Goal: Task Accomplishment & Management: Use online tool/utility

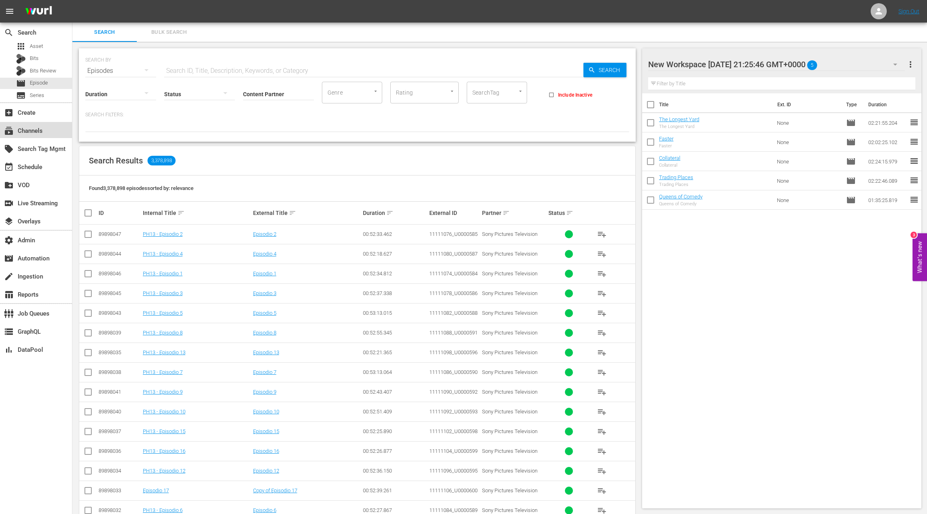
click at [44, 133] on div "subscriptions Channels" at bounding box center [36, 130] width 72 height 16
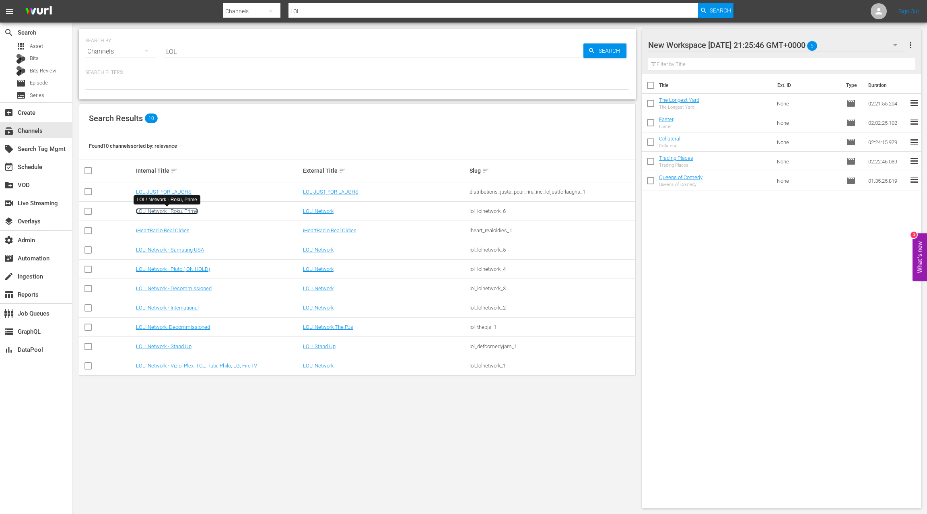
click at [191, 210] on link "LOL! Network - Roku, Prime" at bounding box center [167, 211] width 62 height 6
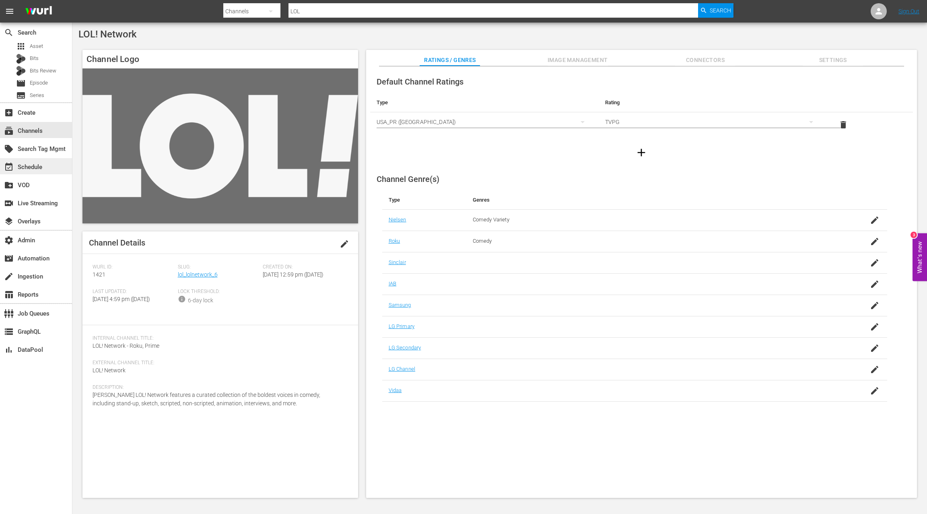
click at [49, 167] on div "event_available Schedule" at bounding box center [36, 166] width 72 height 16
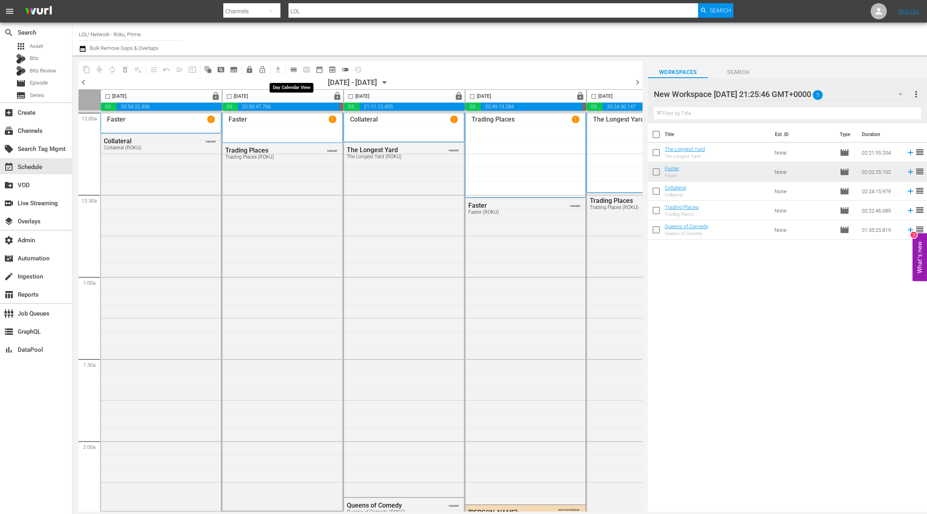
click at [292, 68] on span "calendar_view_day_outlined" at bounding box center [294, 70] width 8 height 8
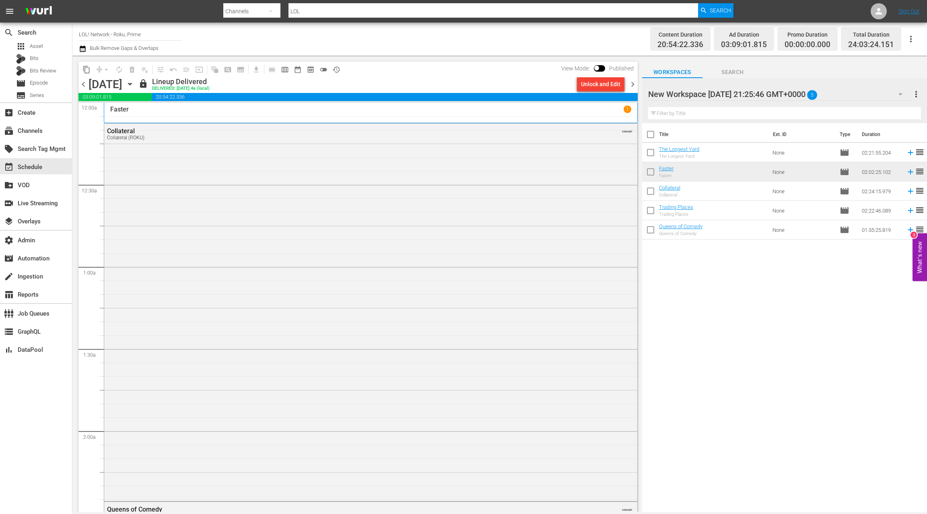
click at [635, 85] on span "chevron_right" at bounding box center [633, 84] width 10 height 10
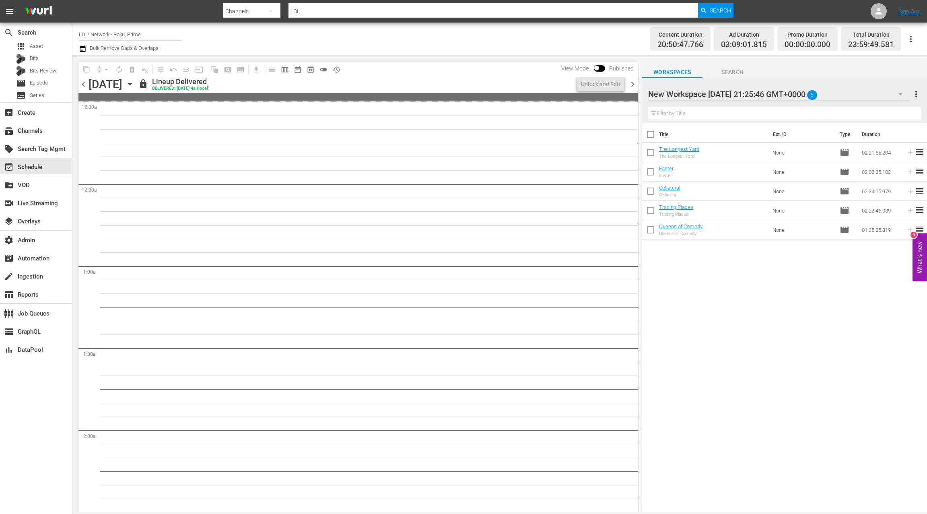
click at [635, 85] on span "chevron_right" at bounding box center [633, 84] width 10 height 10
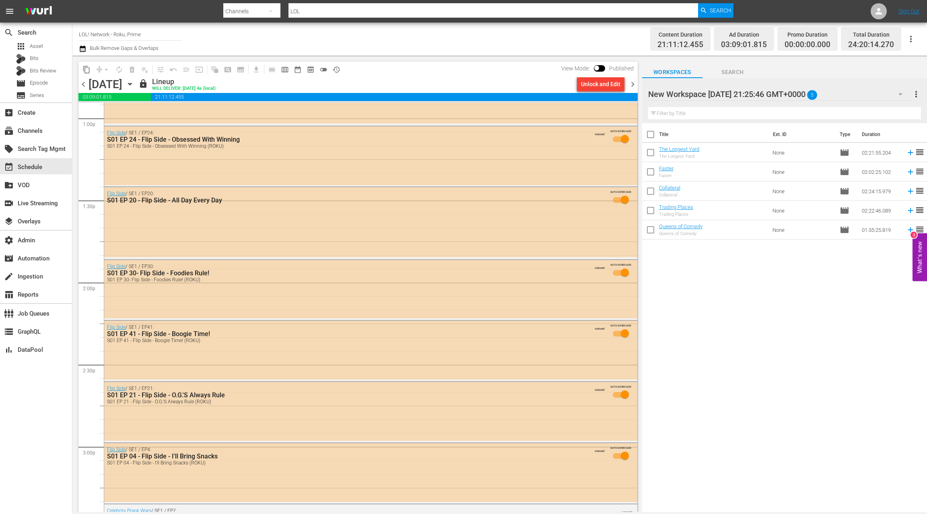
scroll to position [2101, 0]
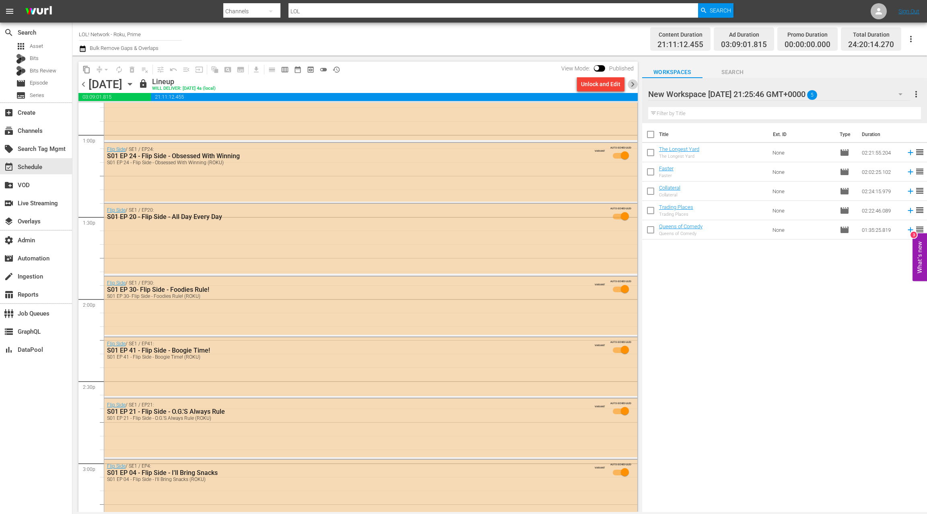
click at [631, 85] on span "chevron_right" at bounding box center [633, 84] width 10 height 10
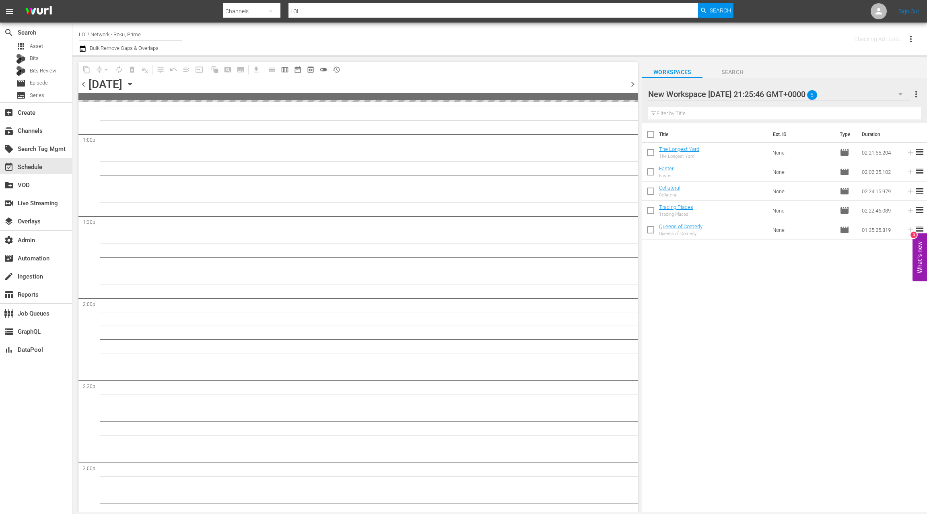
scroll to position [2293, 0]
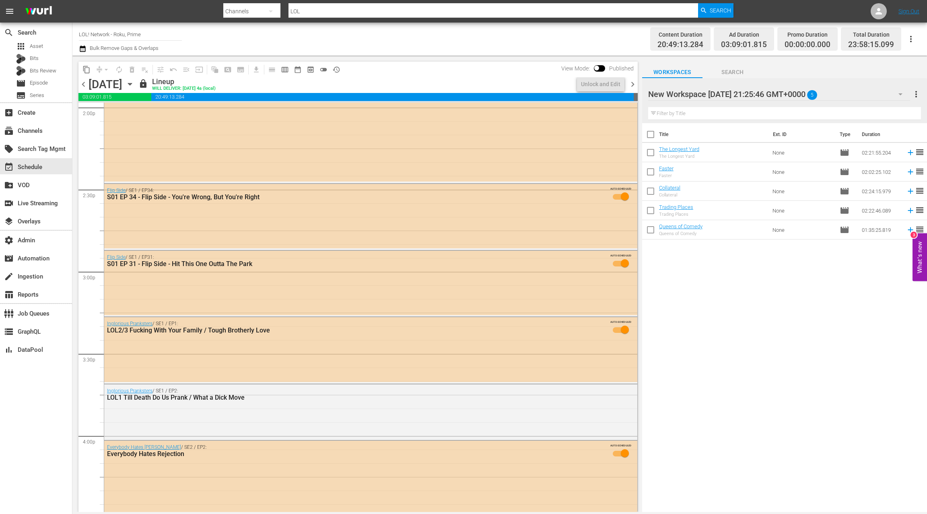
click at [886, 93] on div "New Workspace Sun Aug 17 2025 21:25:46 GMT+0000 5" at bounding box center [779, 94] width 262 height 23
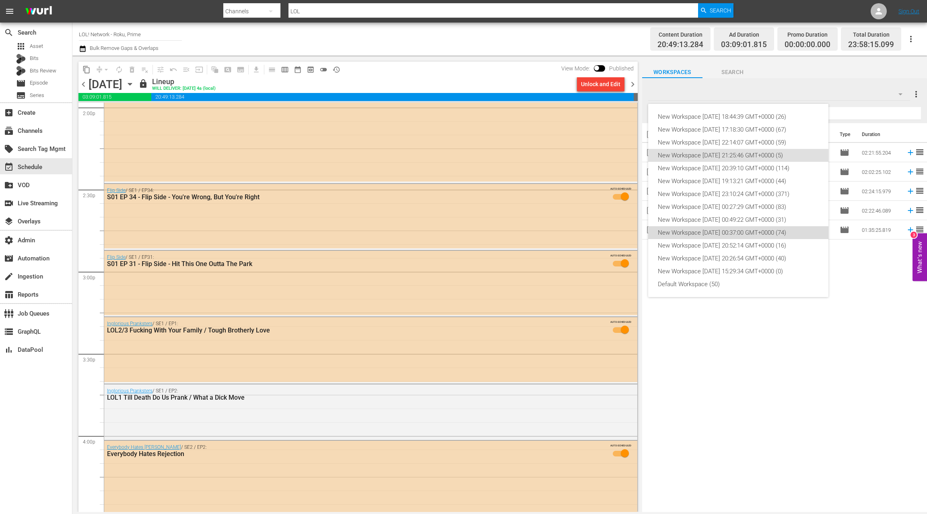
click at [767, 236] on div "New Workspace Fri May 16 2025 00:37:00 GMT+0000 (74)" at bounding box center [738, 232] width 161 height 13
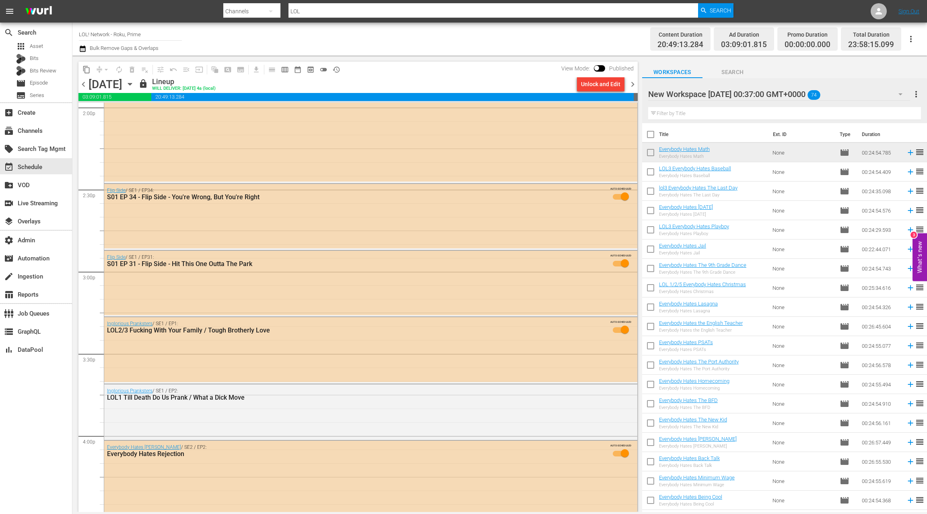
click at [875, 93] on div "New Workspace Fri May 16 2025 00:37:00 GMT+0000 74" at bounding box center [779, 94] width 262 height 23
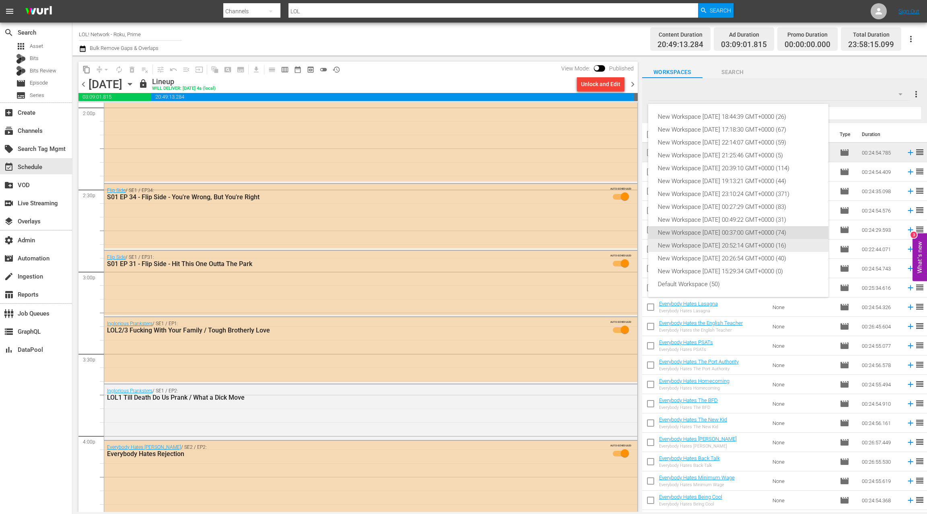
click at [752, 245] on div "New Workspace Tue May 06 2025 20:52:14 GMT+0000 (16)" at bounding box center [738, 245] width 161 height 13
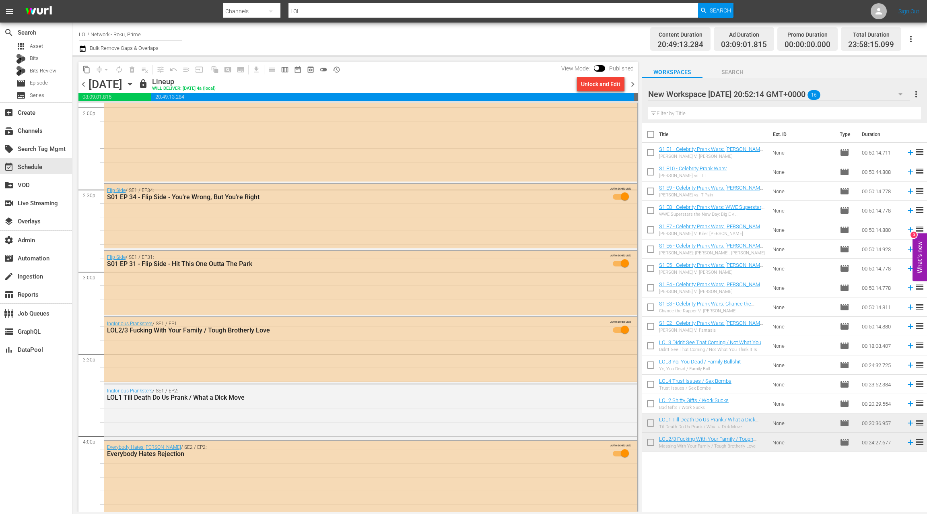
click at [879, 95] on div "New Workspace Tue May 06 2025 20:52:14 GMT+0000 16" at bounding box center [779, 94] width 262 height 23
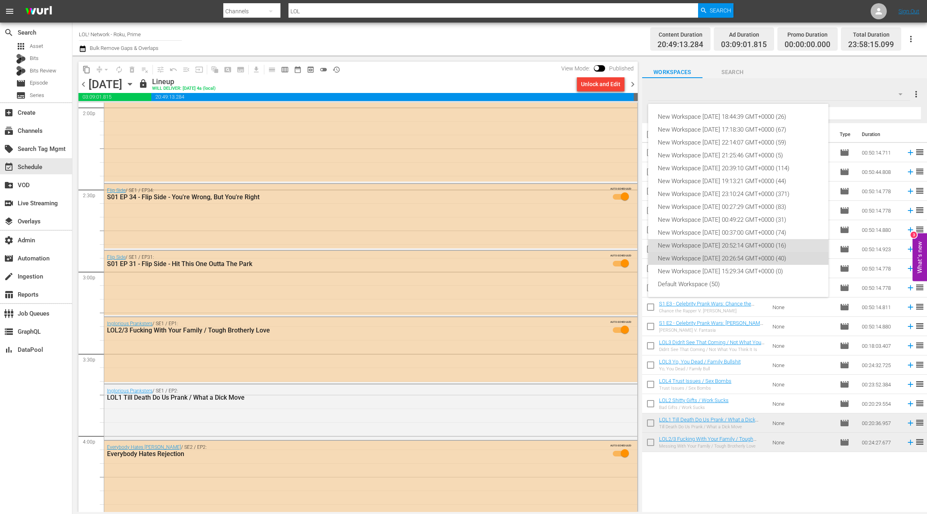
click at [759, 260] on div "New Workspace Thu May 01 2025 20:26:54 GMT+0000 (40)" at bounding box center [738, 258] width 161 height 13
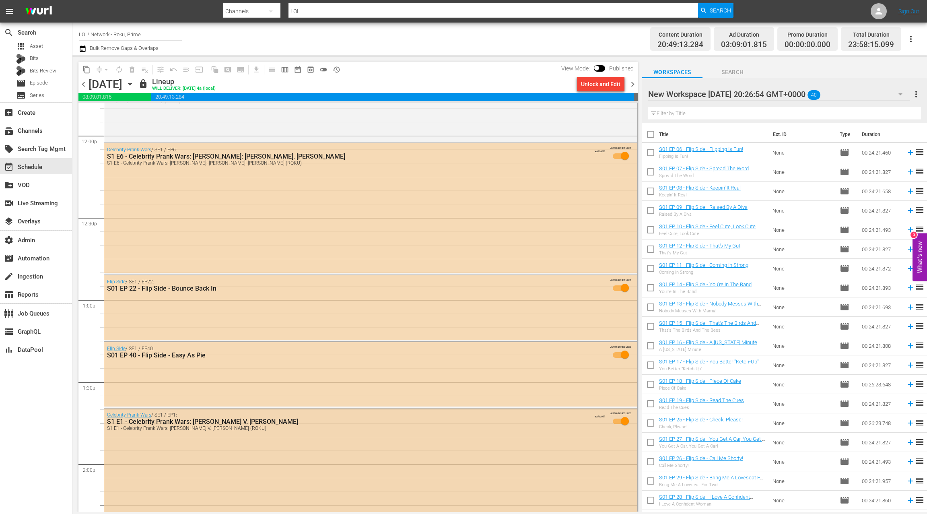
scroll to position [1946, 0]
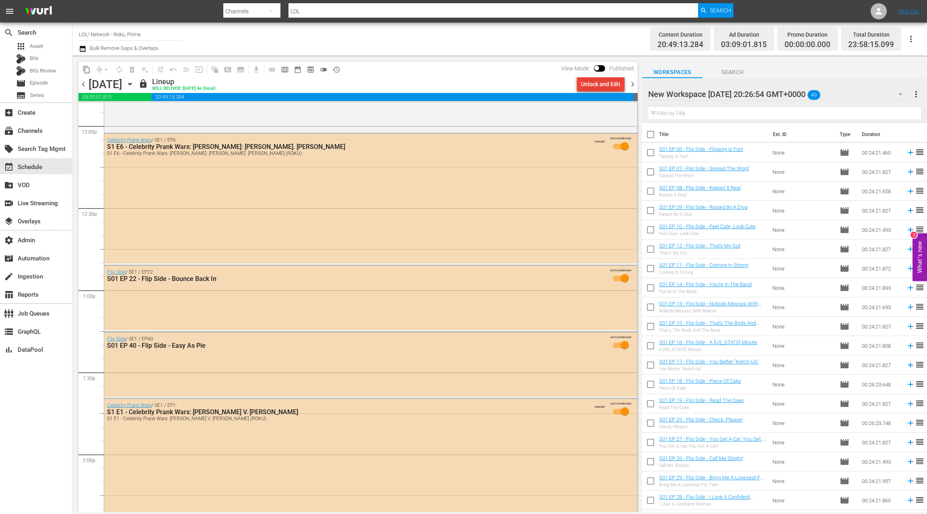
click at [592, 85] on div "Unlock and Edit" at bounding box center [600, 84] width 39 height 14
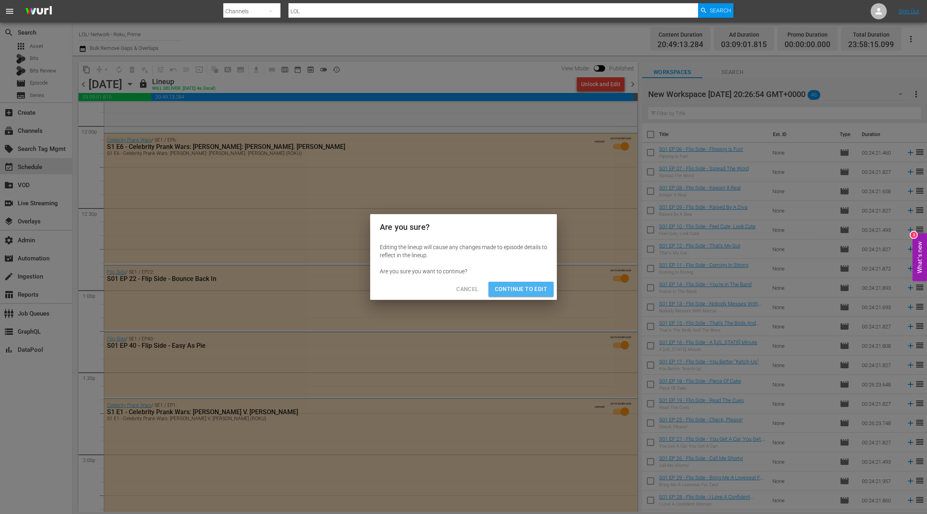
click at [529, 291] on span "Continue to Edit" at bounding box center [521, 289] width 52 height 10
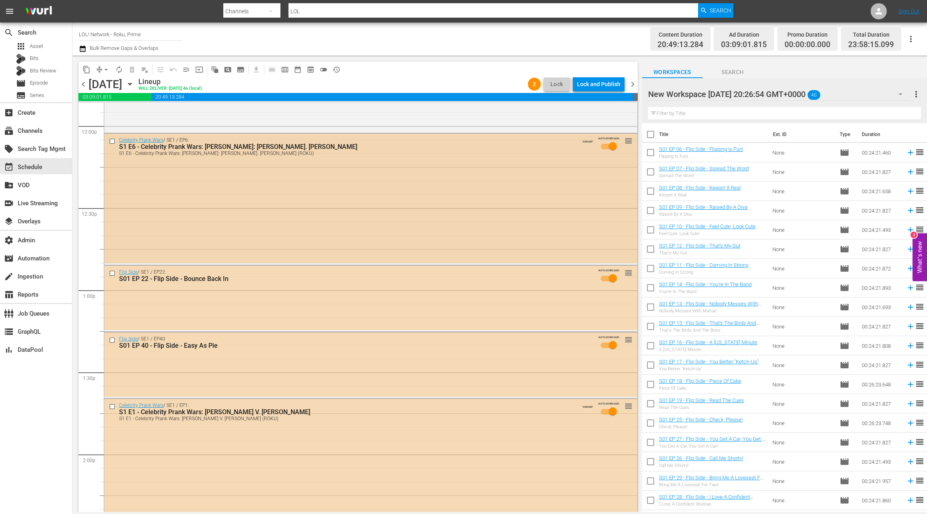
click at [113, 141] on input "checkbox" at bounding box center [113, 141] width 8 height 7
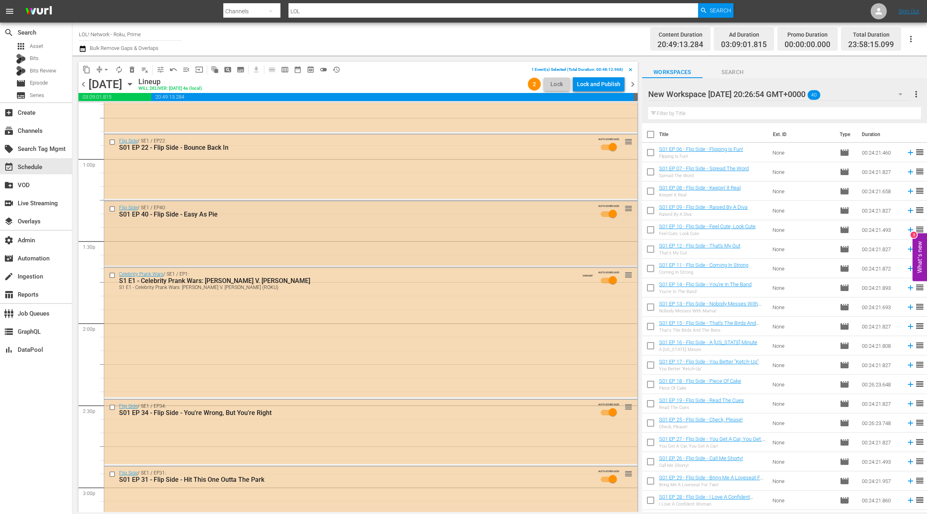
scroll to position [2086, 0]
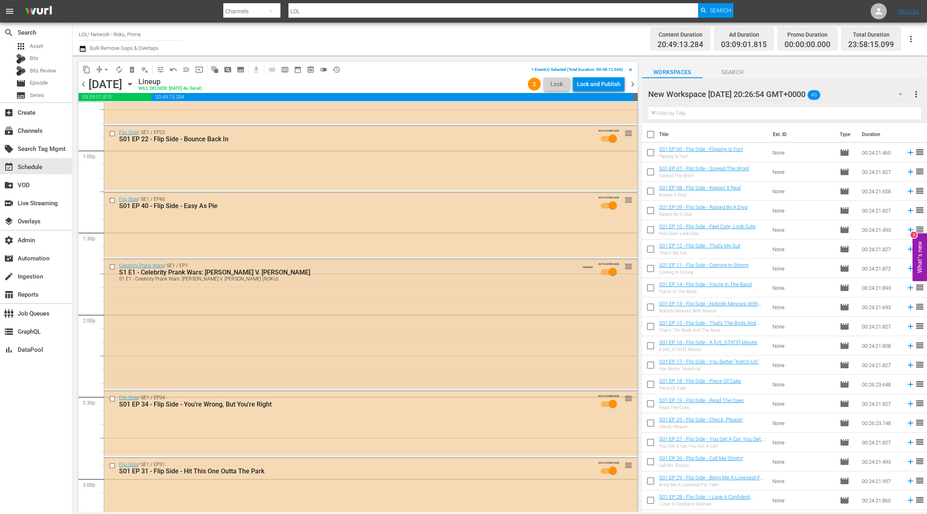
click at [111, 266] on input "checkbox" at bounding box center [113, 266] width 8 height 7
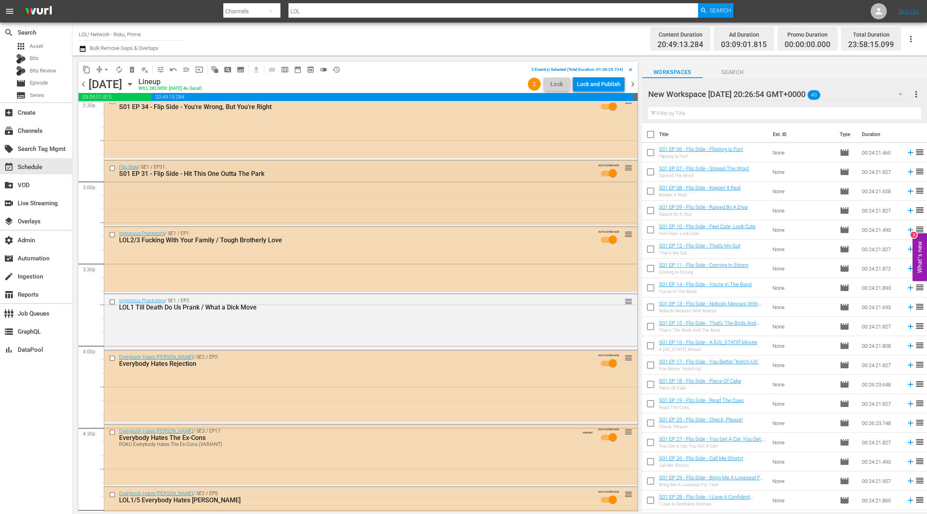
scroll to position [2425, 0]
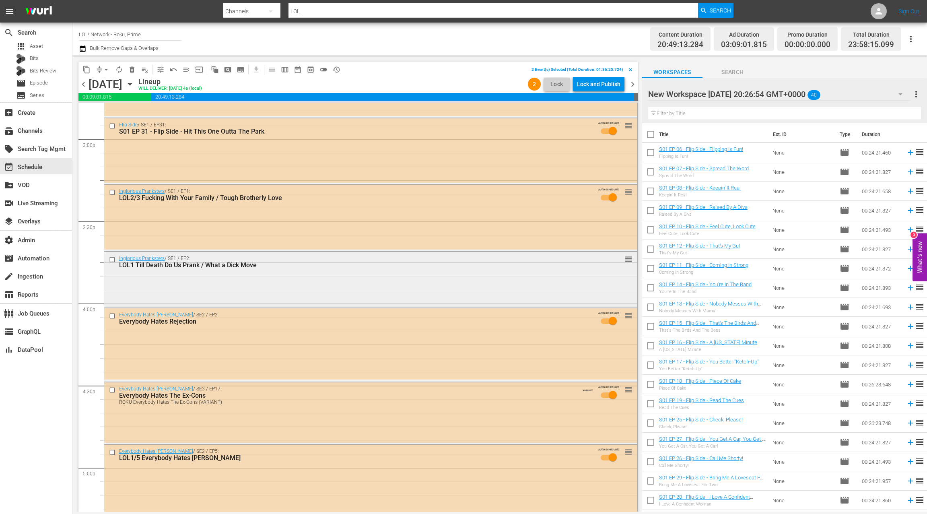
click at [112, 259] on input "checkbox" at bounding box center [113, 259] width 8 height 7
click at [132, 72] on span "delete_forever_outlined" at bounding box center [132, 70] width 8 height 8
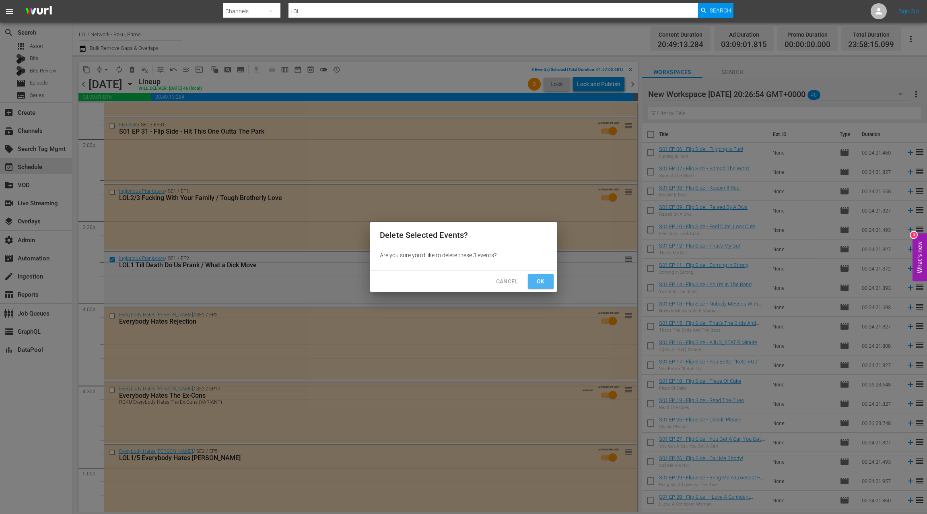
click at [541, 282] on span "Ok" at bounding box center [540, 281] width 13 height 10
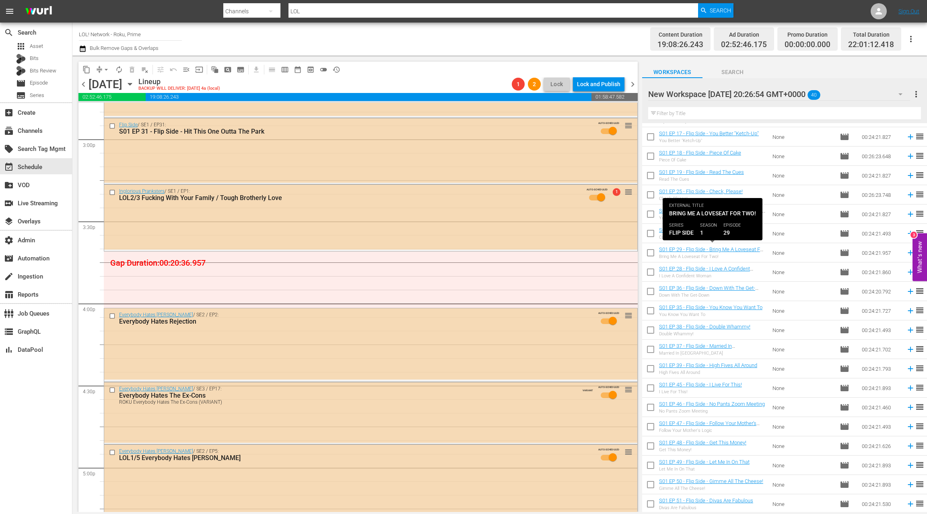
scroll to position [402, 0]
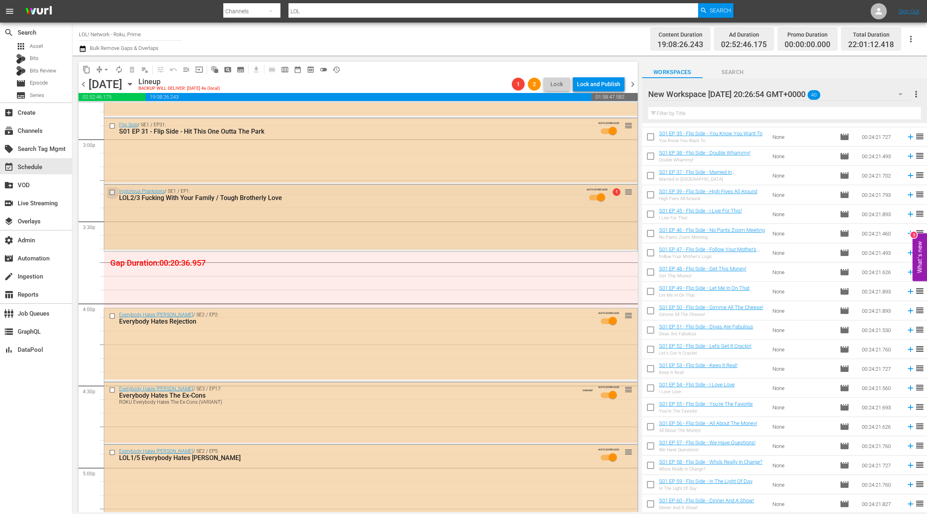
click at [112, 192] on input "checkbox" at bounding box center [113, 192] width 8 height 7
click at [134, 72] on span "delete_forever_outlined" at bounding box center [132, 70] width 8 height 8
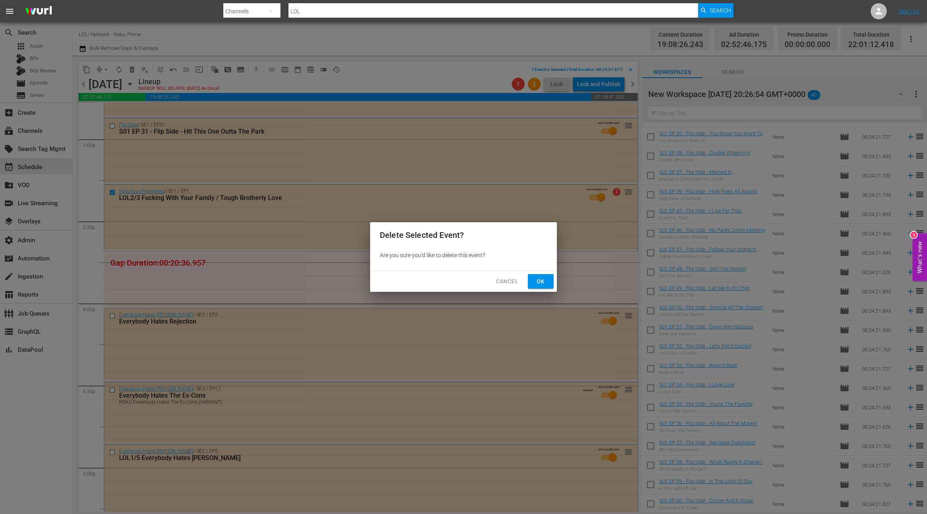
drag, startPoint x: 537, startPoint y: 282, endPoint x: 527, endPoint y: 271, distance: 14.9
click at [537, 282] on span "Ok" at bounding box center [540, 281] width 13 height 10
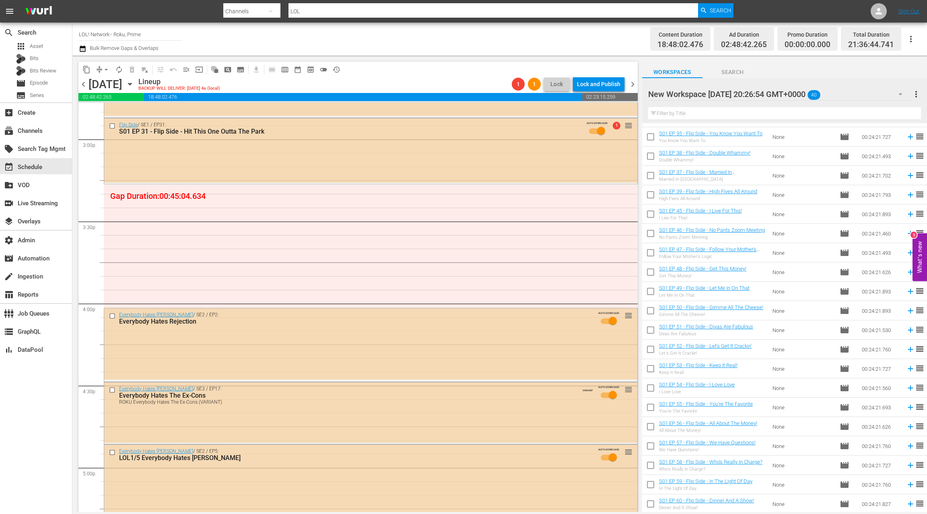
scroll to position [0, 0]
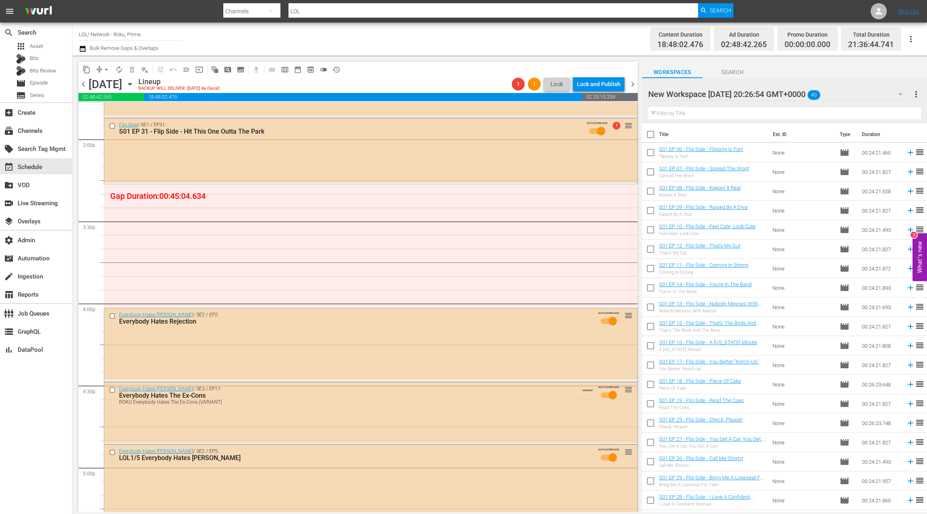
click at [868, 94] on div "New Workspace Thu May 01 2025 20:26:54 GMT+0000 40" at bounding box center [779, 94] width 262 height 23
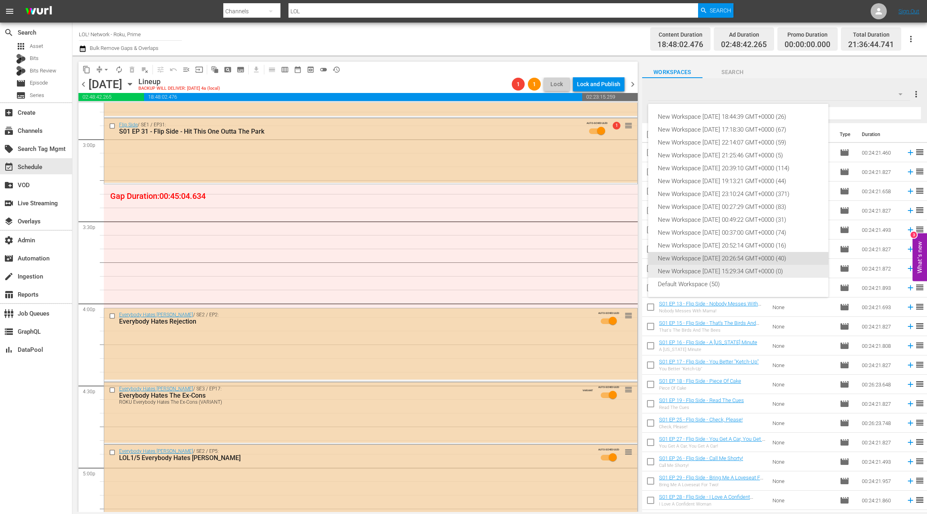
click at [739, 271] on div "New Workspace Thu Apr 03 2025 15:29:34 GMT+0000 (0)" at bounding box center [738, 271] width 161 height 13
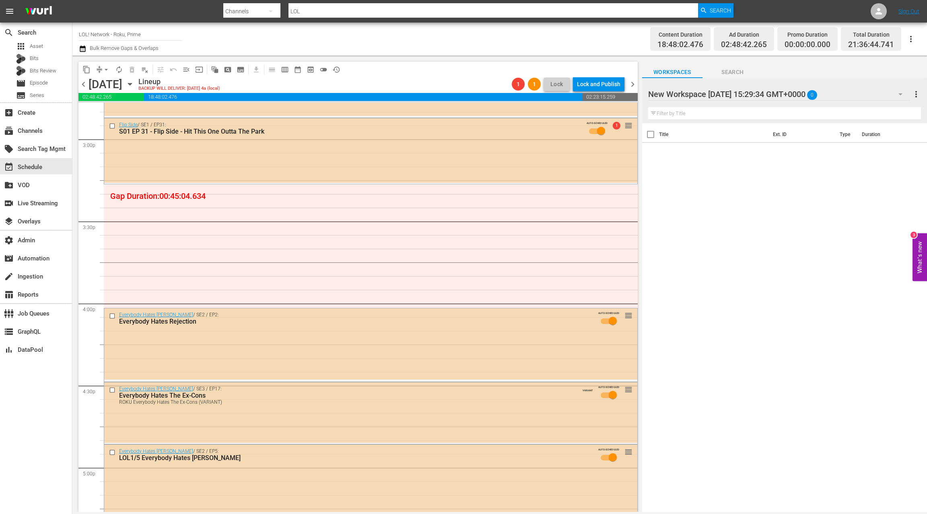
click at [877, 95] on div "New Workspace Thu Apr 03 2025 15:29:34 GMT+0000 0" at bounding box center [779, 94] width 262 height 23
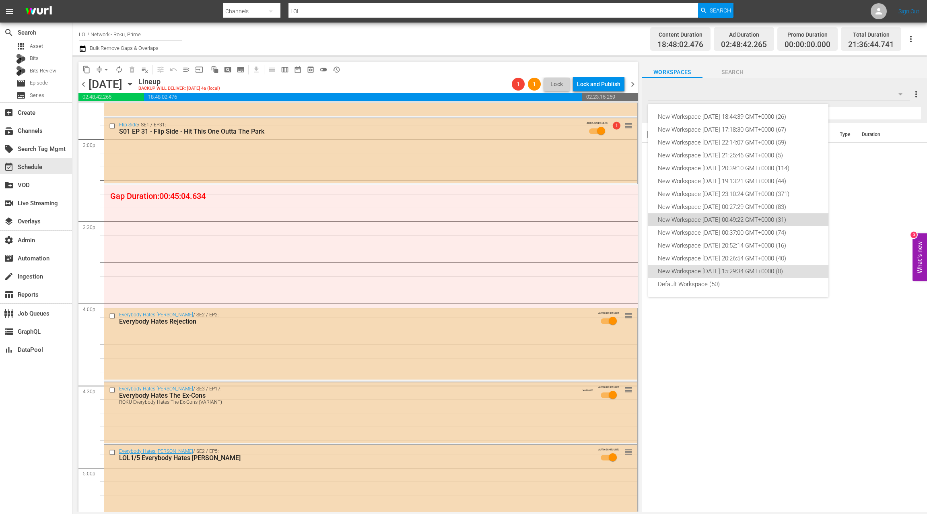
click at [752, 218] on div "New Workspace Fri May 23 2025 00:49:22 GMT+0000 (31)" at bounding box center [738, 219] width 161 height 13
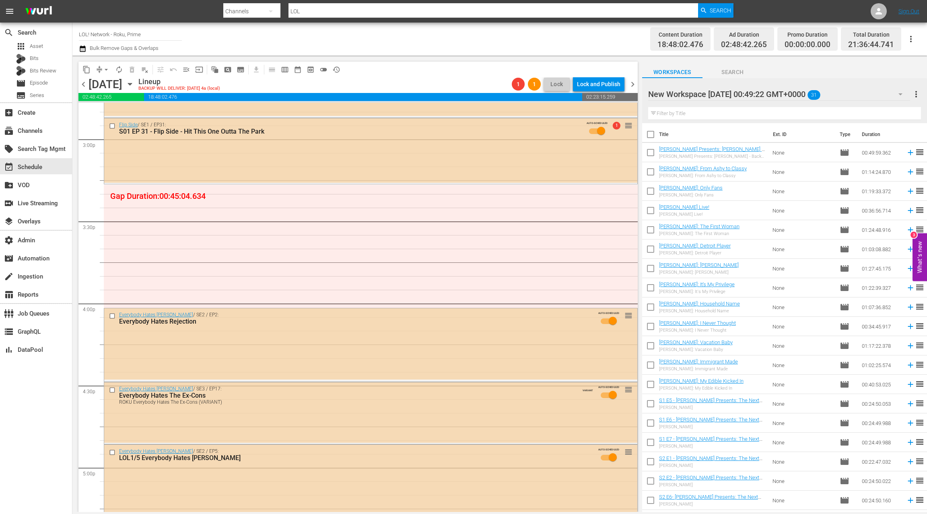
click at [875, 93] on div "New Workspace Fri May 23 2025 00:49:22 GMT+0000 31" at bounding box center [779, 94] width 262 height 23
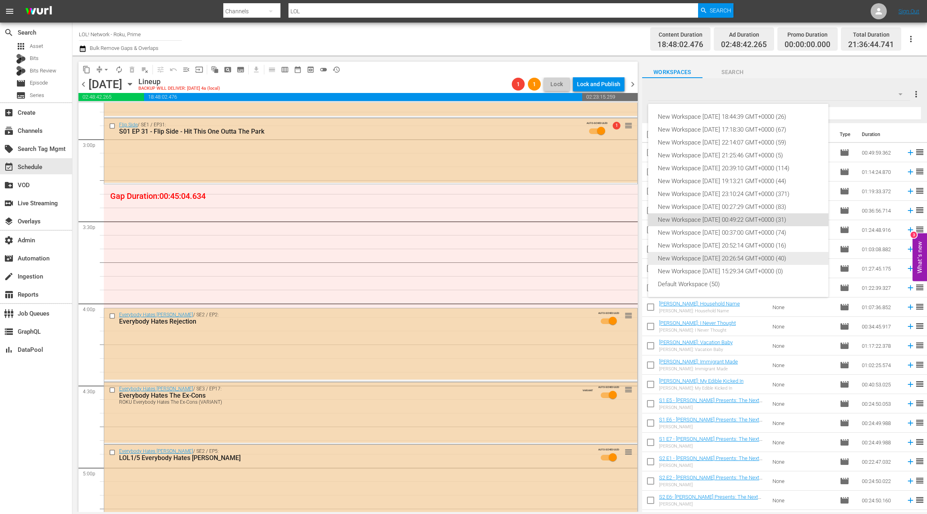
click at [733, 259] on div "New Workspace Thu May 01 2025 20:26:54 GMT+0000 (40)" at bounding box center [738, 258] width 161 height 13
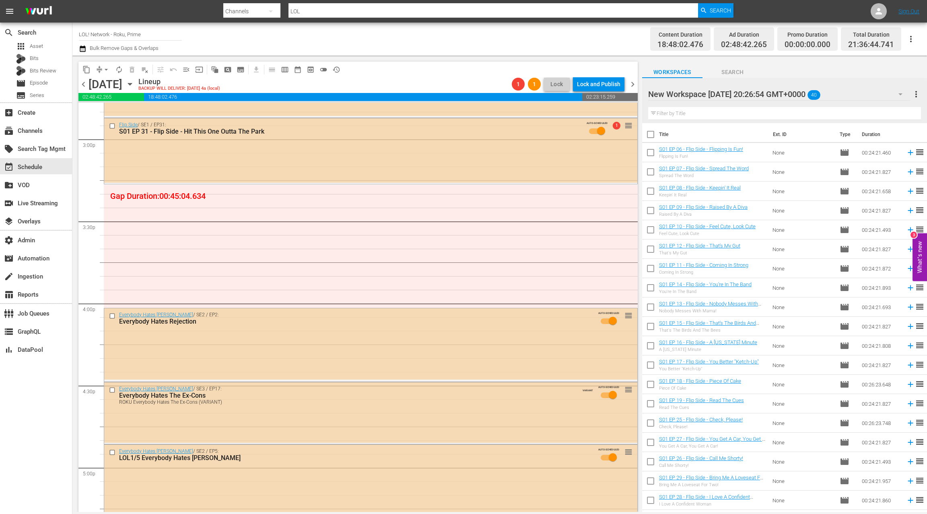
click at [877, 94] on div "New Workspace Thu May 01 2025 20:26:54 GMT+0000 40" at bounding box center [779, 94] width 262 height 23
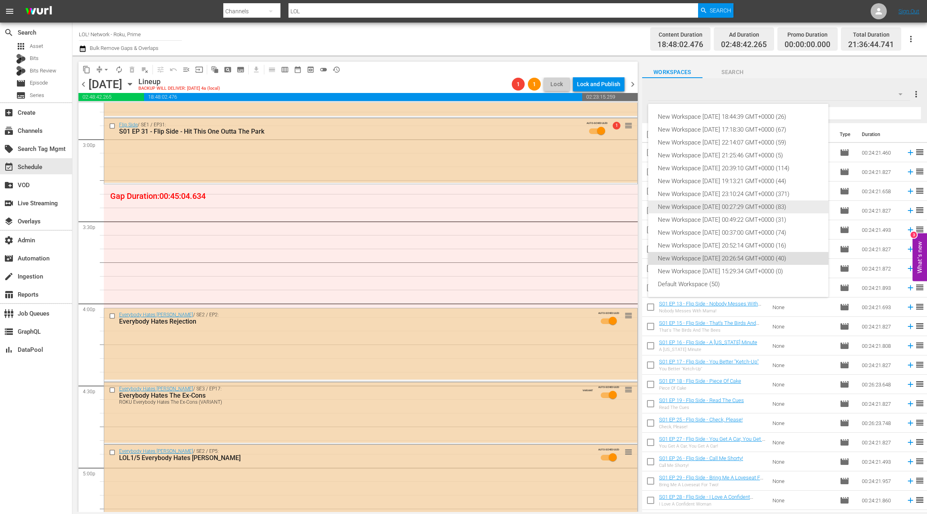
click at [739, 204] on div "New Workspace Thu May 29 2025 00:27:29 GMT+0000 (83)" at bounding box center [738, 206] width 161 height 13
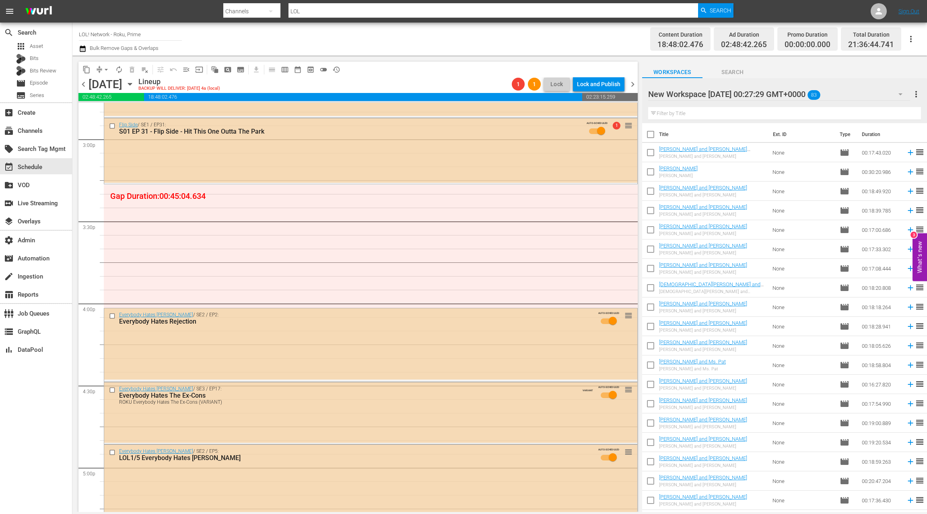
click at [875, 94] on div "New Workspace Thu May 29 2025 00:27:29 GMT+0000 83" at bounding box center [779, 94] width 262 height 23
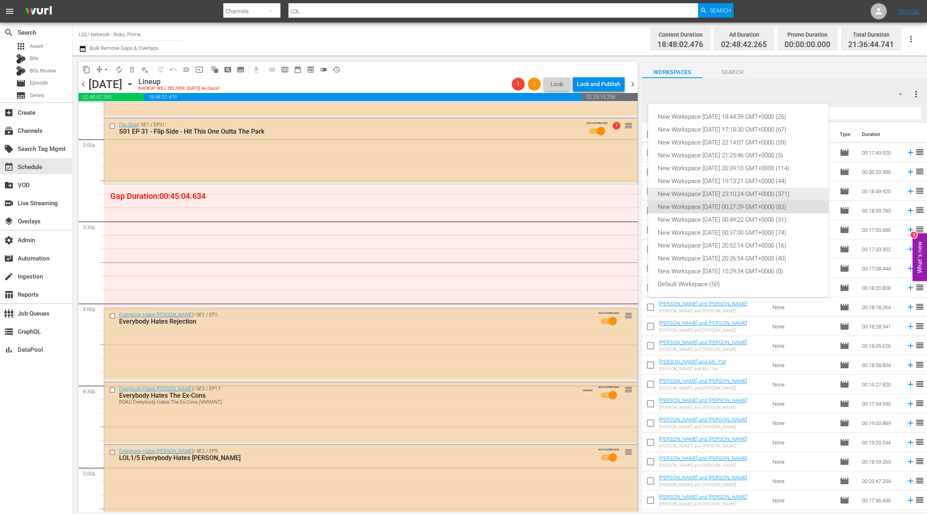
drag, startPoint x: 738, startPoint y: 190, endPoint x: 747, endPoint y: 186, distance: 9.7
click at [738, 190] on div "New Workspace Sun Jun 08 2025 23:10:24 GMT+0000 (371)" at bounding box center [738, 193] width 161 height 13
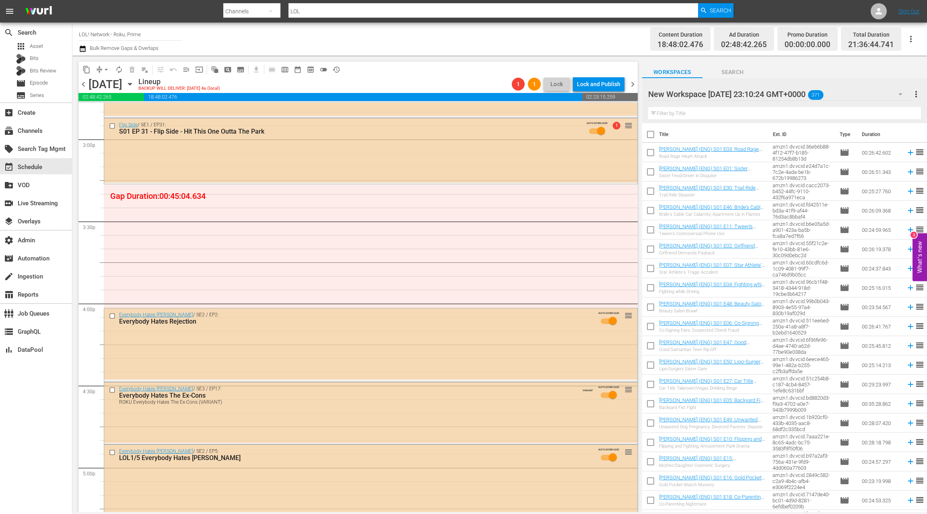
click at [873, 96] on div "New Workspace Sun Jun 08 2025 23:10:24 GMT+0000 371" at bounding box center [779, 94] width 262 height 23
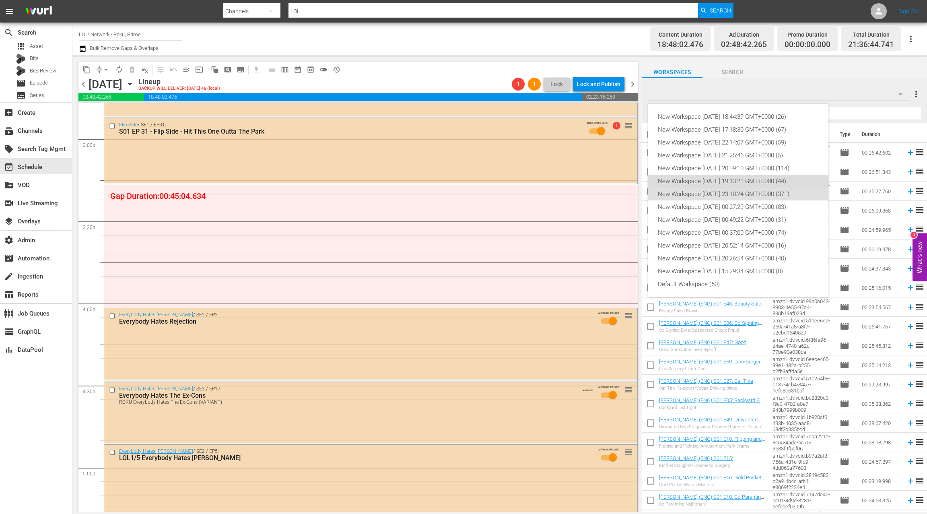
drag, startPoint x: 747, startPoint y: 180, endPoint x: 764, endPoint y: 168, distance: 20.4
click at [747, 180] on div "New Workspace Sun Jul 20 2025 19:13:21 GMT+0000 (44)" at bounding box center [738, 181] width 161 height 13
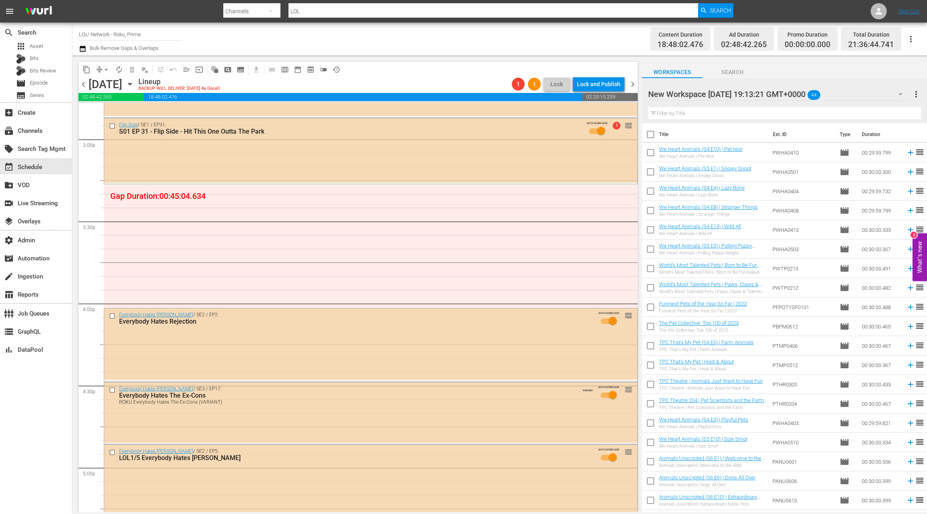
click at [873, 94] on div "New Workspace Sun Jul 20 2025 19:13:21 GMT+0000 44" at bounding box center [779, 94] width 262 height 23
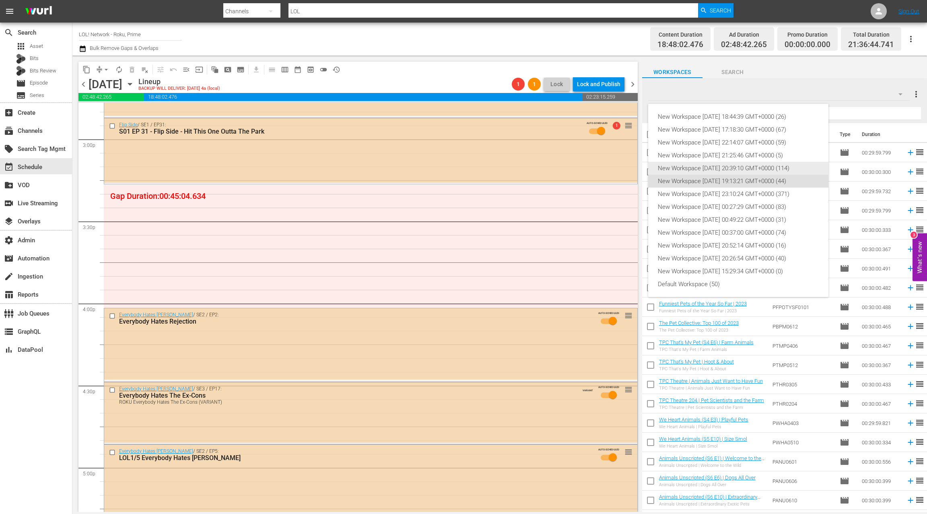
click at [735, 169] on div "New Workspace Tue Aug 12 2025 20:39:10 GMT+0000 (114)" at bounding box center [738, 168] width 161 height 13
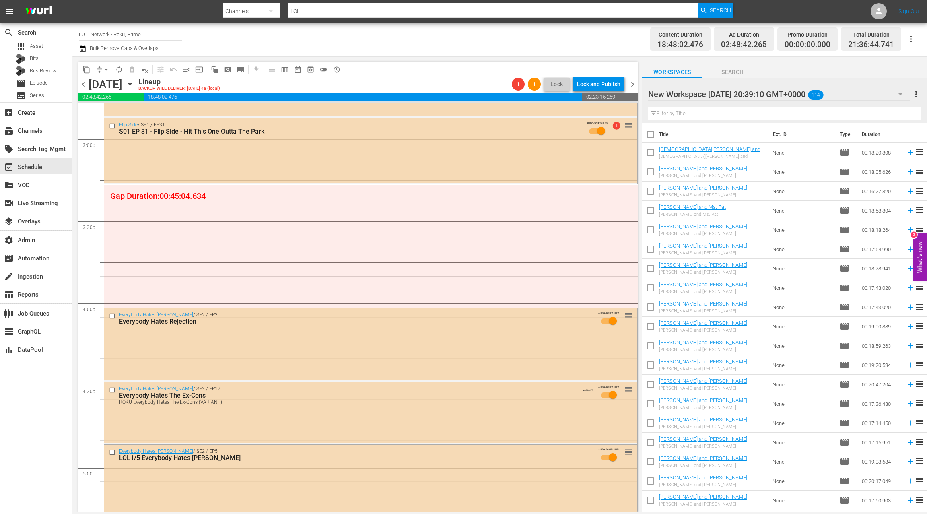
click at [880, 93] on div "New Workspace Tue Aug 12 2025 20:39:10 GMT+0000 114" at bounding box center [779, 94] width 262 height 23
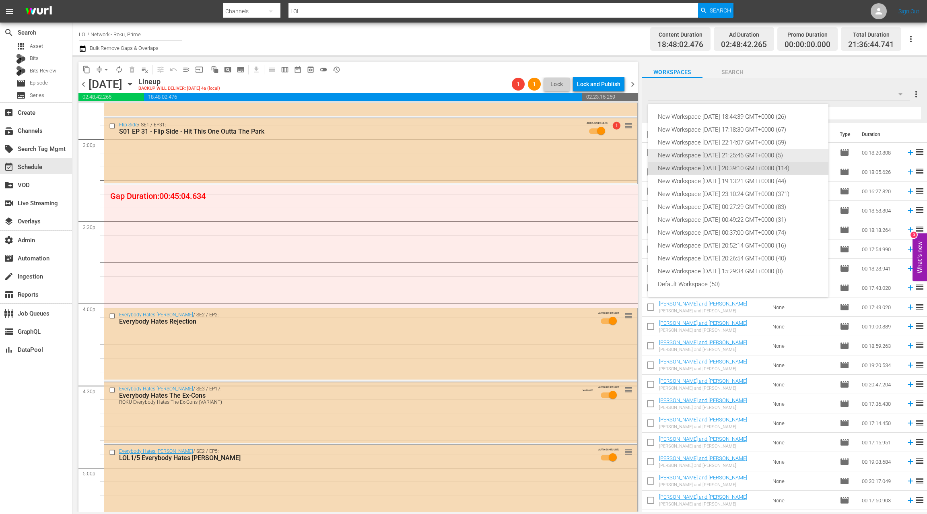
click at [725, 155] on div "New Workspace Sun Aug 17 2025 21:25:46 GMT+0000 (5)" at bounding box center [738, 155] width 161 height 13
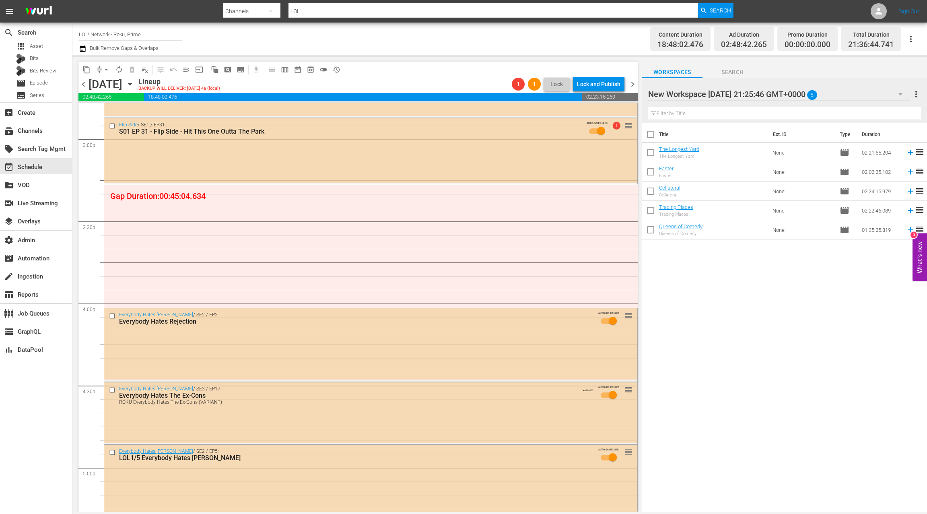
click at [880, 96] on div "New Workspace Sun Aug 17 2025 21:25:46 GMT+0000 5" at bounding box center [779, 94] width 262 height 23
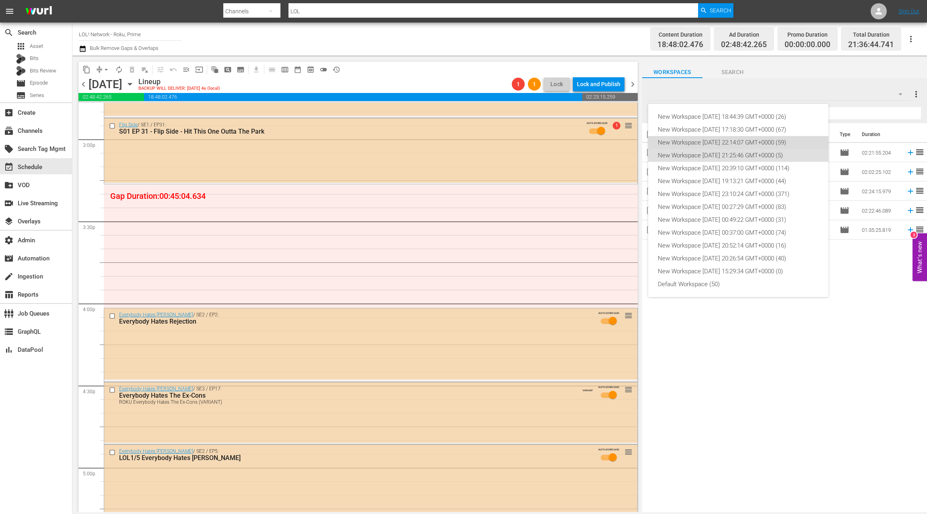
click at [752, 142] on div "New Workspace Mon Aug 18 2025 22:14:07 GMT+0000 (59)" at bounding box center [738, 142] width 161 height 13
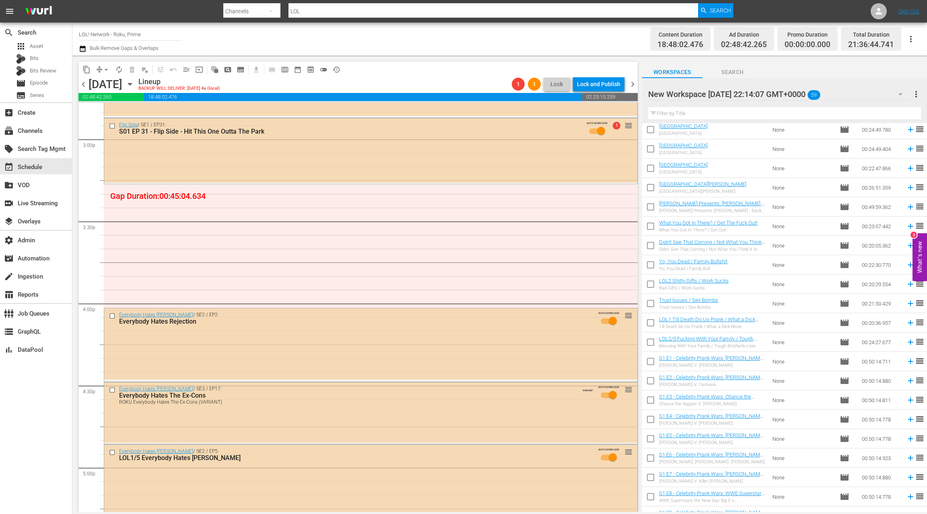
scroll to position [769, 0]
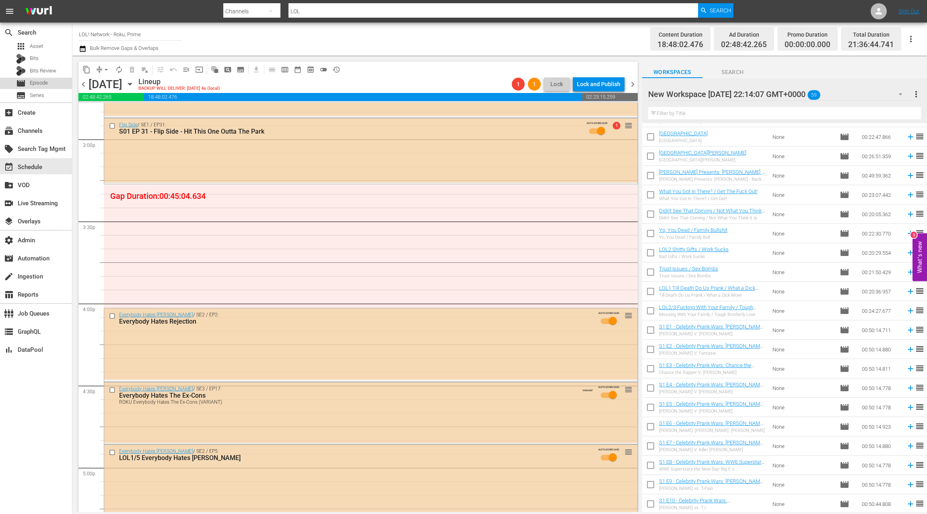
click at [46, 84] on span "Episode" at bounding box center [39, 83] width 18 height 8
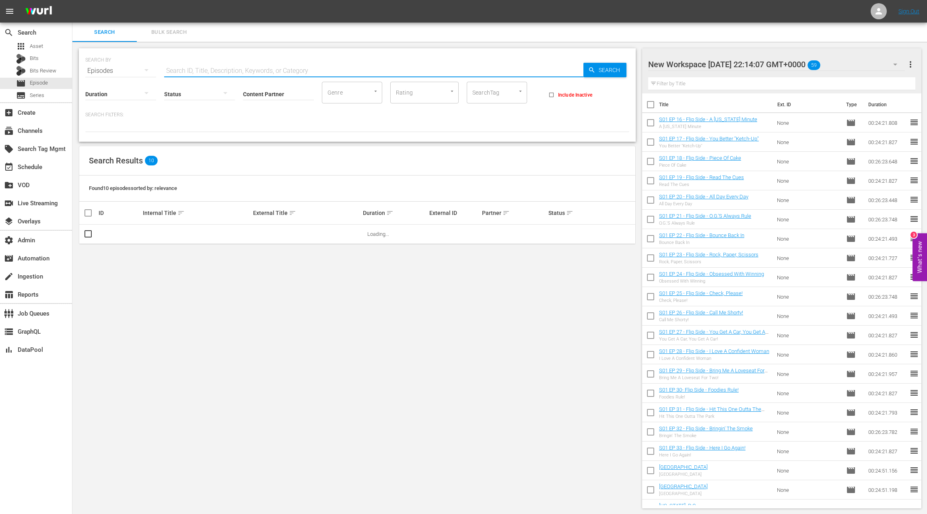
click at [194, 69] on input "text" at bounding box center [373, 70] width 419 height 19
click at [486, 92] on input "SearchTag" at bounding box center [485, 92] width 31 height 14
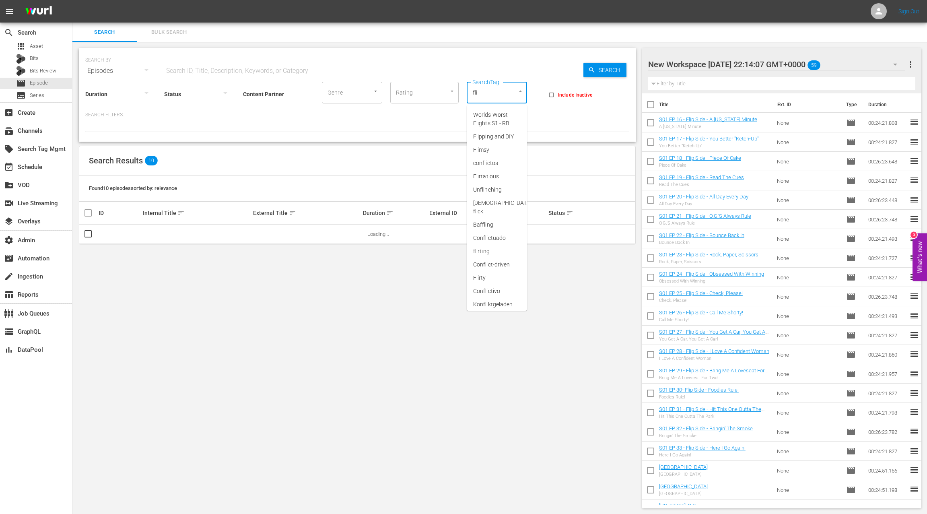
type input "flip"
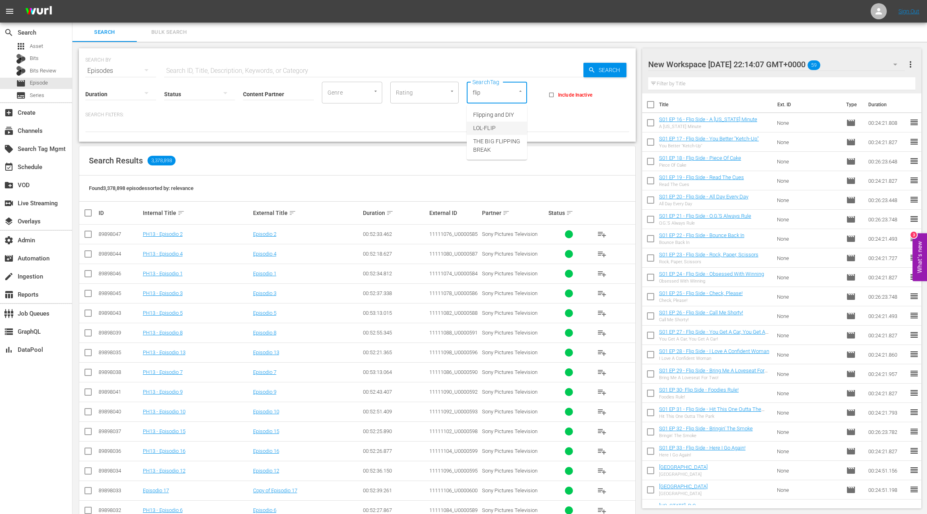
click at [499, 132] on li "LOL-FLIP" at bounding box center [497, 127] width 60 height 13
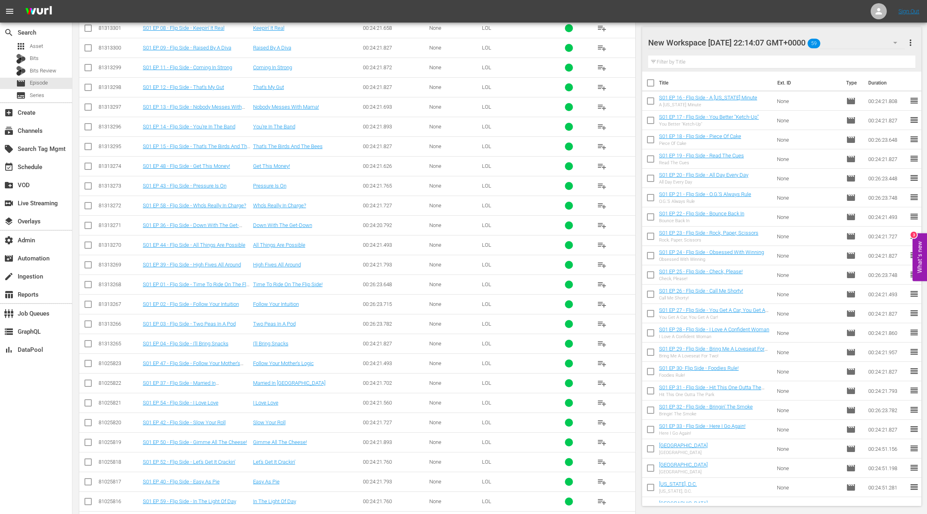
scroll to position [748, 0]
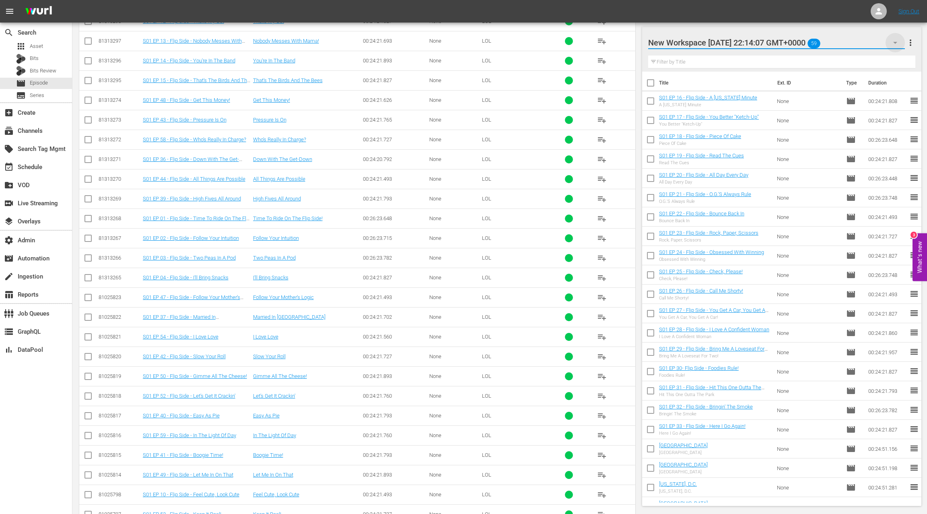
click at [896, 45] on icon "button" at bounding box center [895, 43] width 10 height 10
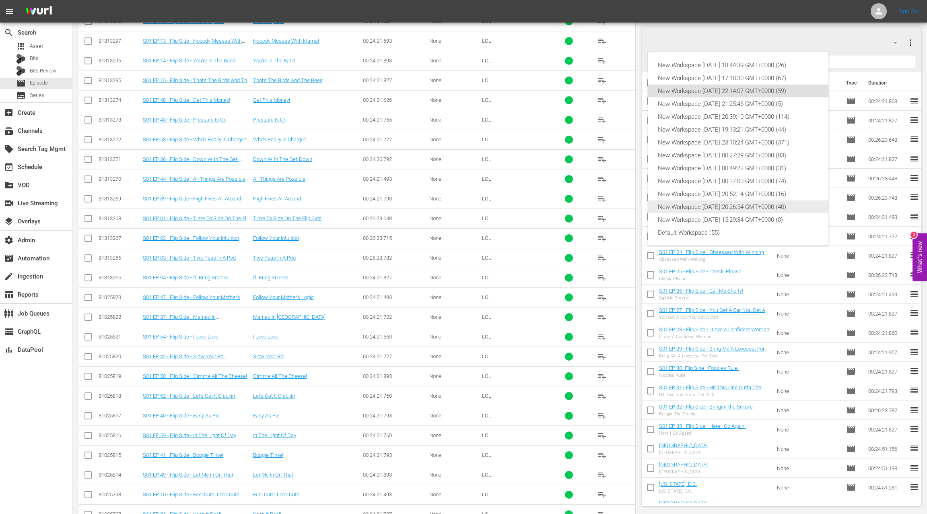
click at [724, 209] on div "New Workspace Thu May 01 2025 20:26:54 GMT+0000 (40)" at bounding box center [738, 206] width 161 height 13
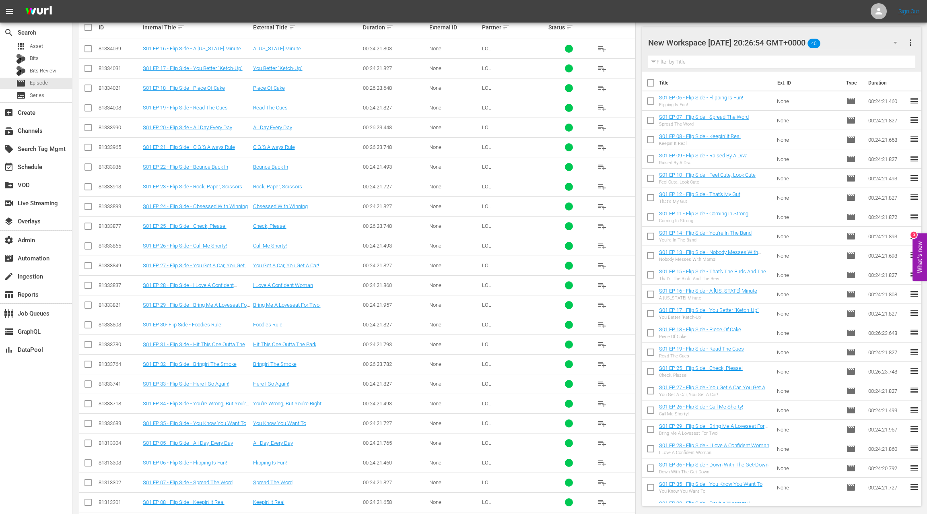
scroll to position [0, 0]
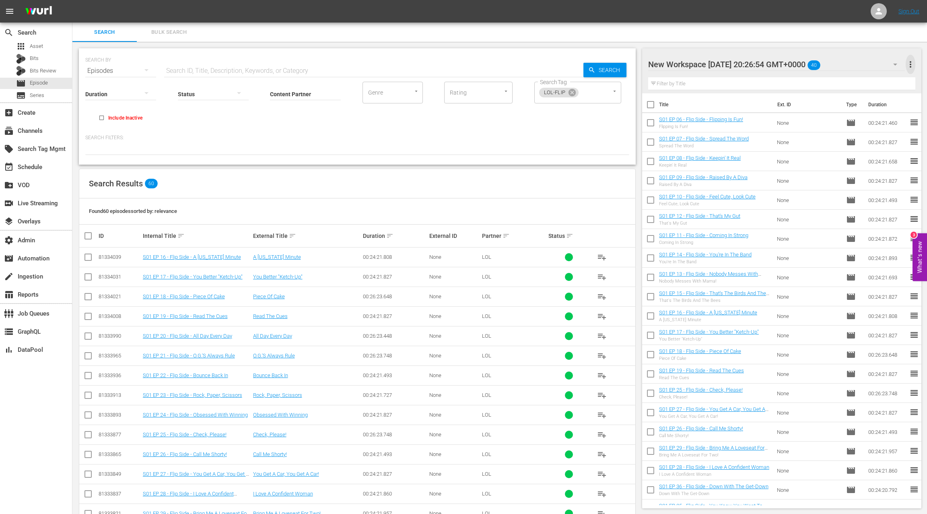
click at [909, 68] on span "more_vert" at bounding box center [911, 65] width 10 height 10
click at [862, 83] on div "Clear All Workspace Items" at bounding box center [858, 79] width 95 height 14
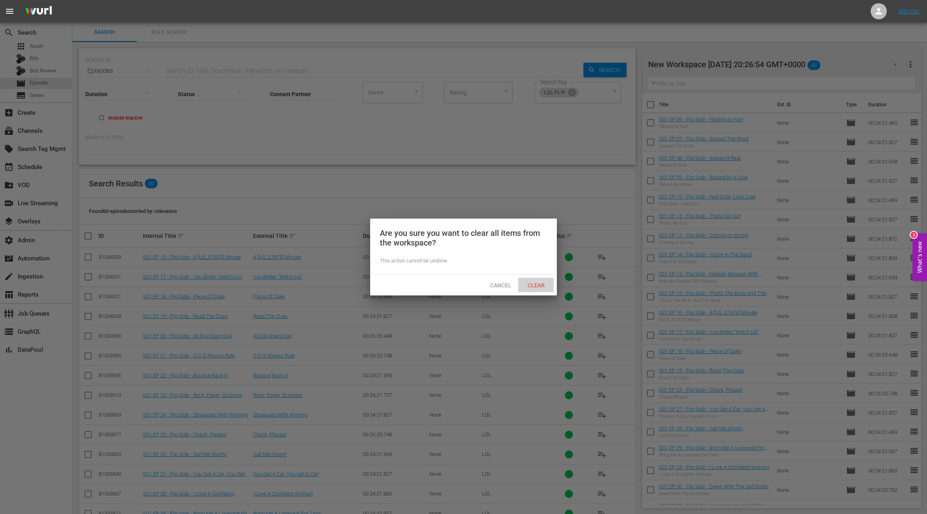
click at [538, 289] on div "Clear" at bounding box center [535, 285] width 35 height 15
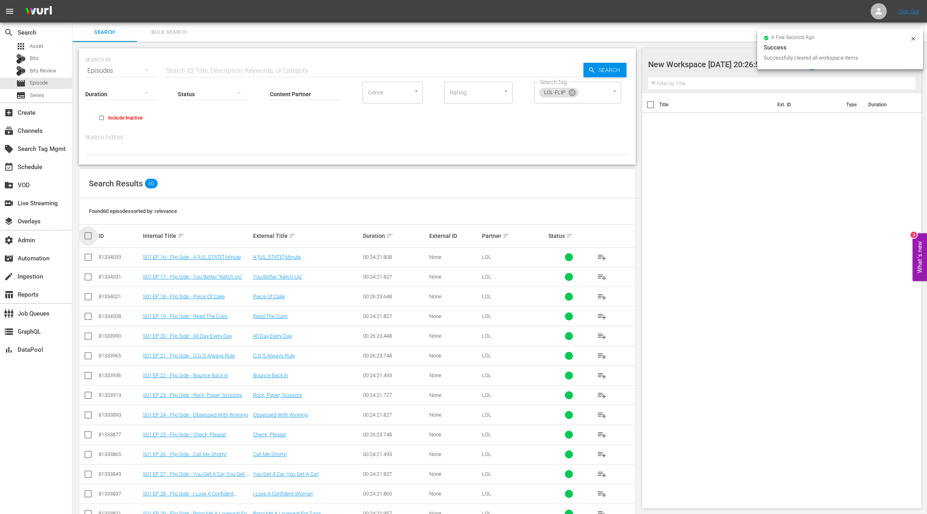
click at [86, 239] on input "checkbox" at bounding box center [91, 236] width 16 height 10
checkbox input "true"
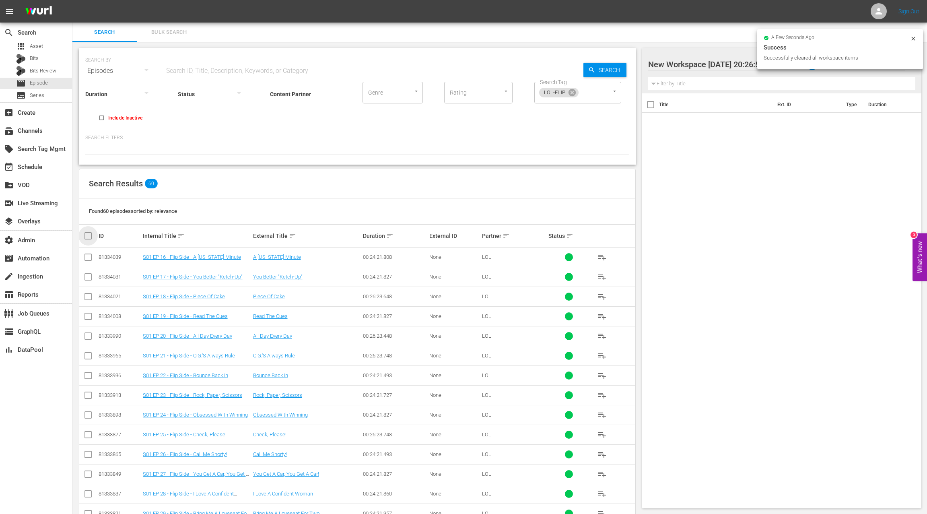
checkbox input "true"
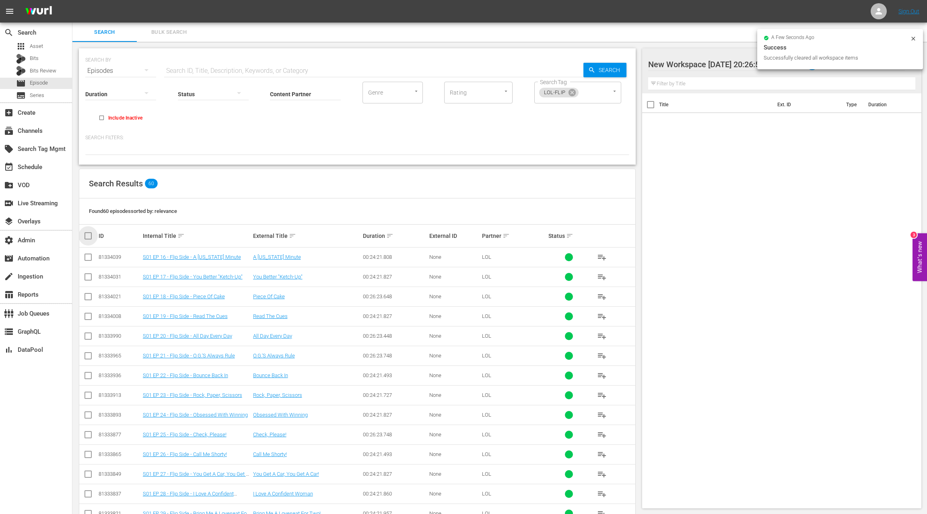
checkbox input "true"
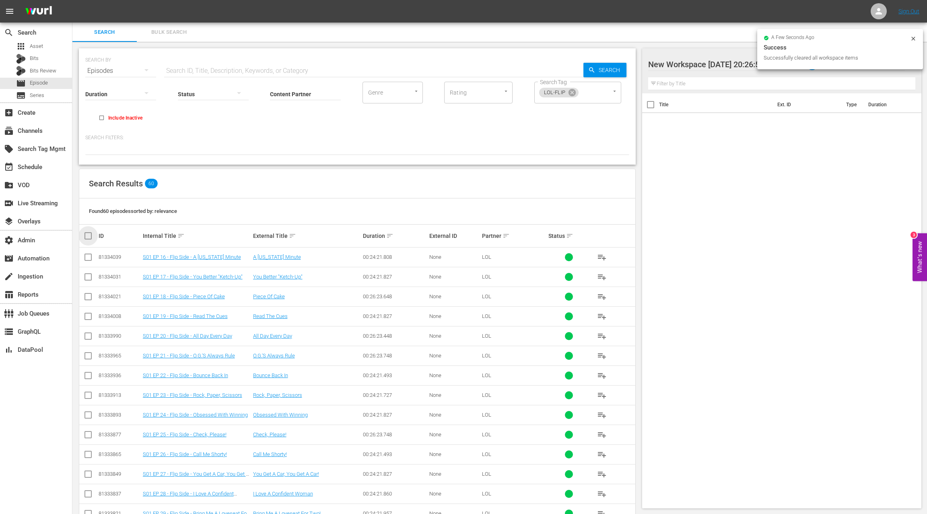
checkbox input "true"
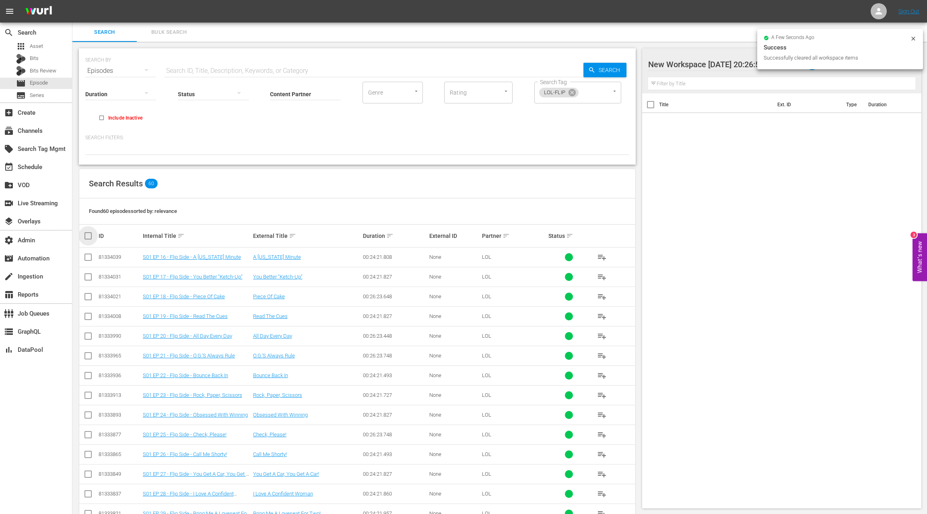
checkbox input "true"
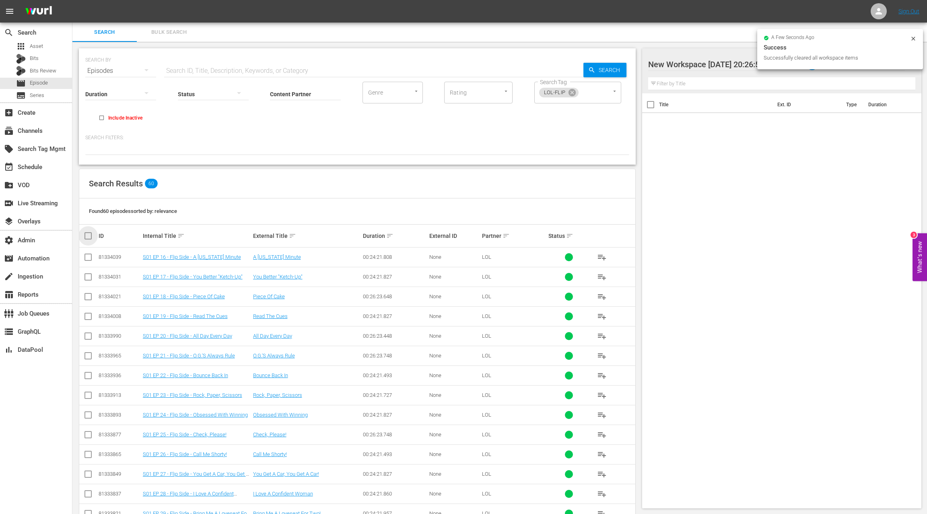
checkbox input "true"
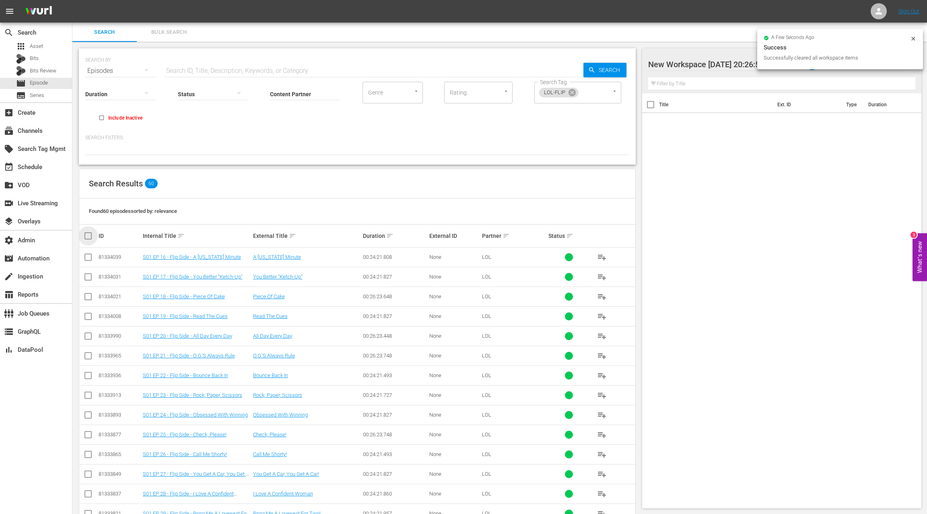
checkbox input "true"
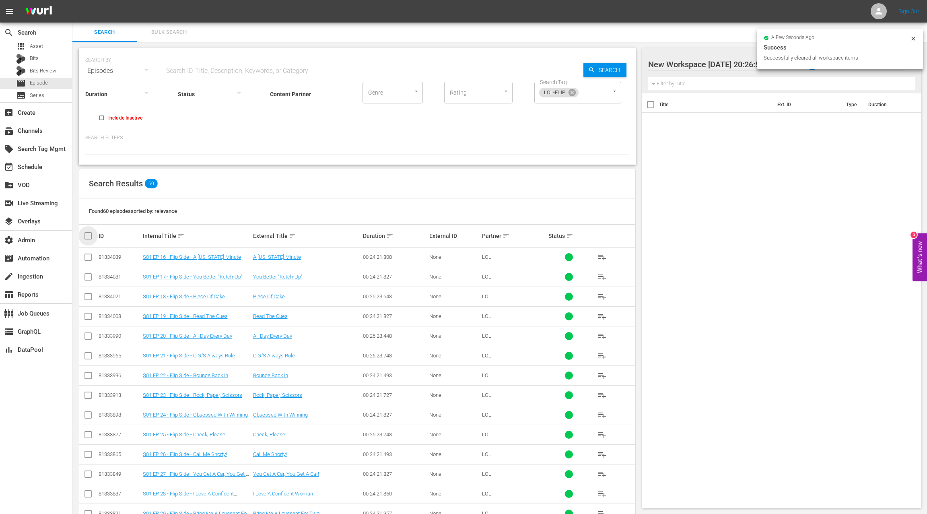
checkbox input "true"
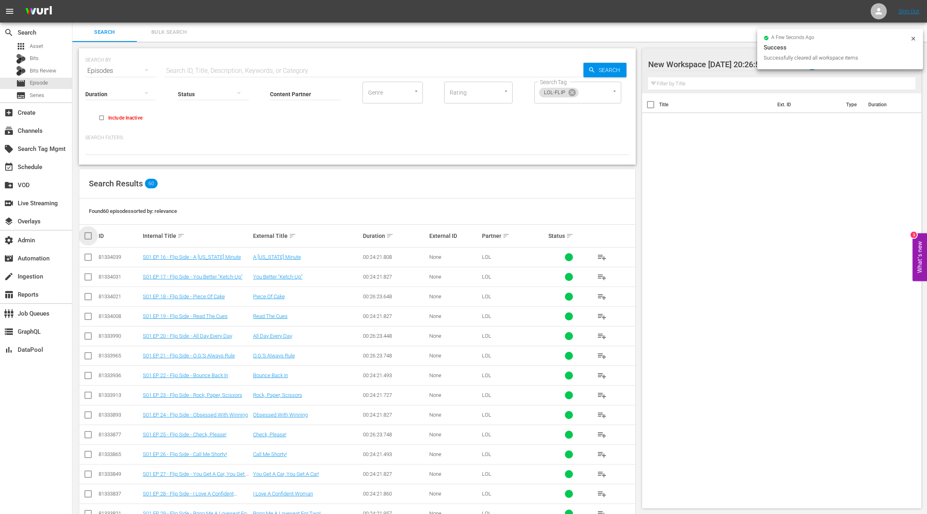
checkbox input "true"
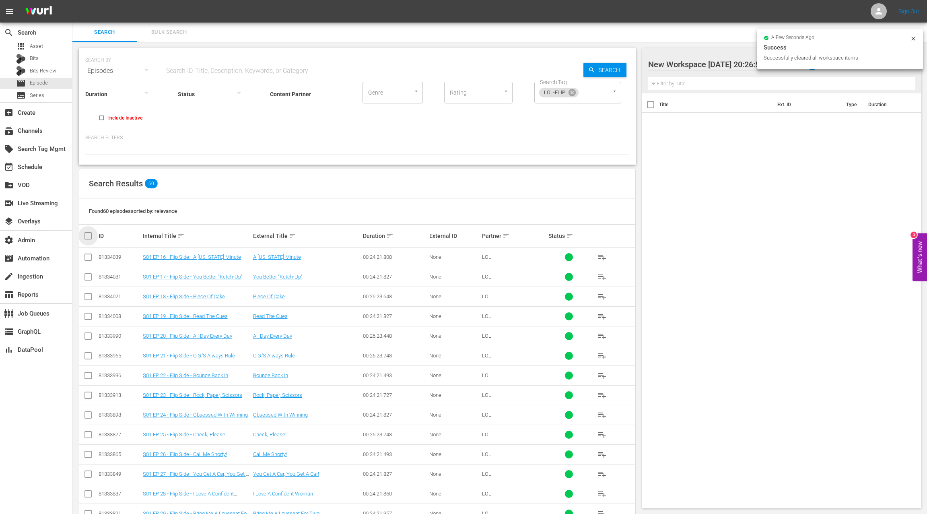
checkbox input "true"
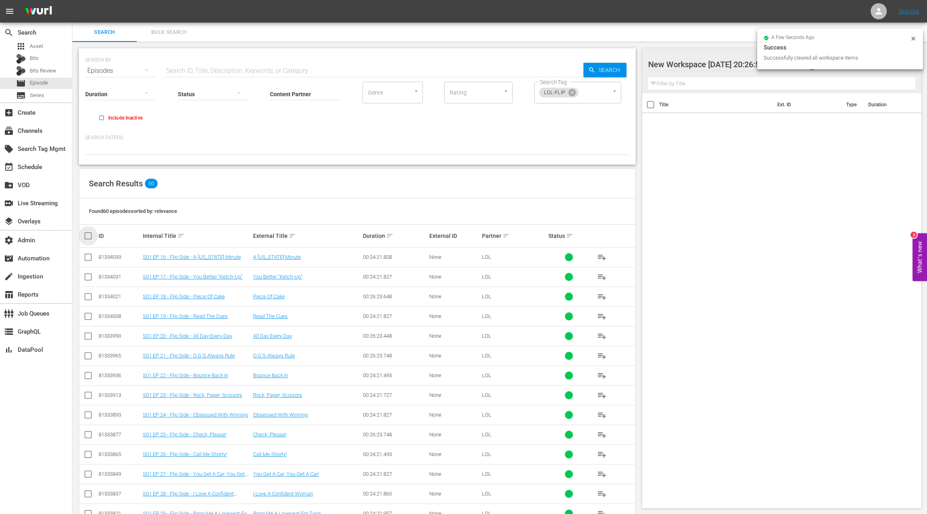
checkbox input "true"
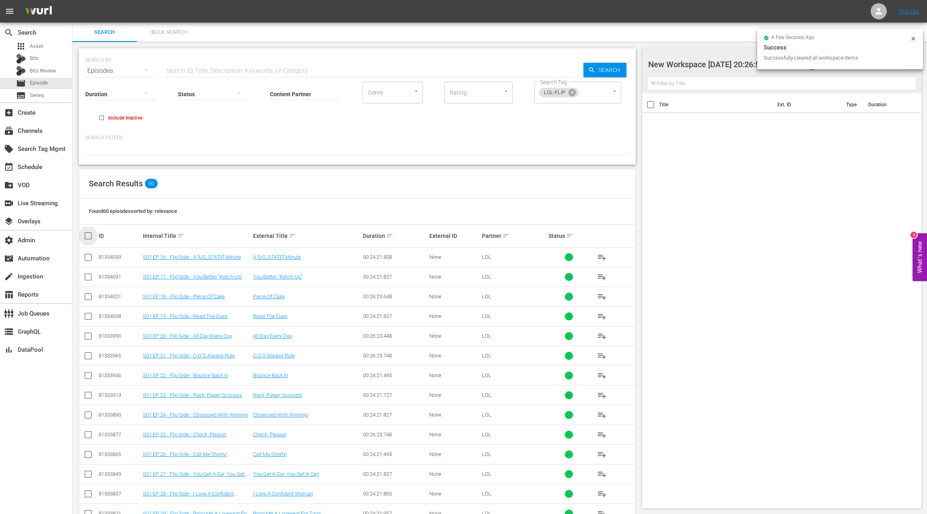
checkbox input "true"
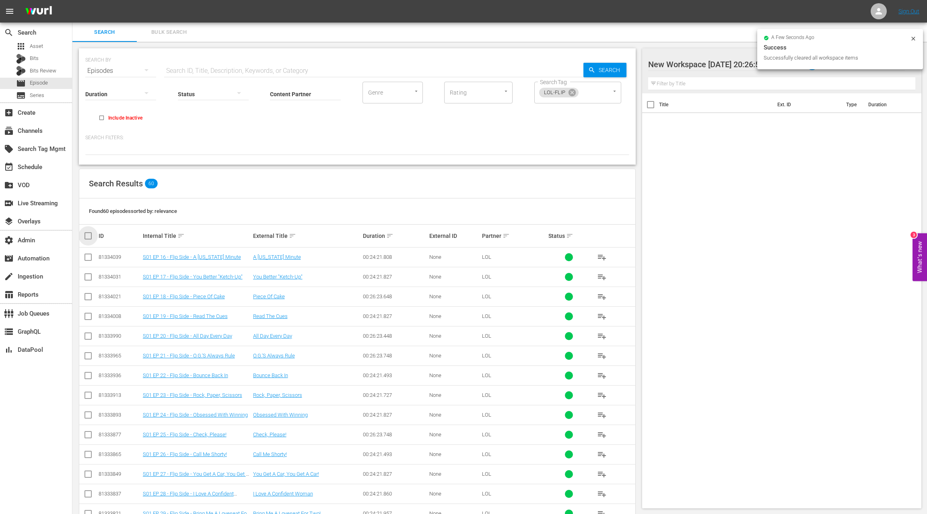
checkbox input "true"
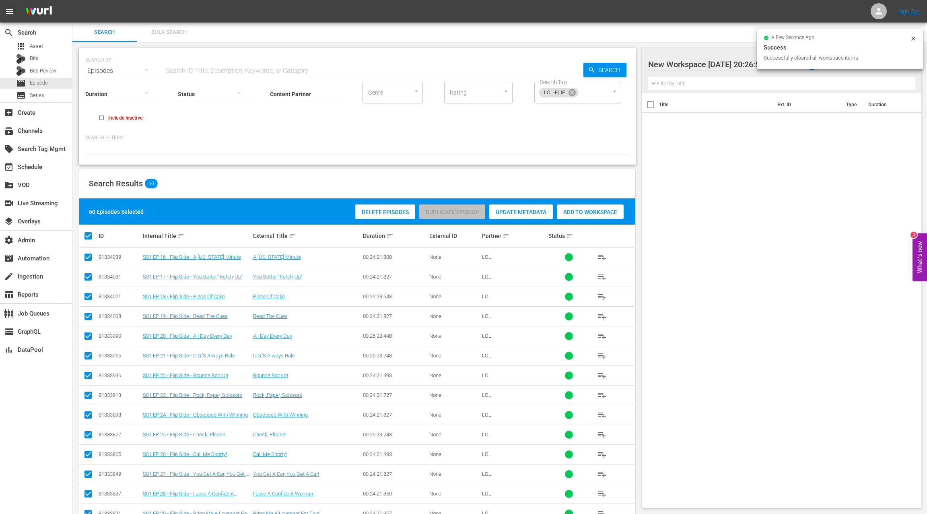
click at [580, 218] on div "Add to Workspace" at bounding box center [590, 211] width 67 height 15
click at [43, 171] on div "event_available Schedule" at bounding box center [36, 166] width 72 height 16
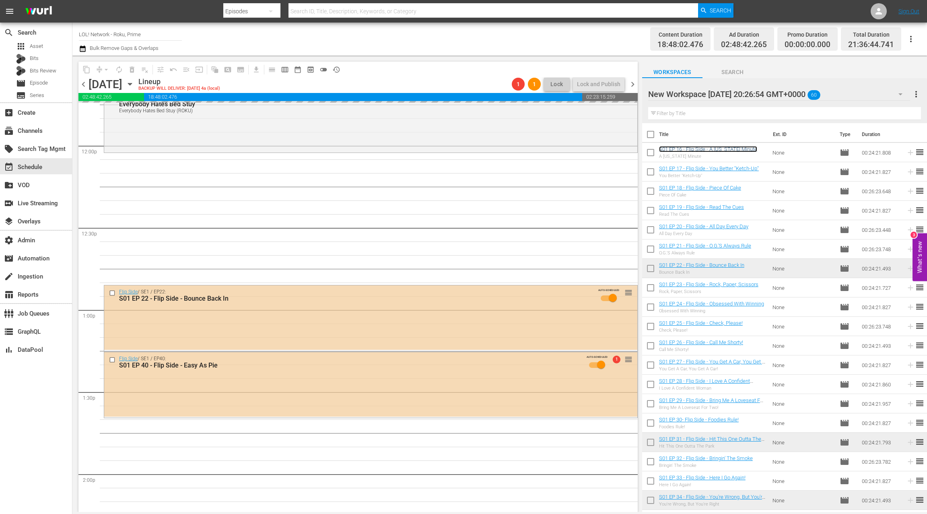
scroll to position [1929, 0]
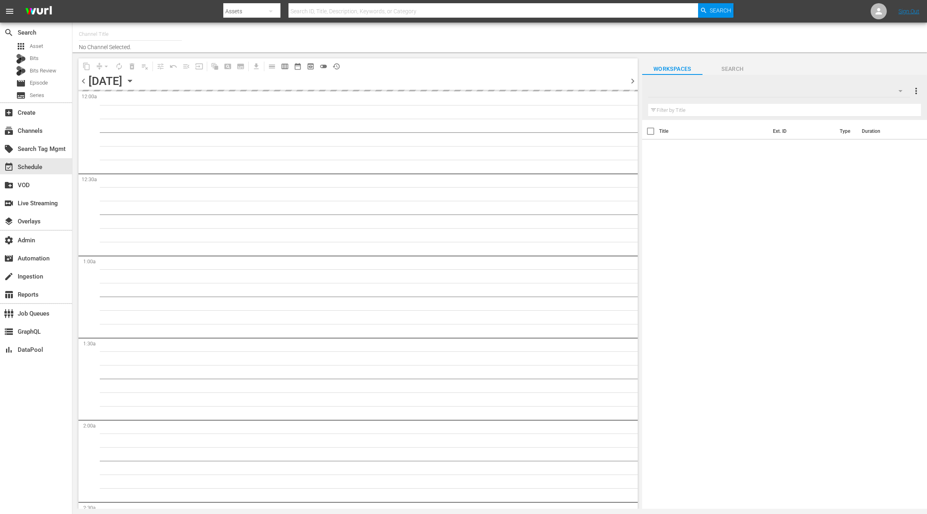
type input "LOL! Network - Roku, Prime (1421)"
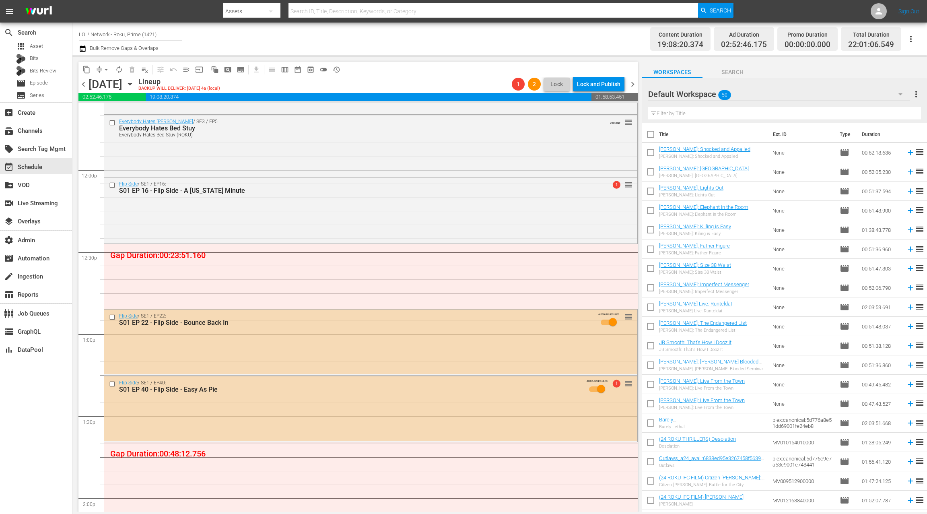
scroll to position [1947, 0]
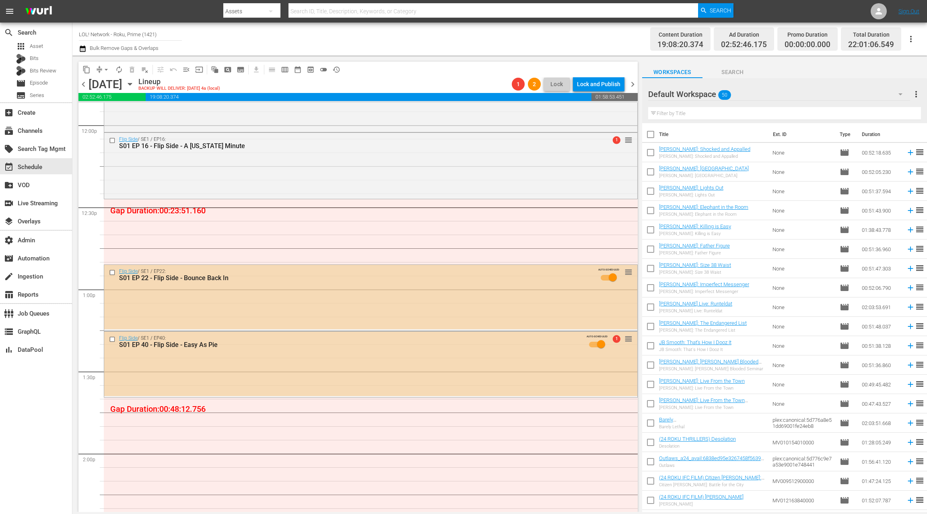
click at [826, 95] on div "Default Workspace 50" at bounding box center [779, 94] width 262 height 23
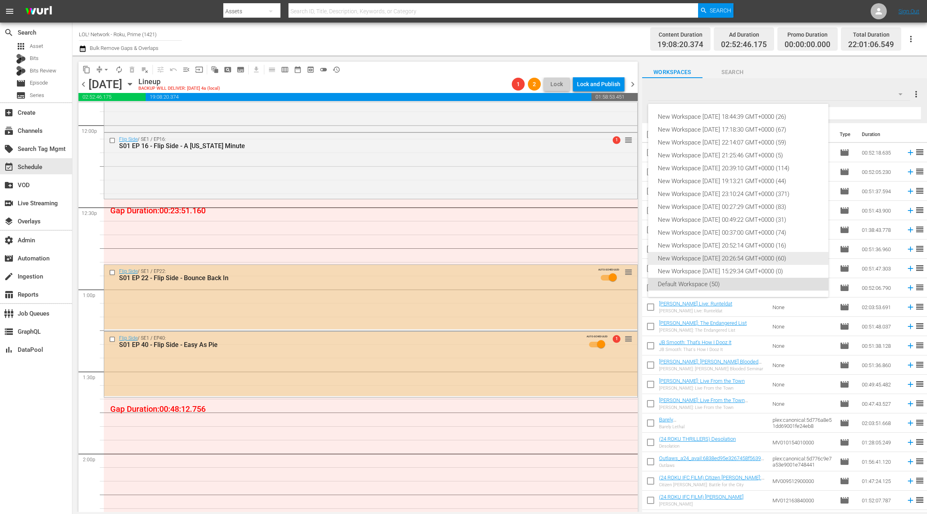
click at [733, 255] on div "New Workspace Thu May 01 2025 20:26:54 GMT+0000 (60)" at bounding box center [738, 258] width 161 height 13
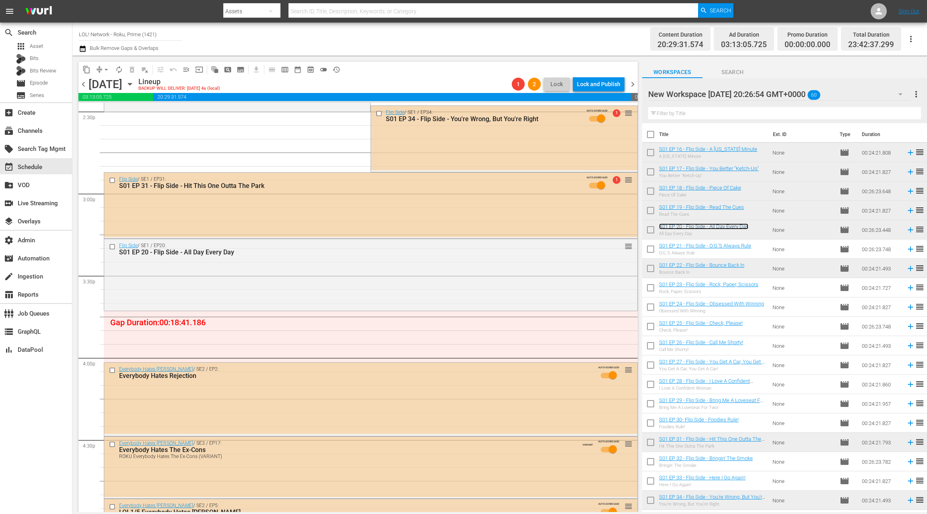
scroll to position [2407, 0]
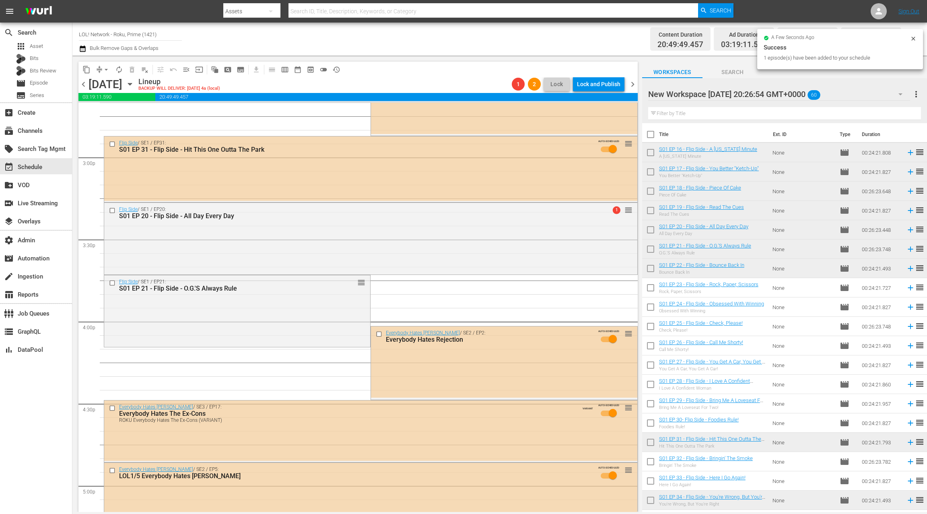
click at [280, 326] on div "Flip Side / SE1 / EP21: S01 EP 21 - Flip Side - O.G.'S Always Rule reorder" at bounding box center [237, 310] width 266 height 70
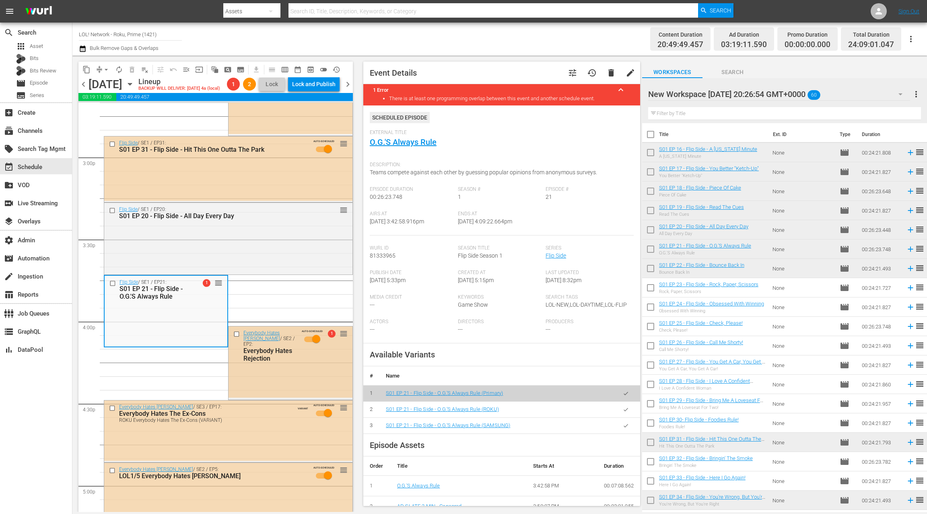
click at [307, 346] on input "AUTO-SCHEDULED" at bounding box center [316, 340] width 46 height 12
drag, startPoint x: 629, startPoint y: 408, endPoint x: 592, endPoint y: 392, distance: 40.4
click at [629, 408] on button "button" at bounding box center [626, 409] width 16 height 16
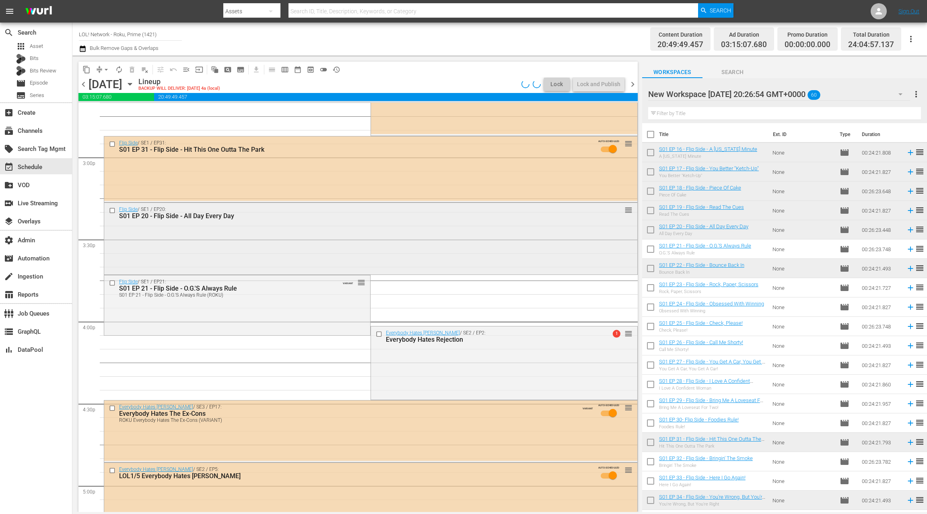
click at [244, 257] on div "Flip Side / SE1 / EP20: S01 EP 20 - Flip Side - All Day Every Day reorder" at bounding box center [370, 238] width 533 height 70
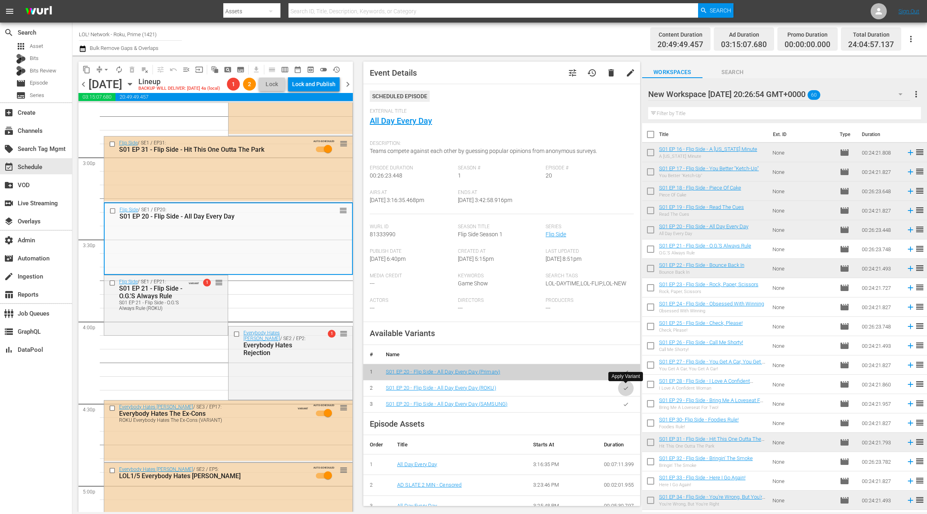
click at [628, 387] on icon "button" at bounding box center [626, 388] width 6 height 6
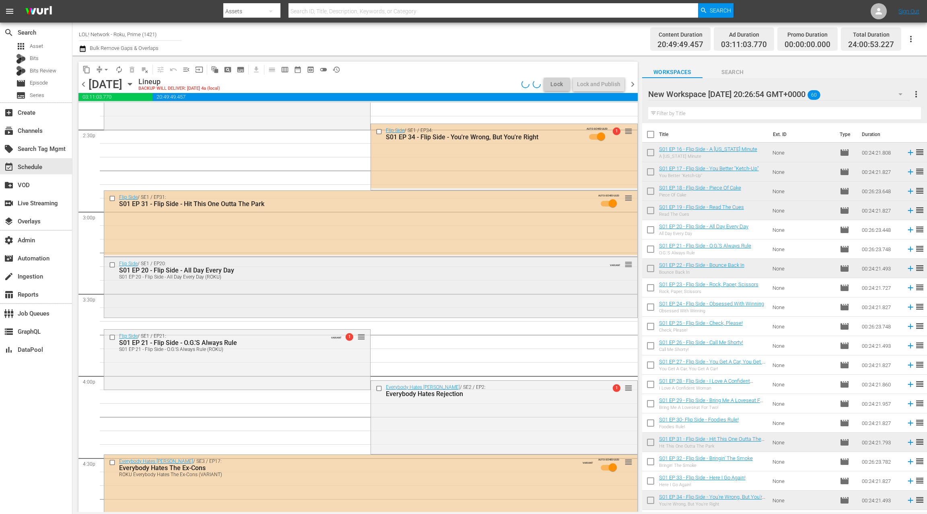
scroll to position [2339, 0]
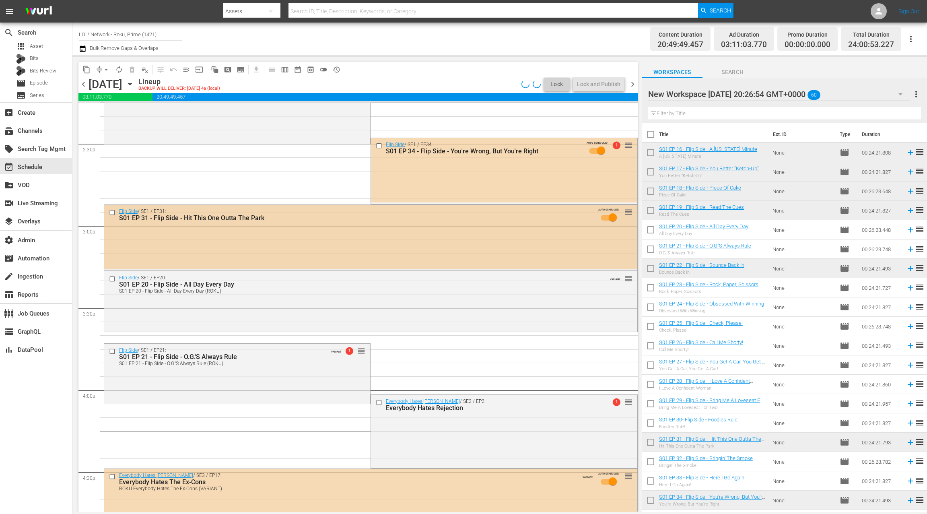
click at [347, 240] on div "Flip Side / SE1 / EP31: S01 EP 31 - Flip Side - Hit This One Outta The Park AUT…" at bounding box center [370, 237] width 533 height 64
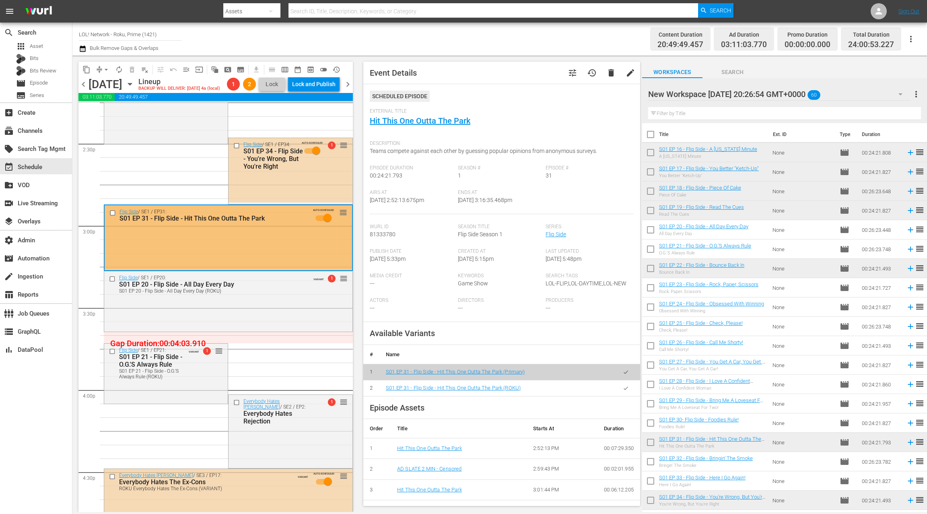
click at [629, 387] on button "button" at bounding box center [626, 388] width 16 height 16
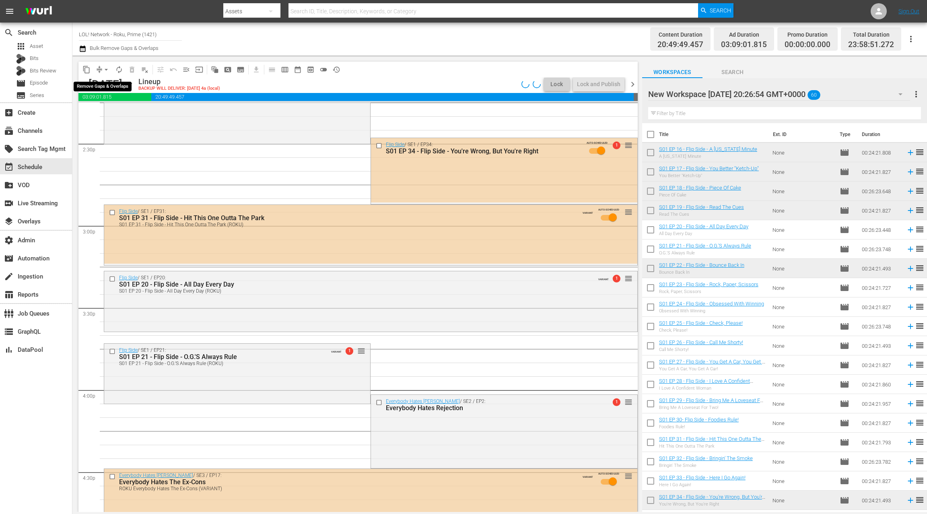
click at [106, 68] on span "arrow_drop_down" at bounding box center [106, 70] width 8 height 8
click at [106, 109] on li "Align to End of Previous Day" at bounding box center [106, 112] width 84 height 13
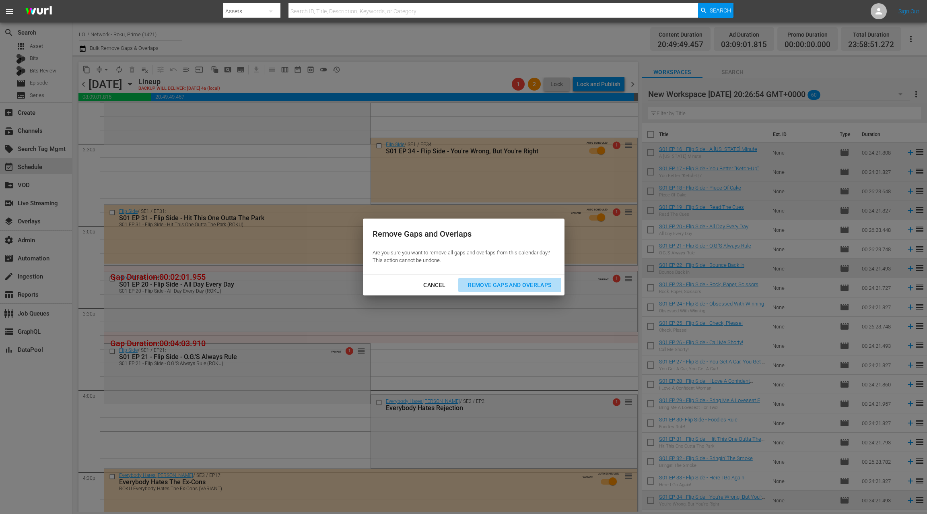
click at [497, 287] on div "Remove Gaps and Overlaps" at bounding box center [509, 285] width 96 height 10
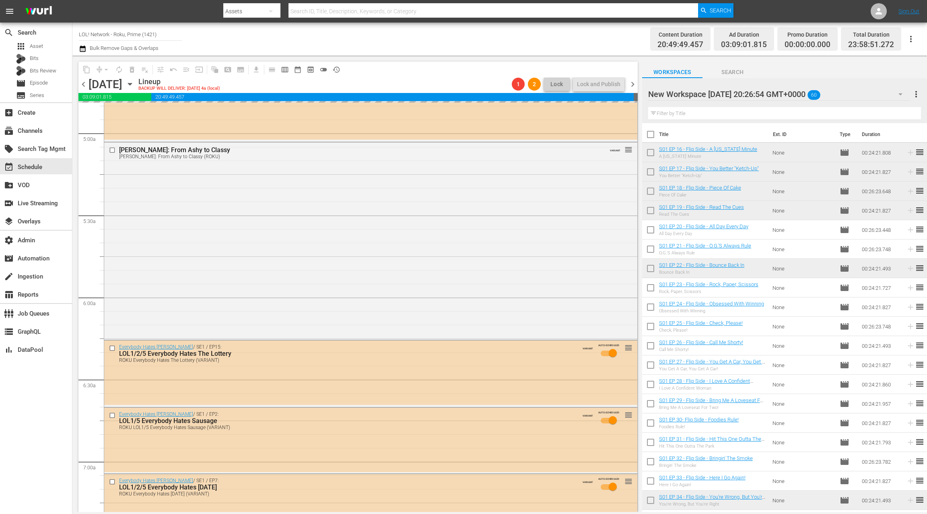
scroll to position [694, 0]
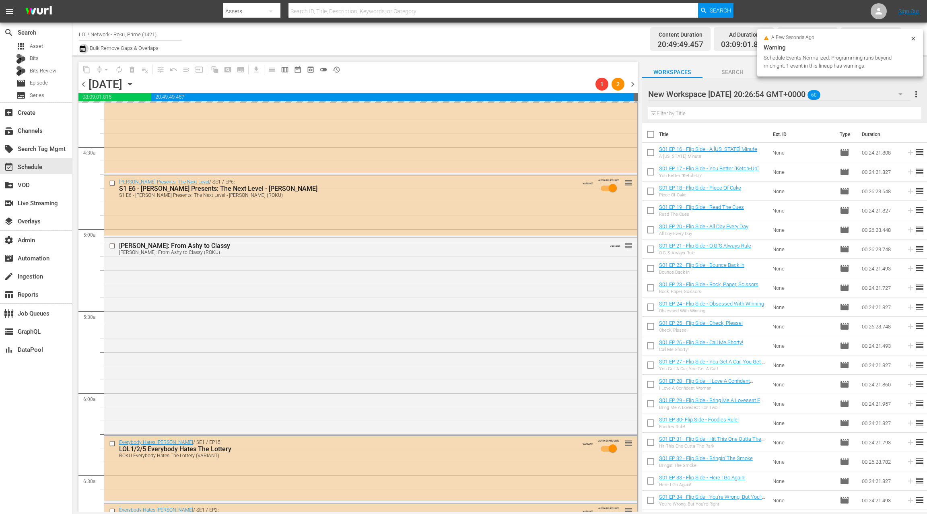
click at [82, 51] on icon "button" at bounding box center [83, 49] width 8 height 10
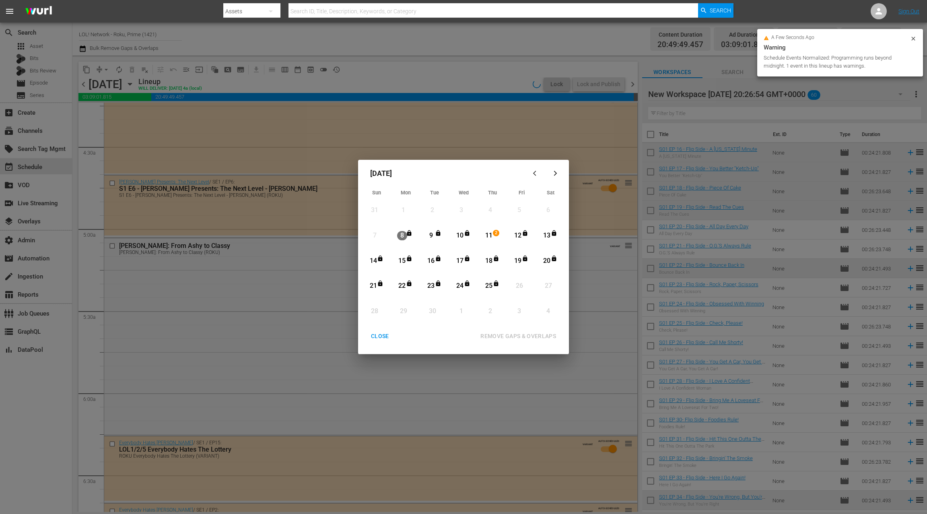
drag, startPoint x: 526, startPoint y: 235, endPoint x: 508, endPoint y: 257, distance: 28.0
click at [526, 235] on icon "Month View" at bounding box center [525, 233] width 4 height 6
click at [489, 287] on div "25" at bounding box center [489, 285] width 10 height 9
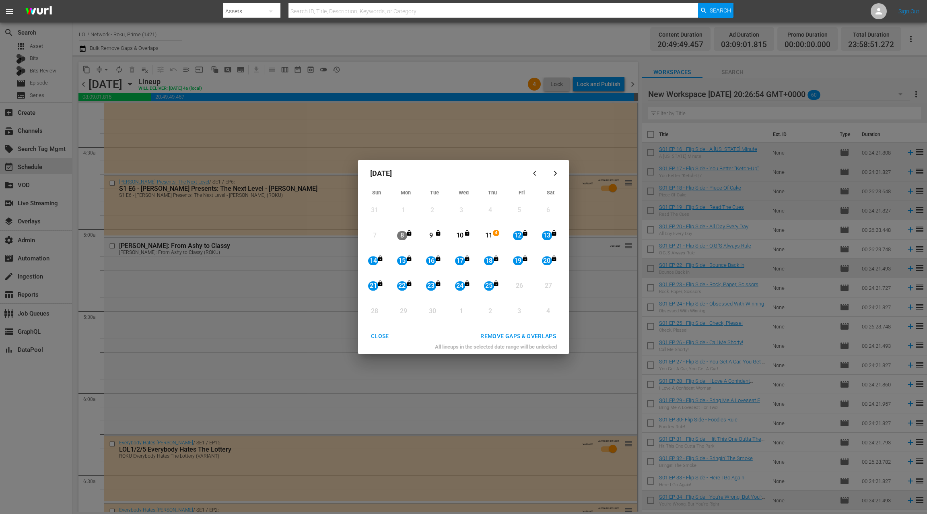
click at [513, 336] on div "REMOVE GAPS & OVERLAPS" at bounding box center [518, 336] width 88 height 10
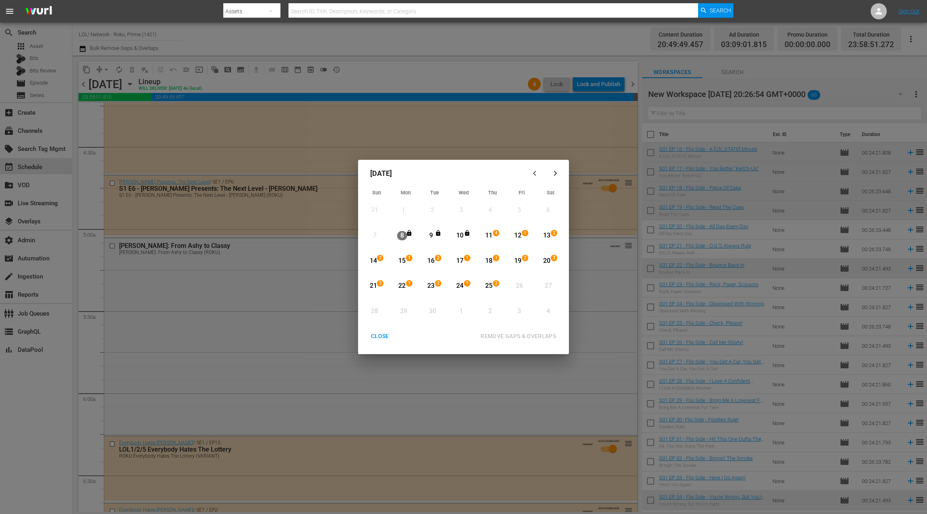
click at [387, 335] on div "CLOSE" at bounding box center [379, 336] width 31 height 10
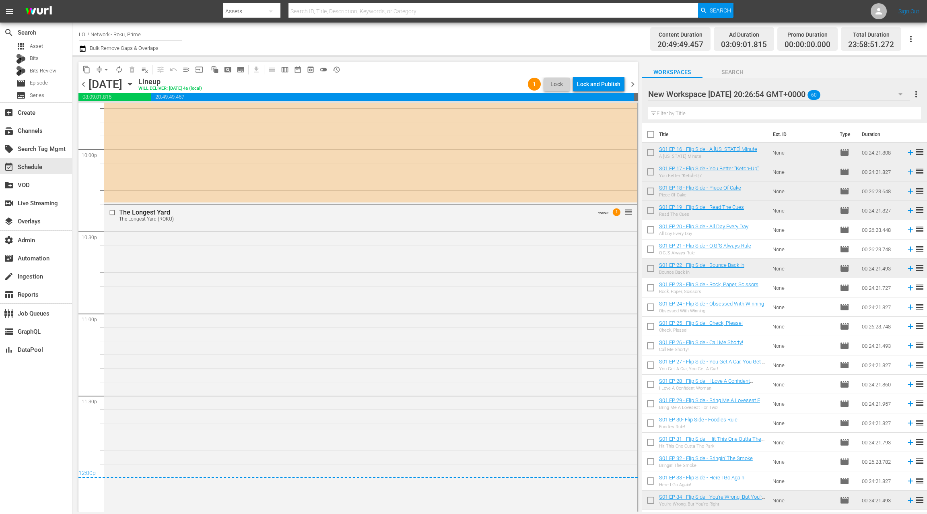
scroll to position [3612, 0]
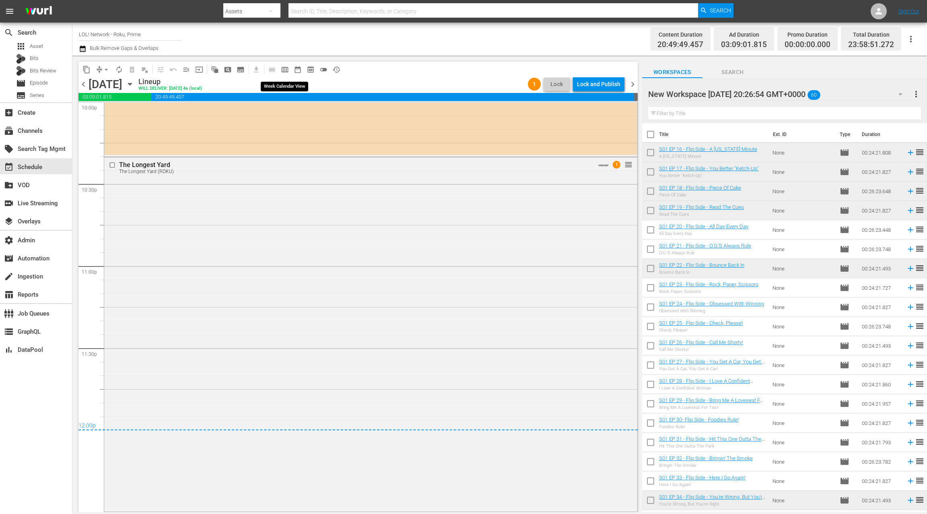
click at [283, 69] on span "calendar_view_week_outlined" at bounding box center [285, 70] width 8 height 8
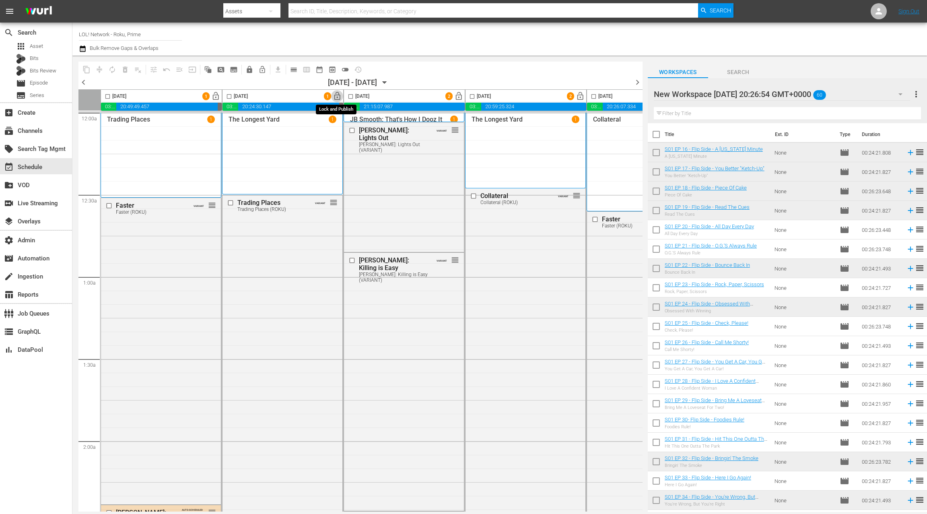
click at [335, 97] on span "lock_open" at bounding box center [337, 96] width 9 height 9
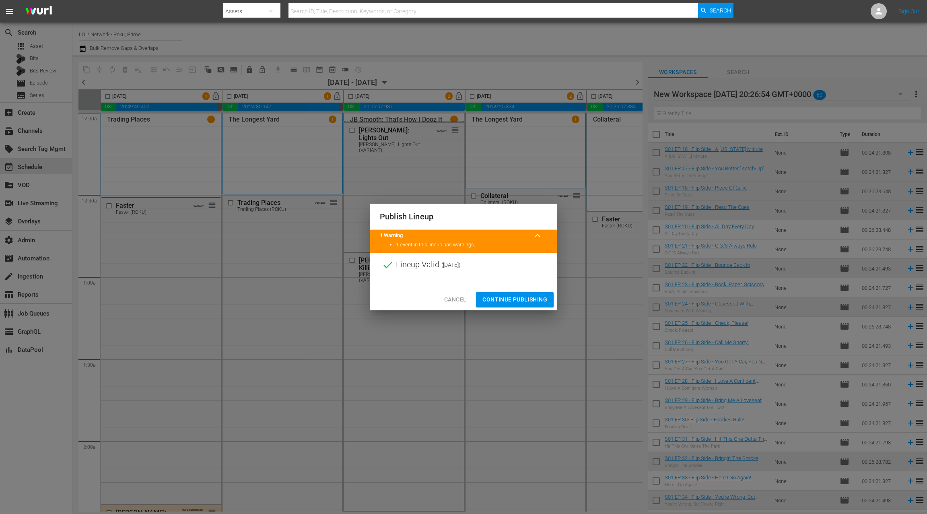
click at [511, 303] on span "Continue Publishing" at bounding box center [514, 299] width 65 height 10
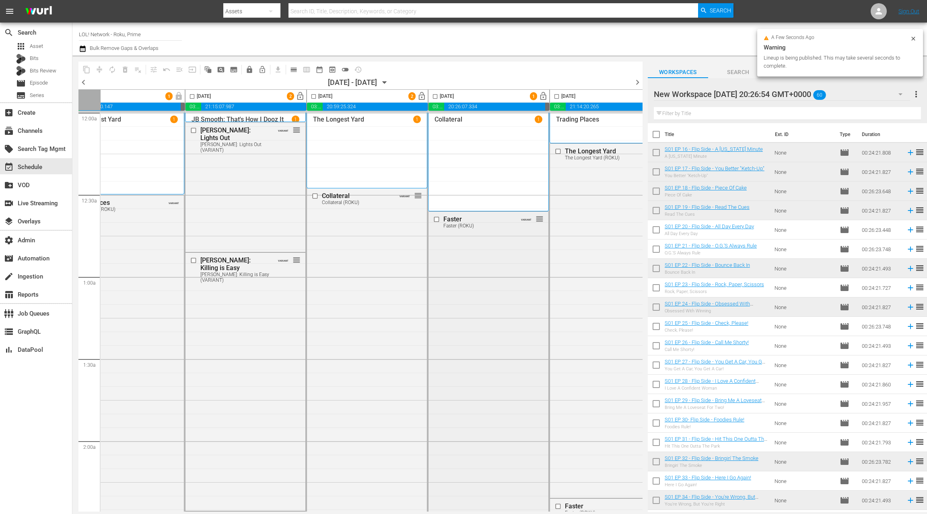
scroll to position [0, 167]
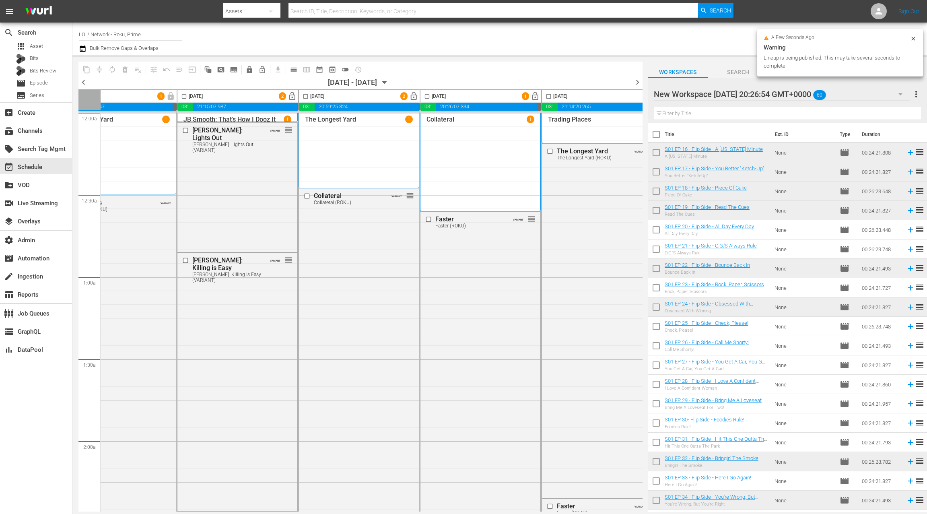
click at [412, 99] on span "lock_open" at bounding box center [413, 96] width 9 height 9
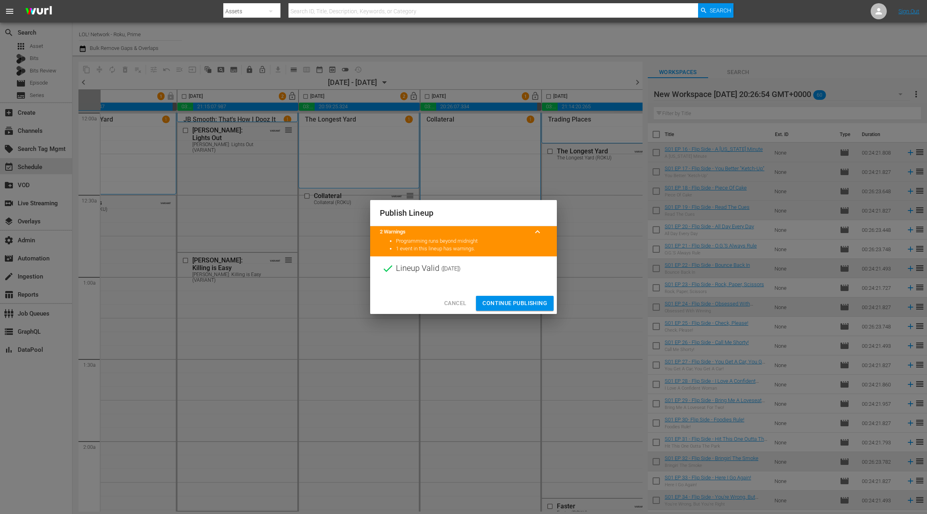
click at [522, 305] on span "Continue Publishing" at bounding box center [514, 303] width 65 height 10
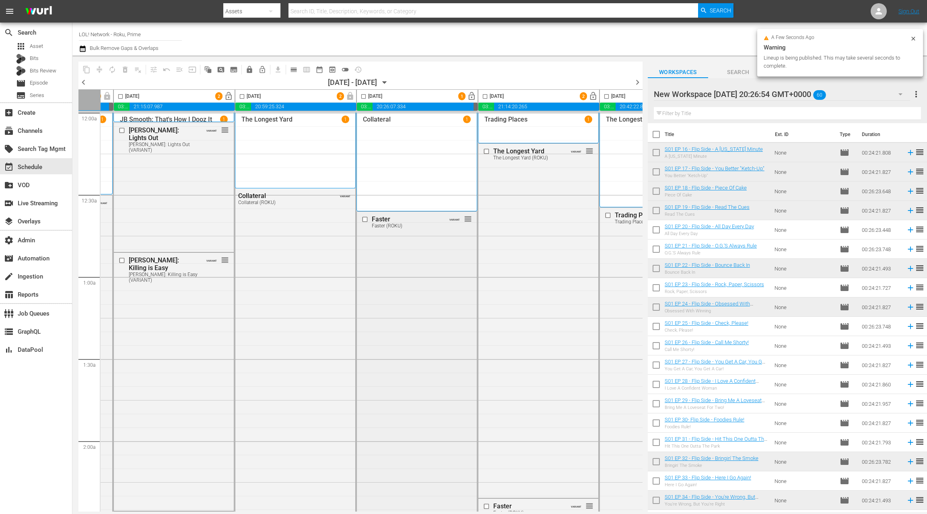
scroll to position [0, 312]
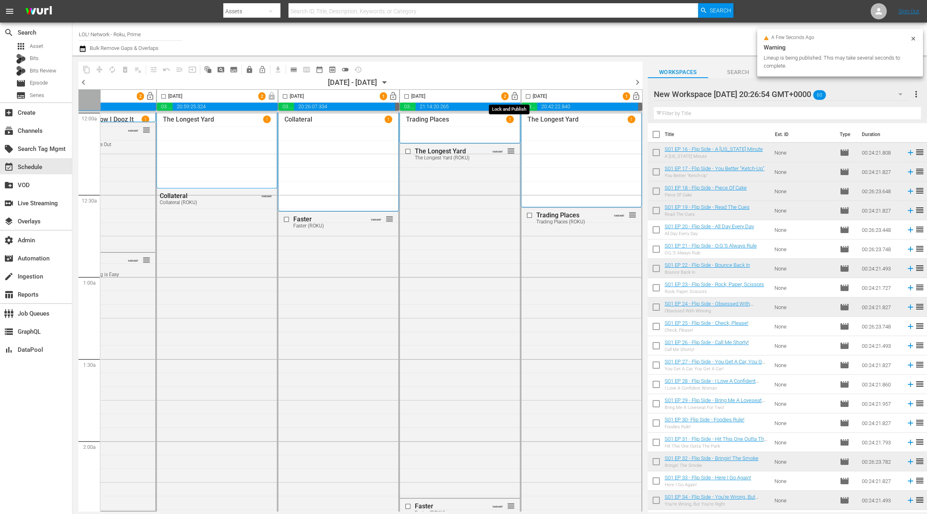
click at [510, 97] on span "lock_open" at bounding box center [514, 96] width 9 height 9
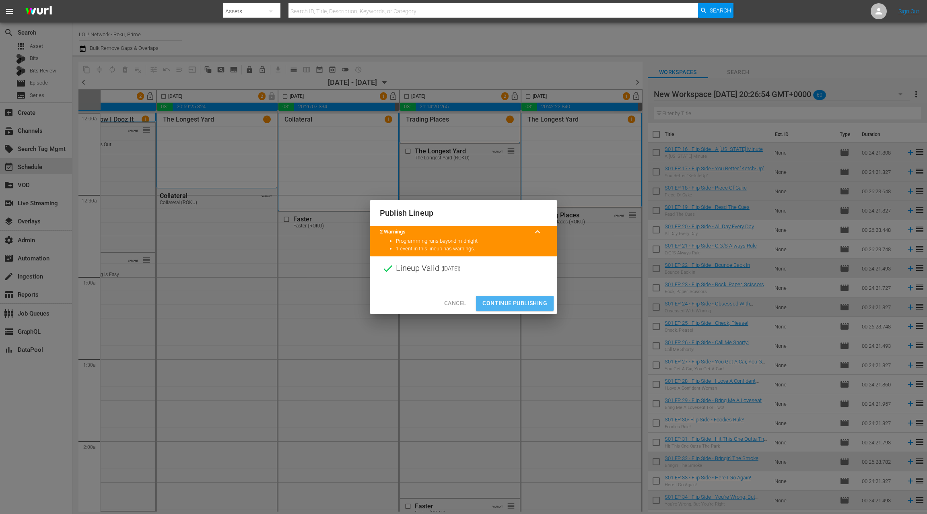
click at [512, 302] on span "Continue Publishing" at bounding box center [514, 303] width 65 height 10
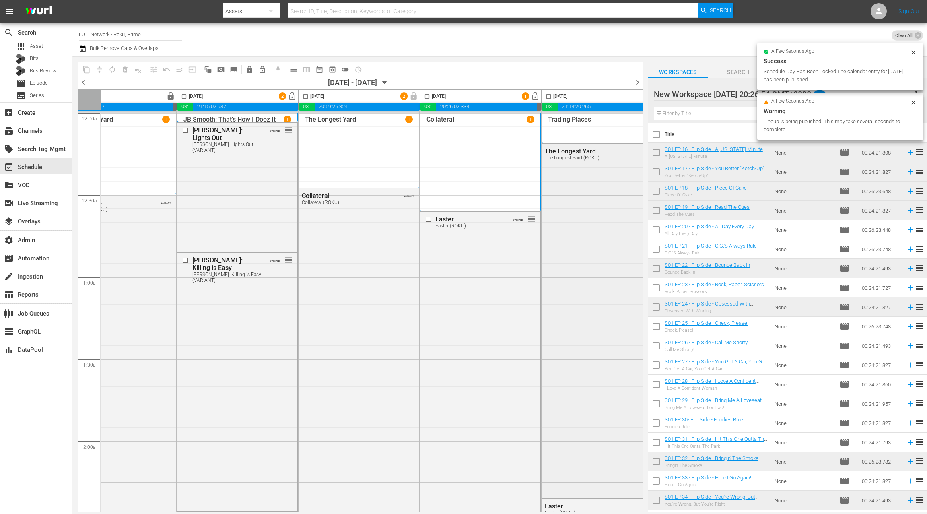
scroll to position [0, 0]
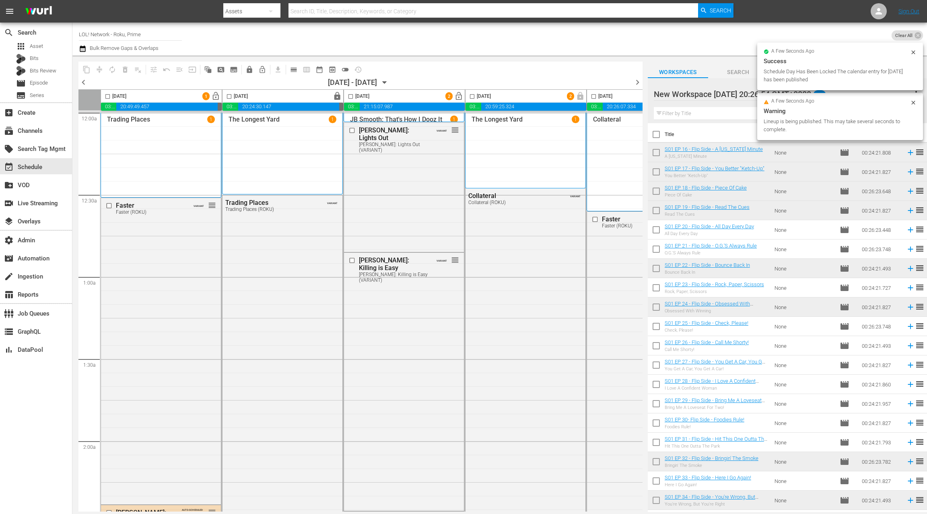
click at [215, 94] on span "lock_open" at bounding box center [215, 96] width 9 height 9
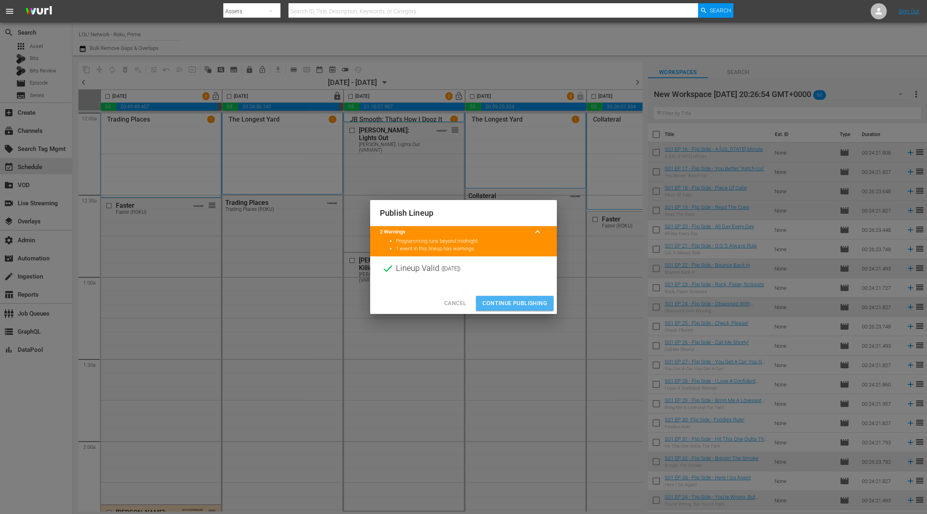
click at [532, 303] on span "Continue Publishing" at bounding box center [514, 303] width 65 height 10
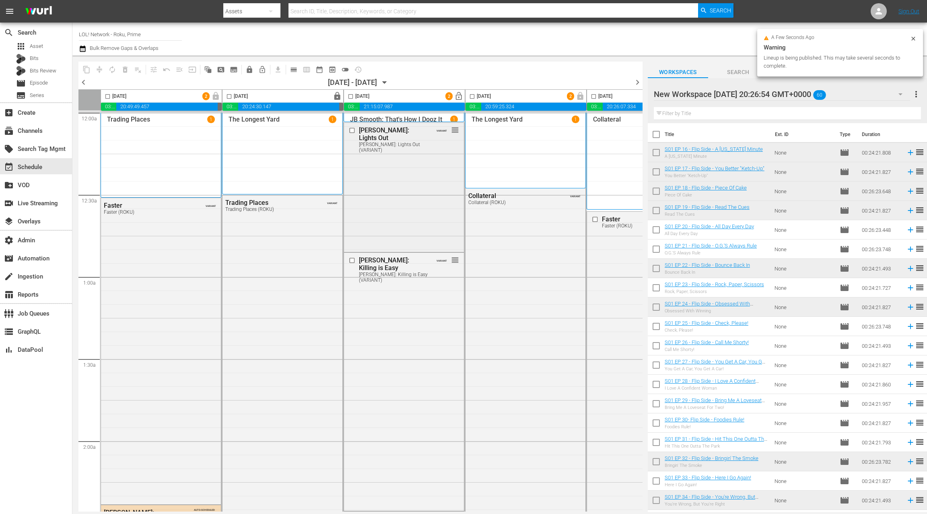
scroll to position [4, 0]
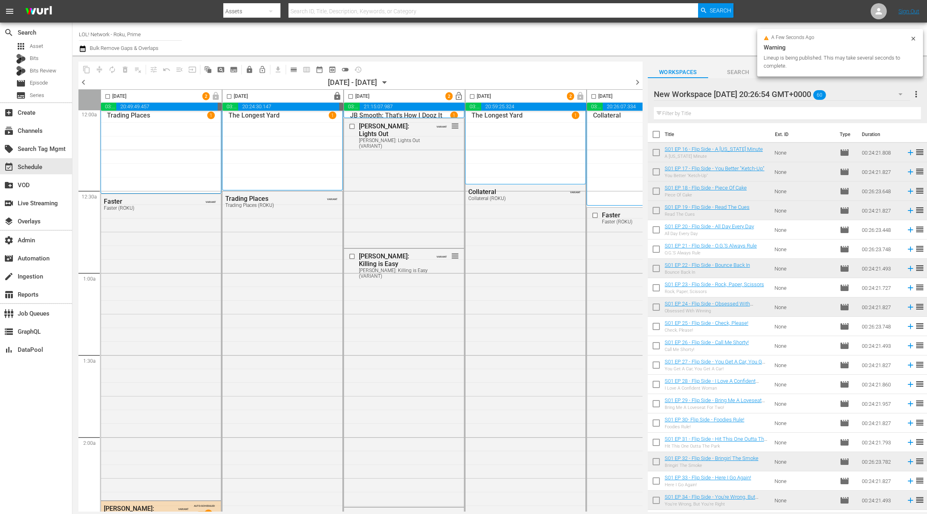
click at [456, 96] on span "lock_open" at bounding box center [458, 96] width 9 height 9
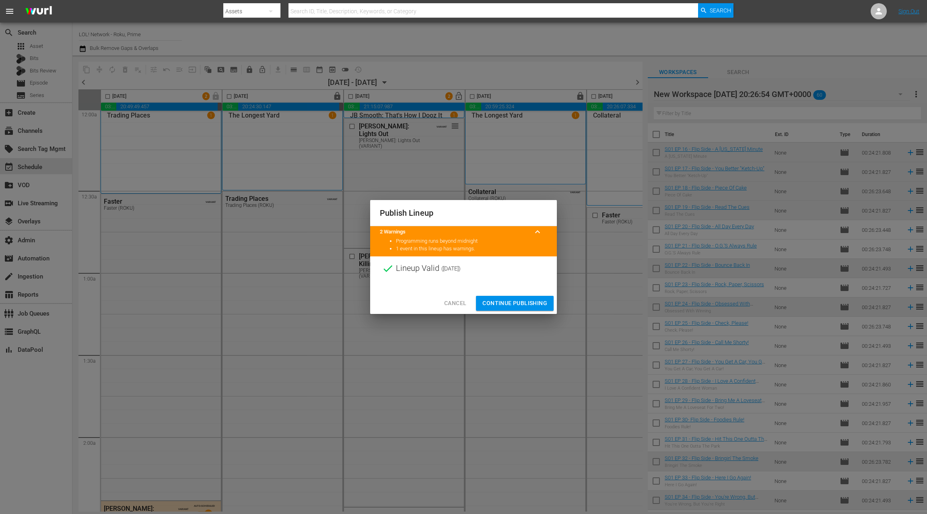
click at [519, 304] on span "Continue Publishing" at bounding box center [514, 303] width 65 height 10
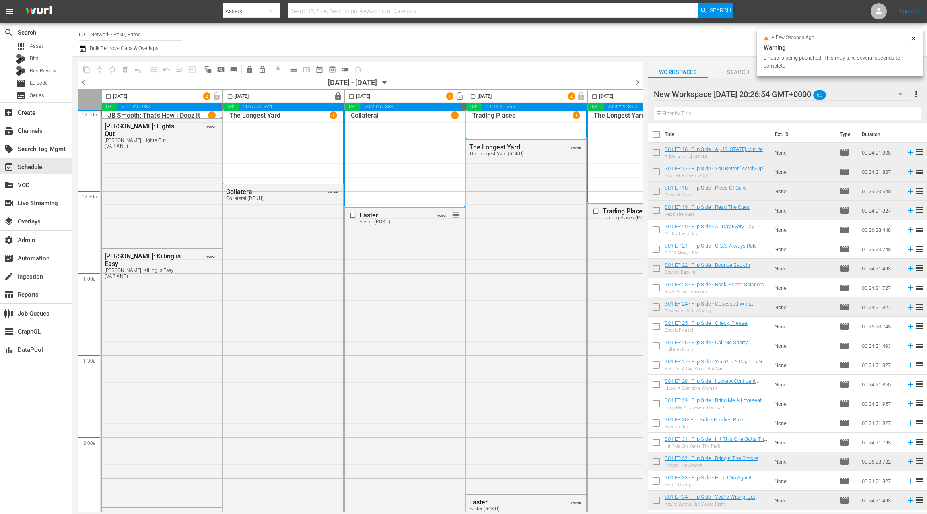
scroll to position [4, 258]
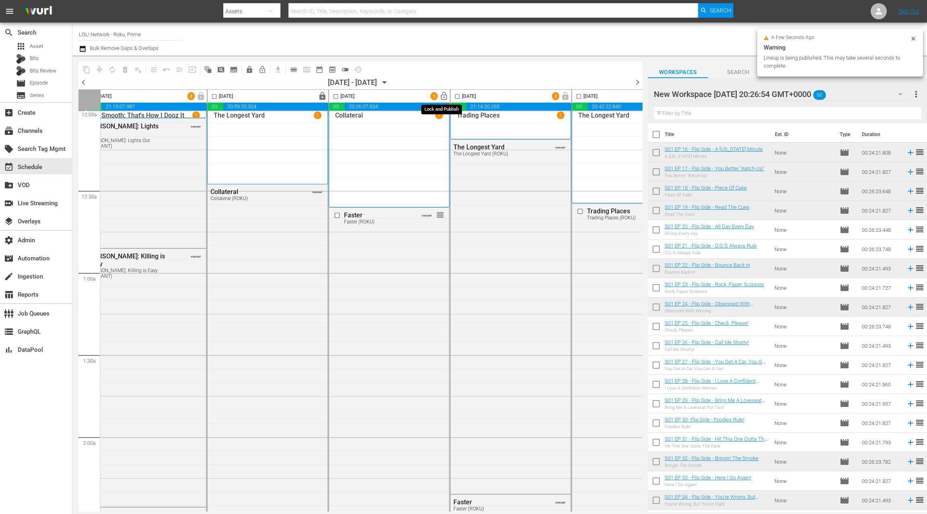
click at [443, 99] on span "lock_open" at bounding box center [443, 96] width 9 height 9
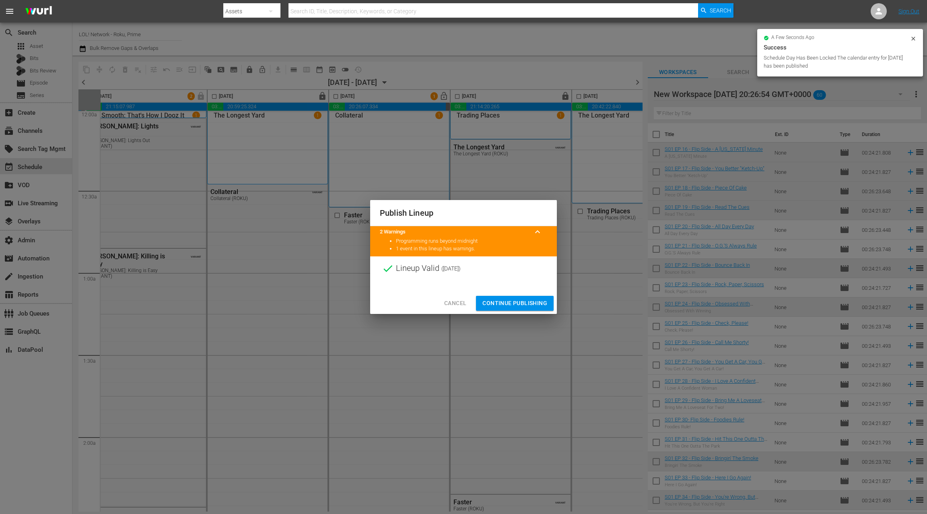
click at [509, 303] on span "Continue Publishing" at bounding box center [514, 303] width 65 height 10
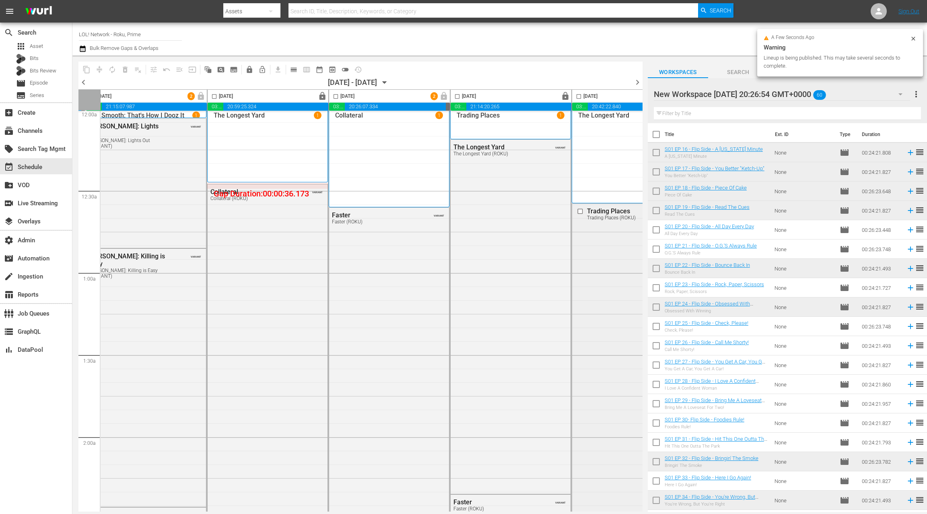
scroll to position [4, 312]
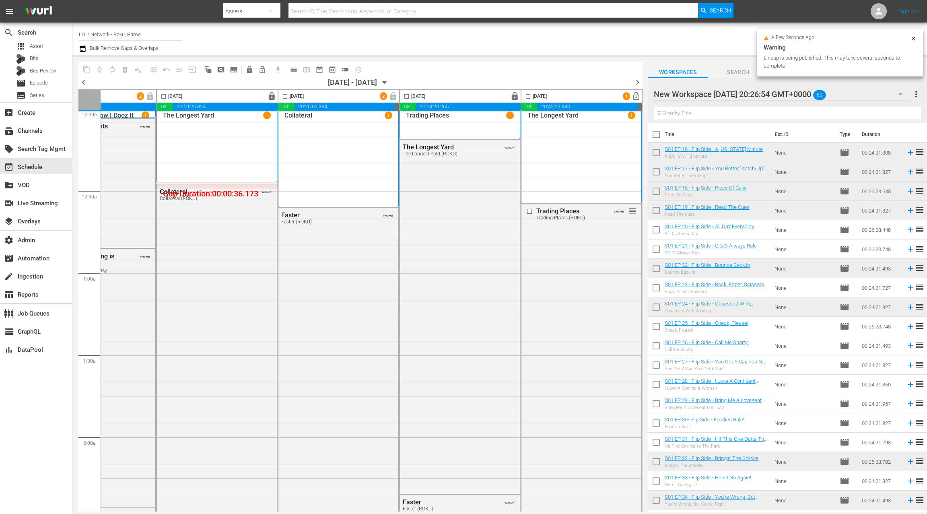
click at [634, 97] on span "lock_open" at bounding box center [636, 96] width 9 height 9
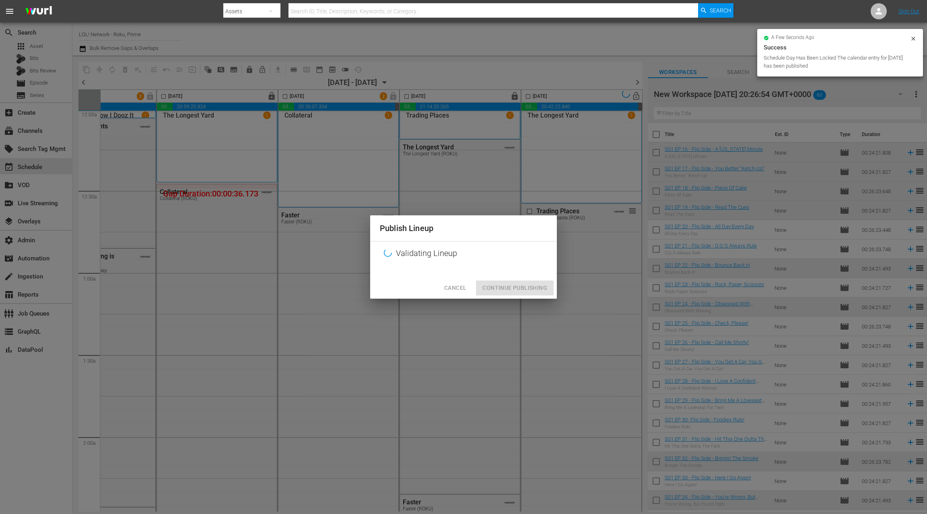
click at [529, 290] on div "Cancel Continue Publishing" at bounding box center [463, 287] width 187 height 21
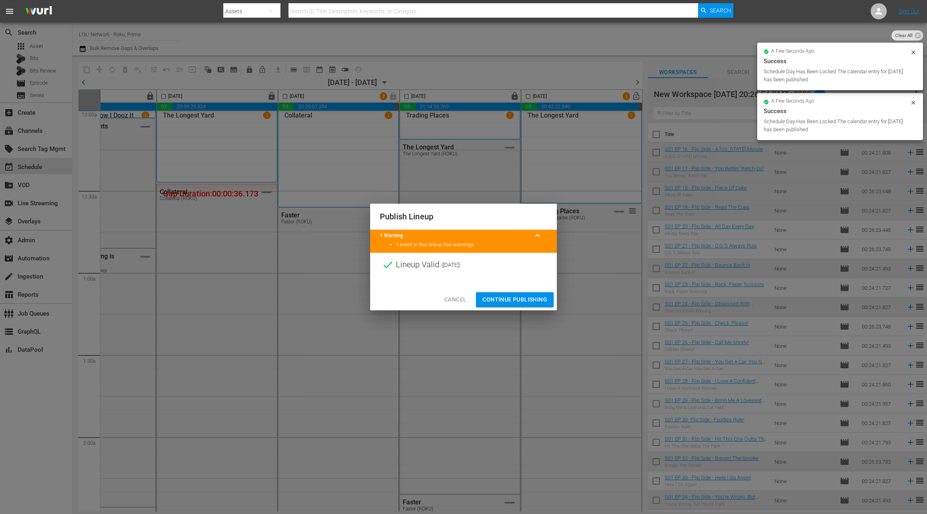
click at [640, 80] on div "Publish Lineup 1 Warning keyboard_arrow_up 1 event in this lineup has warnings.…" at bounding box center [463, 257] width 927 height 514
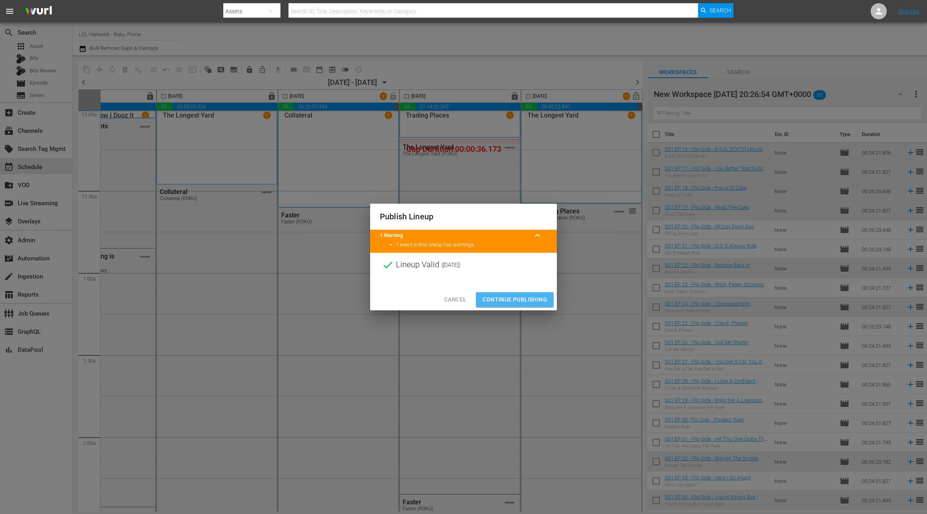
click at [507, 296] on span "Continue Publishing" at bounding box center [514, 299] width 65 height 10
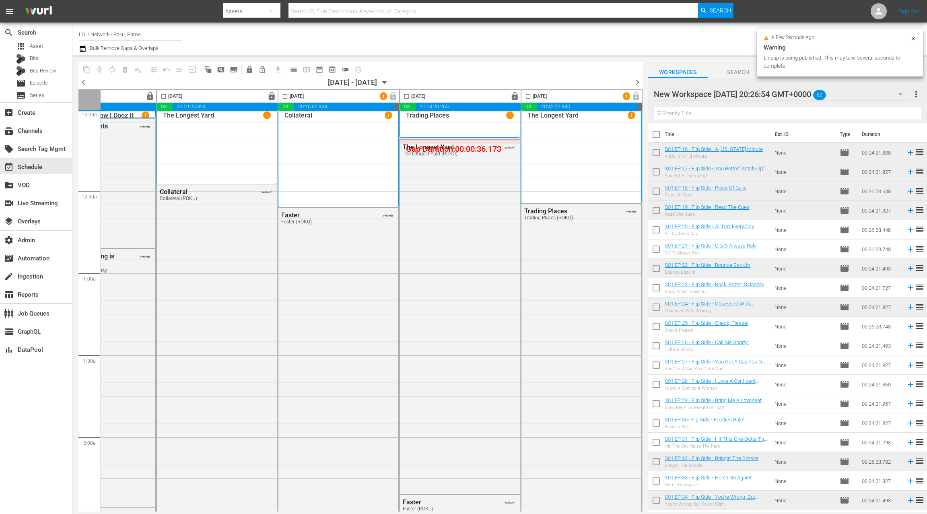
click at [634, 84] on span "chevron_right" at bounding box center [637, 82] width 10 height 10
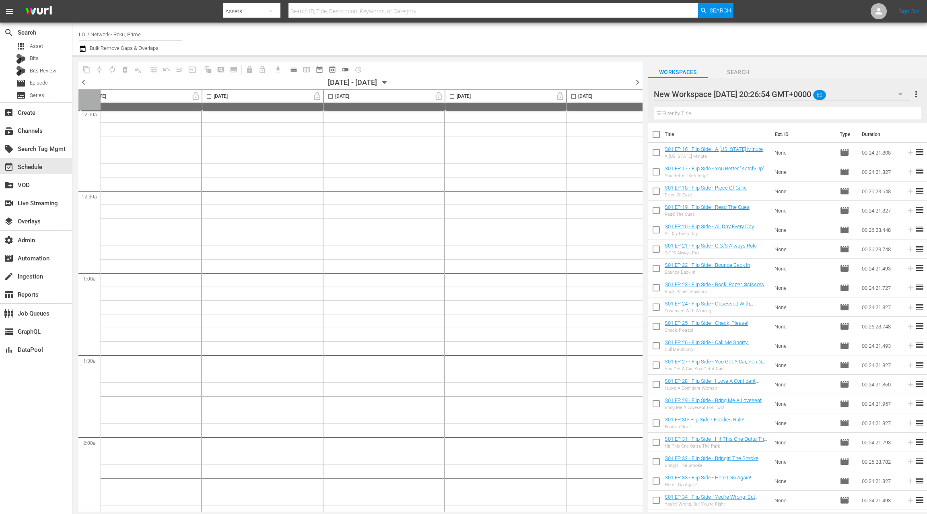
scroll to position [4, 0]
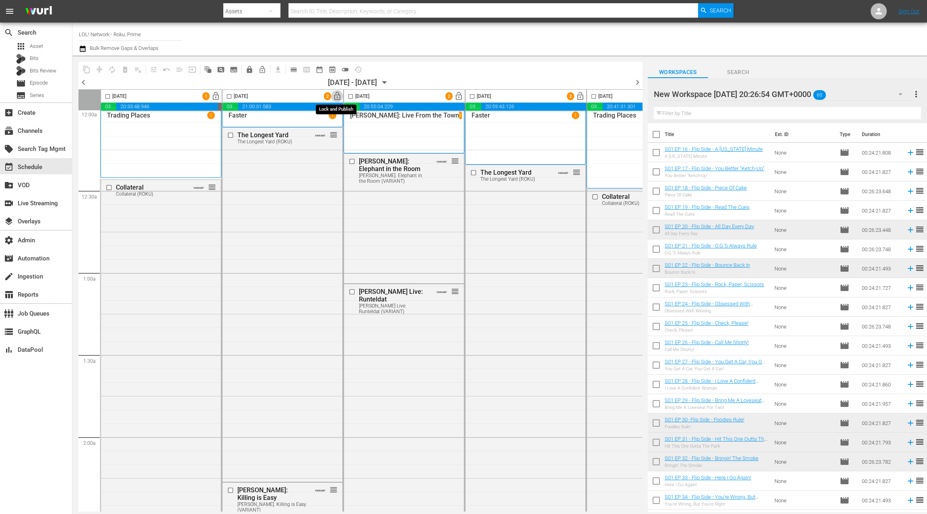
click at [338, 99] on span "lock_open" at bounding box center [337, 96] width 9 height 9
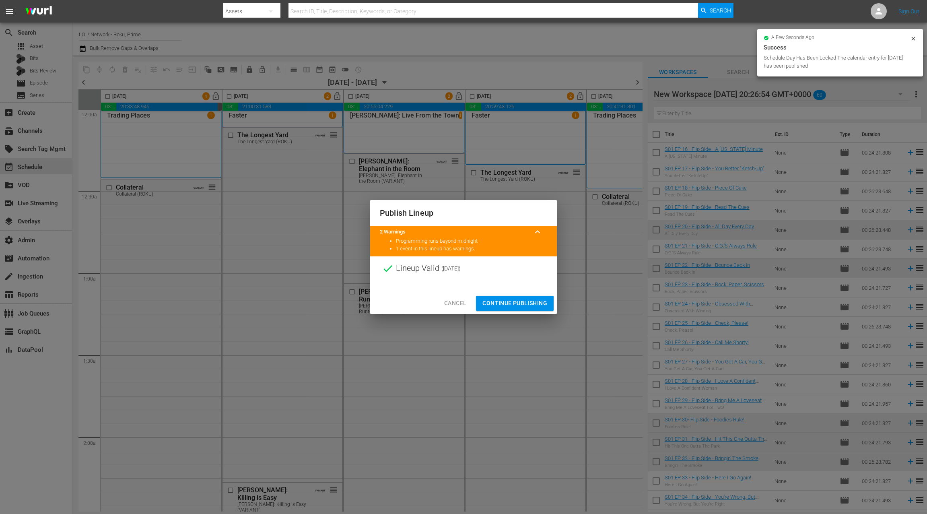
click at [525, 304] on span "Continue Publishing" at bounding box center [514, 303] width 65 height 10
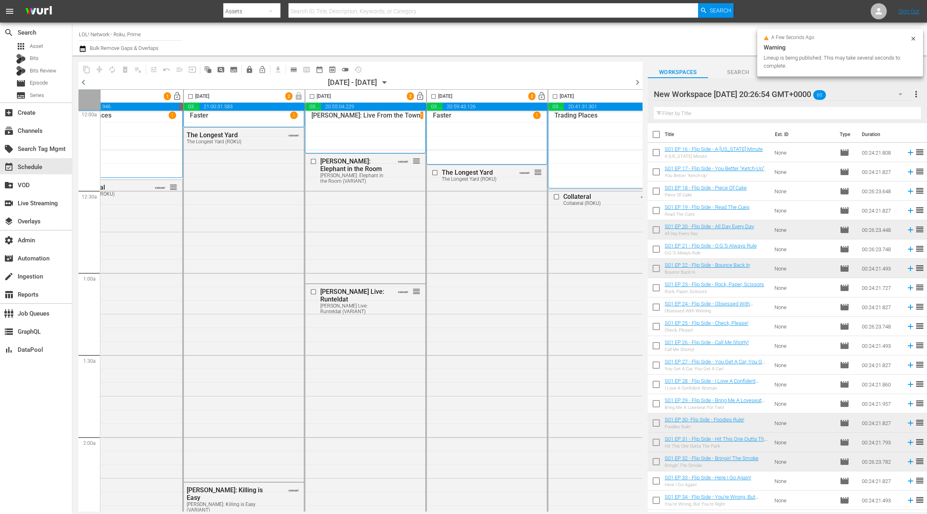
scroll to position [4, 76]
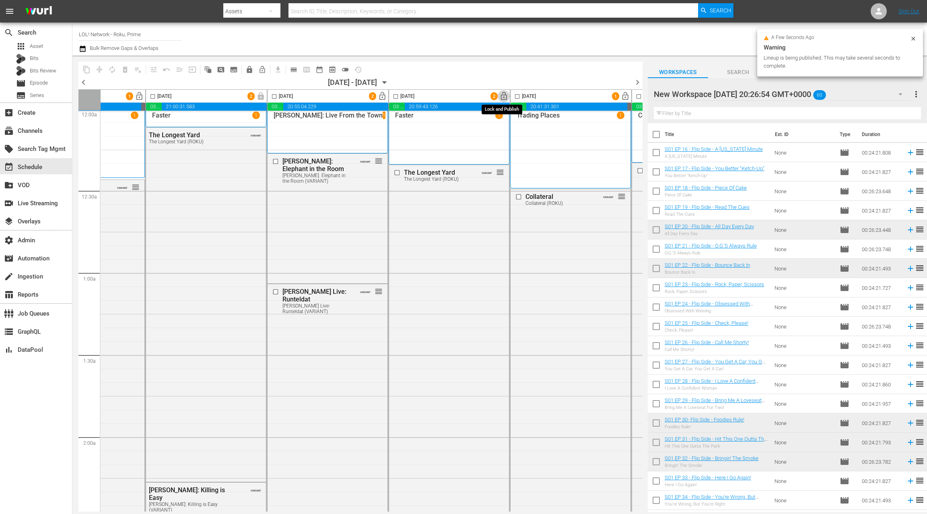
click at [502, 97] on span "lock_open" at bounding box center [503, 96] width 9 height 9
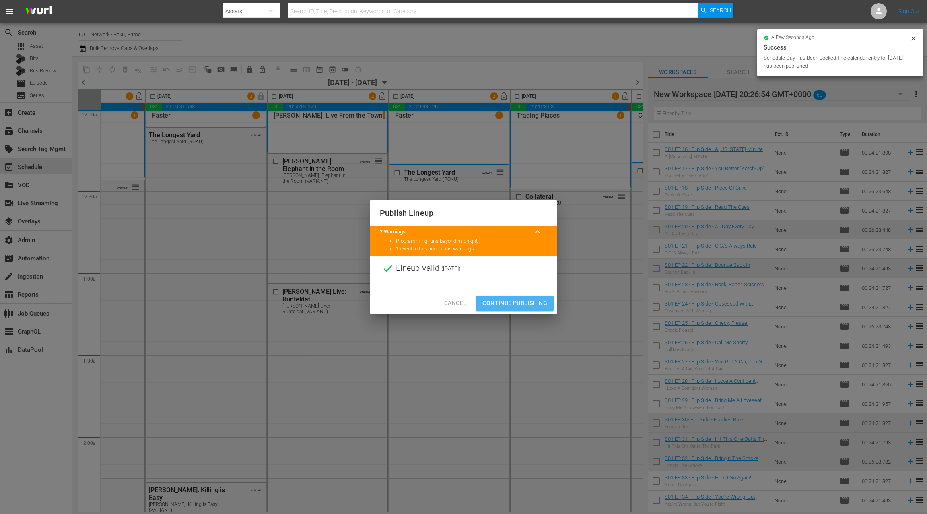
drag, startPoint x: 513, startPoint y: 302, endPoint x: 484, endPoint y: 230, distance: 78.0
click at [513, 302] on span "Continue Publishing" at bounding box center [514, 303] width 65 height 10
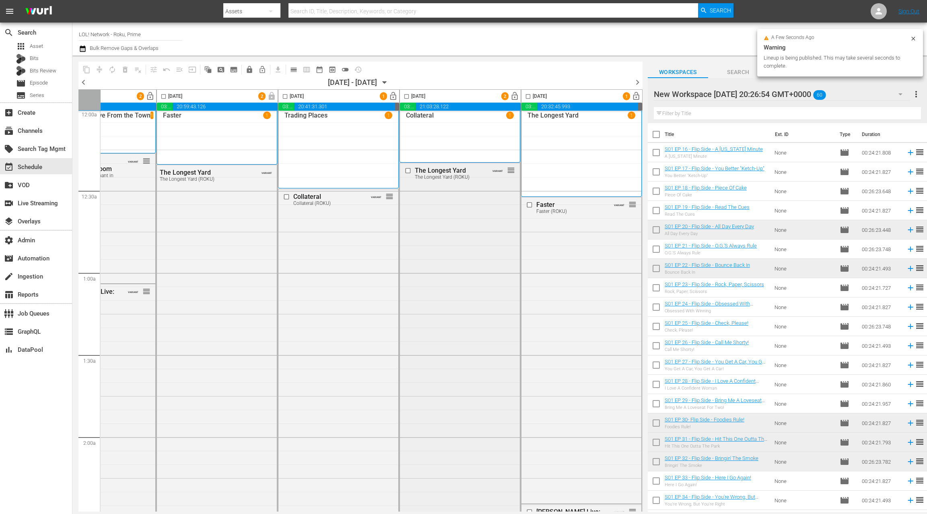
scroll to position [4, 312]
click at [511, 96] on span "lock_open" at bounding box center [514, 96] width 9 height 9
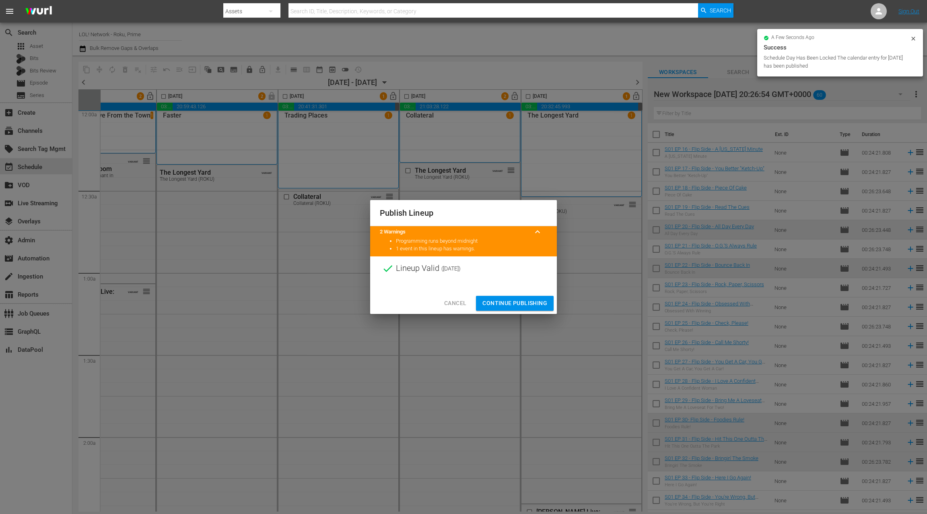
click at [521, 304] on span "Continue Publishing" at bounding box center [514, 303] width 65 height 10
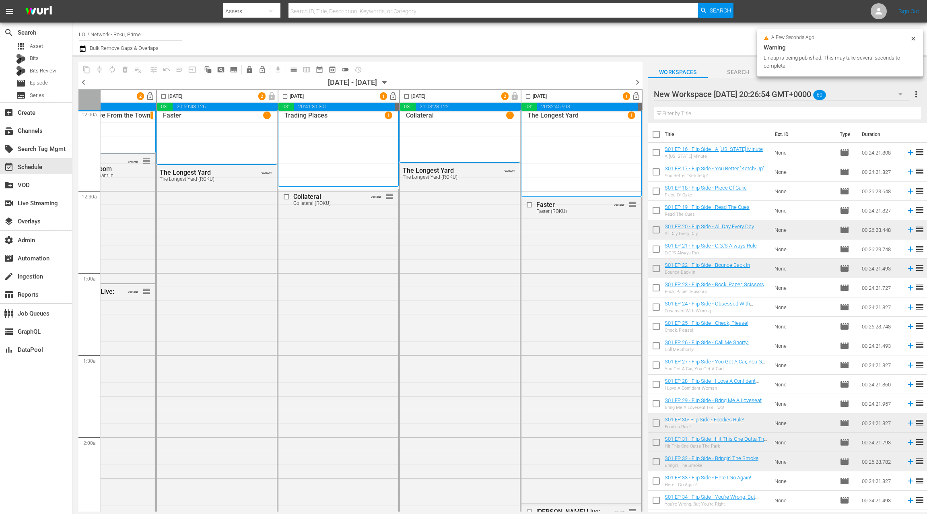
scroll to position [4, 0]
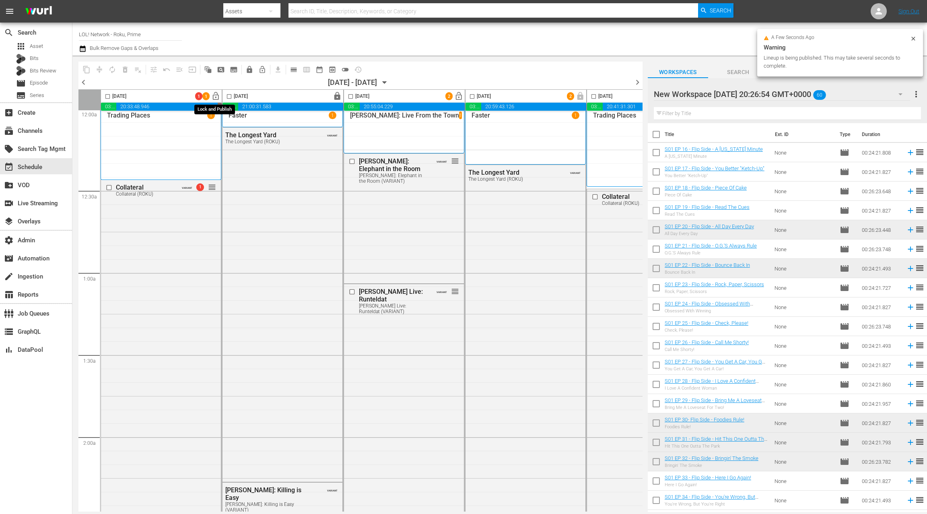
click at [214, 95] on span "lock_open" at bounding box center [215, 96] width 9 height 9
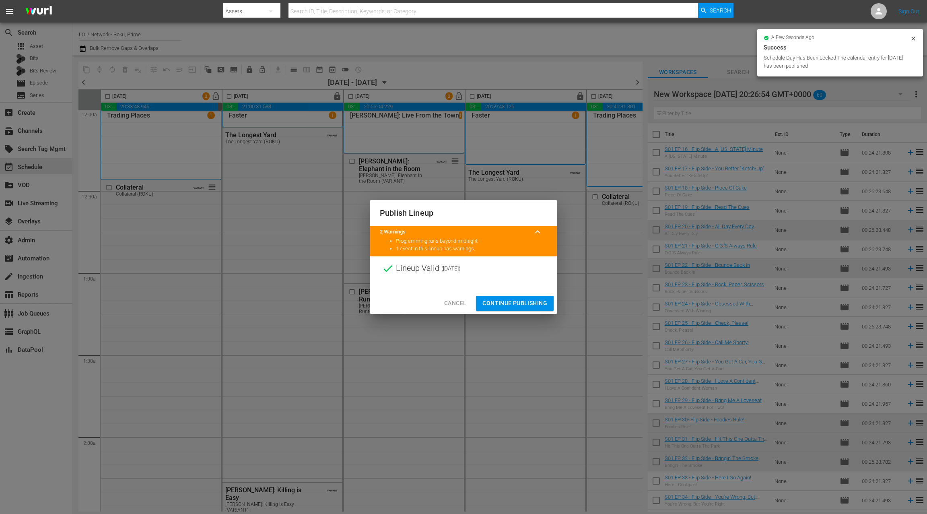
click at [512, 304] on span "Continue Publishing" at bounding box center [514, 303] width 65 height 10
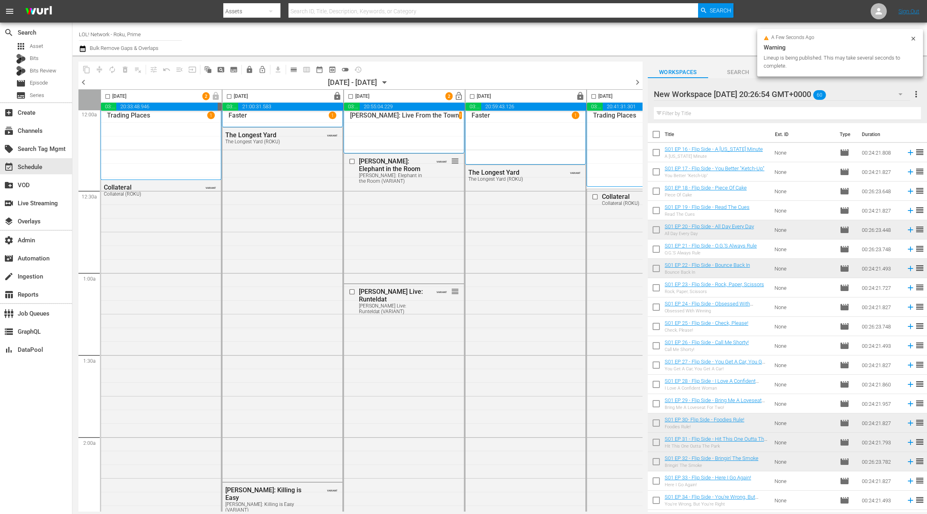
click at [460, 98] on span "lock_open" at bounding box center [458, 96] width 9 height 9
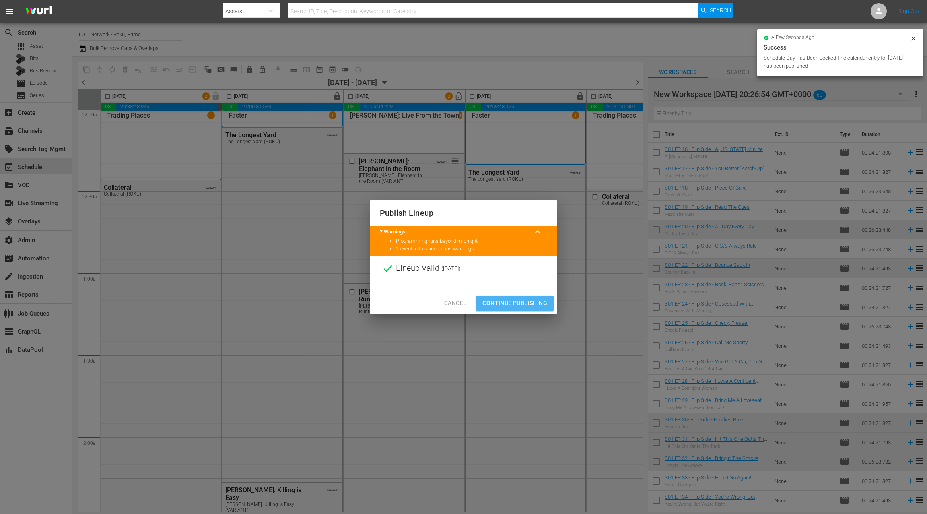
click at [510, 305] on span "Continue Publishing" at bounding box center [514, 303] width 65 height 10
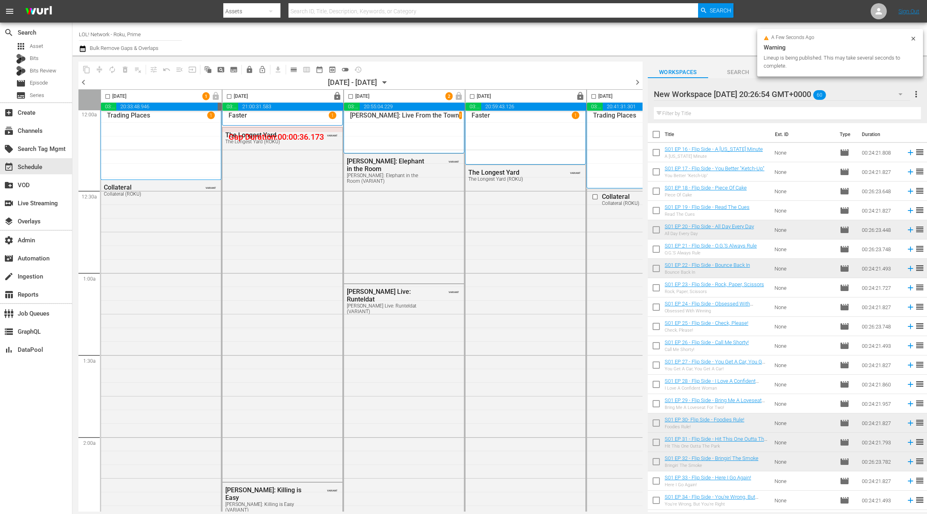
scroll to position [4, 265]
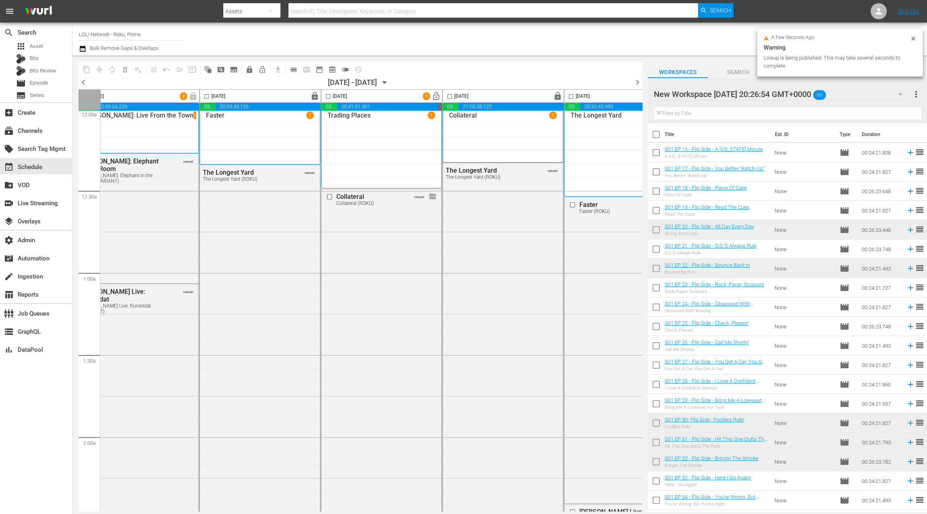
click at [436, 97] on span "lock_open" at bounding box center [436, 96] width 9 height 9
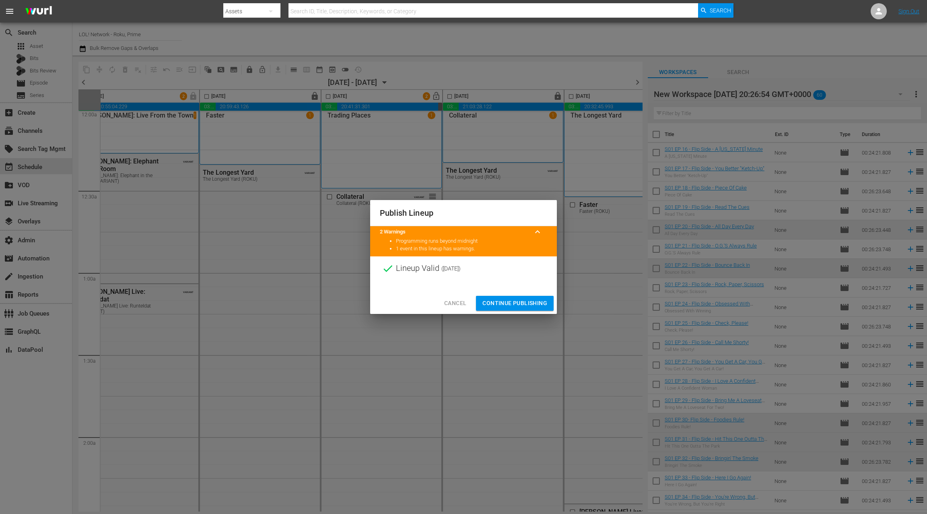
click at [523, 305] on span "Continue Publishing" at bounding box center [514, 303] width 65 height 10
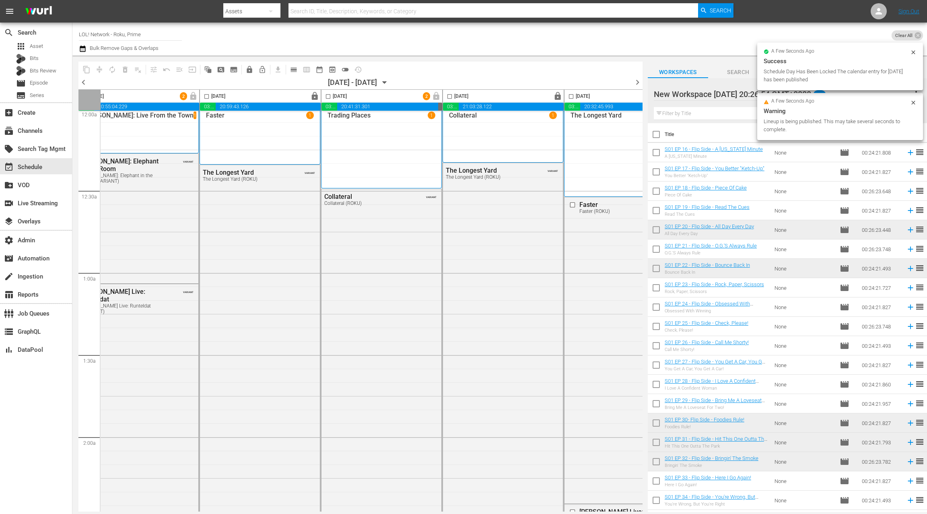
scroll to position [4, 312]
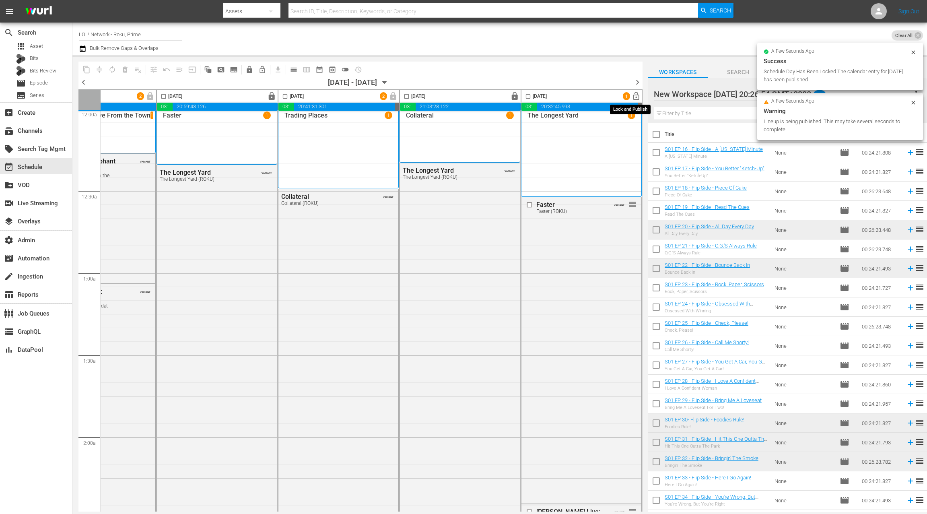
click at [632, 96] on span "lock_open" at bounding box center [636, 96] width 9 height 9
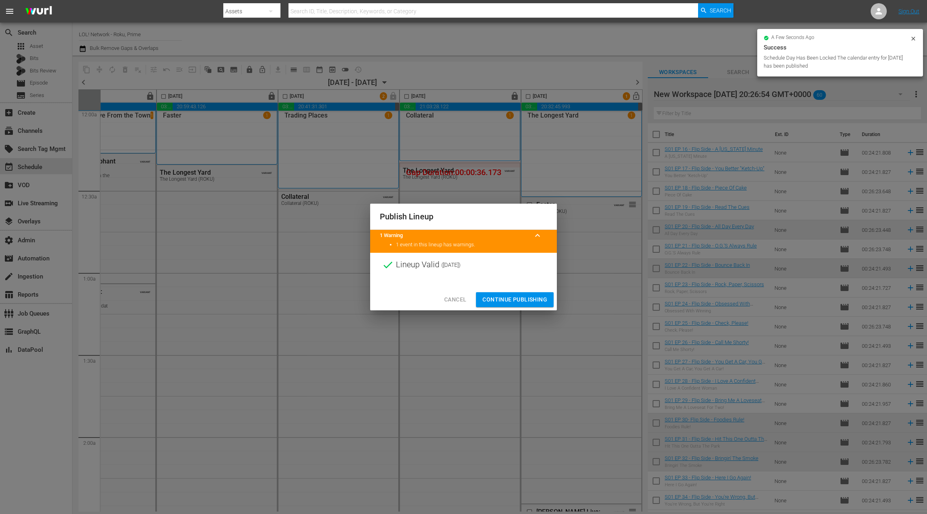
click at [521, 298] on span "Continue Publishing" at bounding box center [514, 299] width 65 height 10
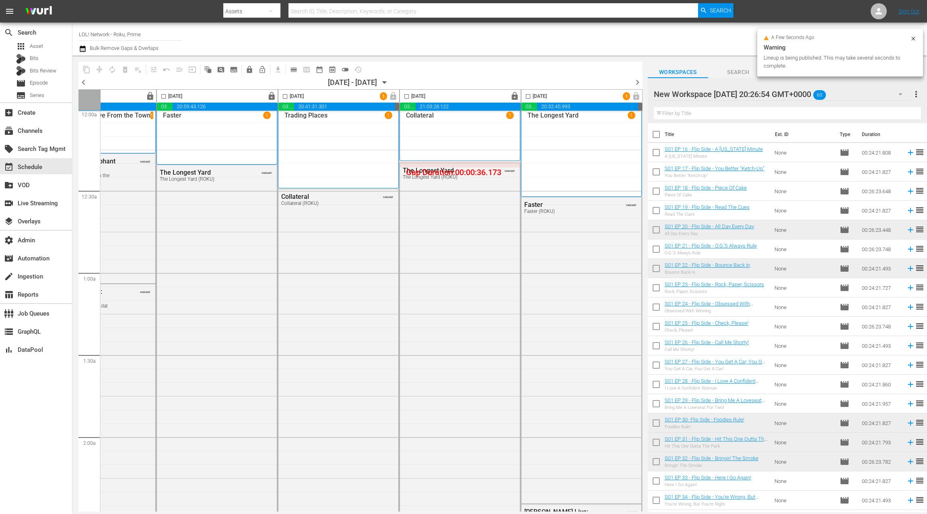
click at [636, 81] on span "chevron_right" at bounding box center [637, 82] width 10 height 10
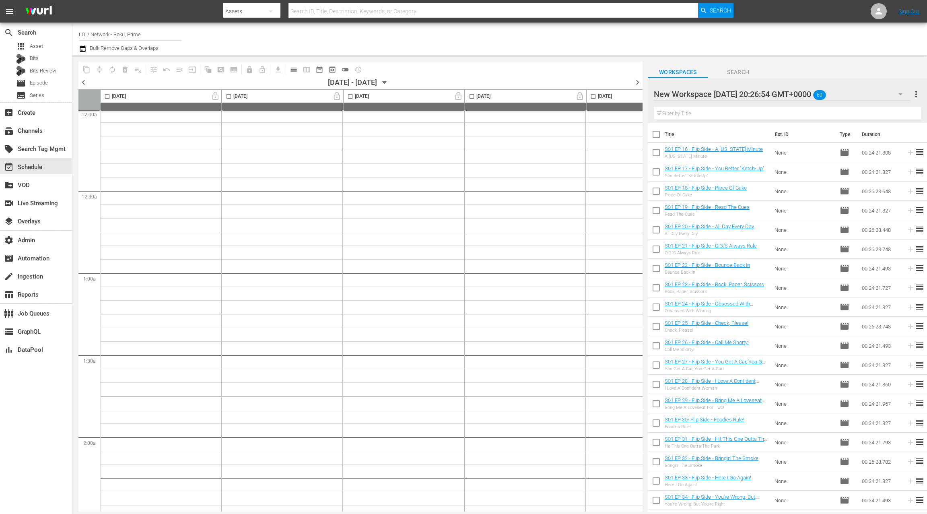
scroll to position [4, 0]
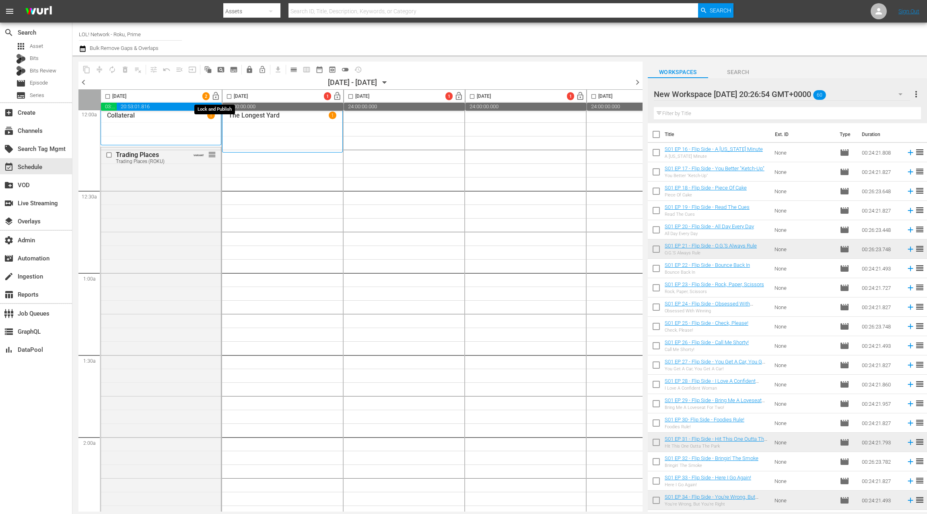
click at [215, 97] on span "lock_open" at bounding box center [215, 96] width 9 height 9
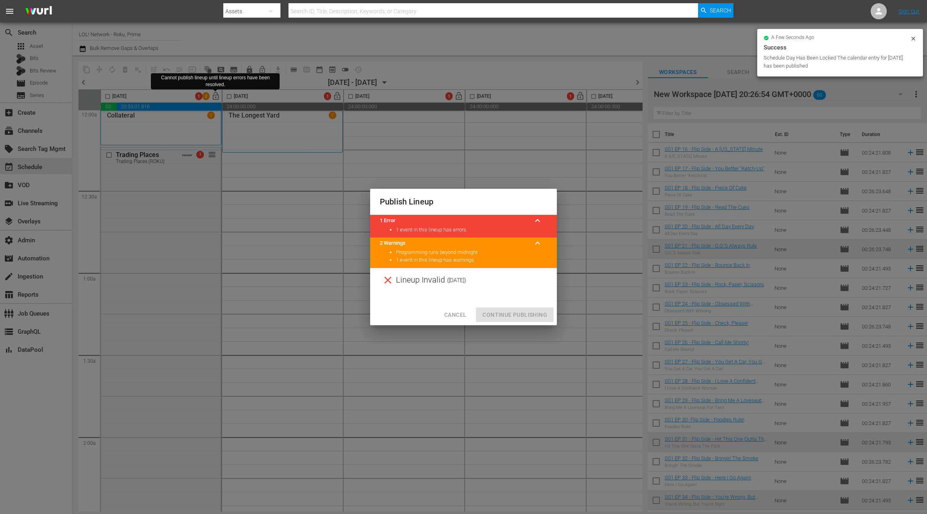
click at [459, 313] on span "Cancel" at bounding box center [455, 315] width 22 height 10
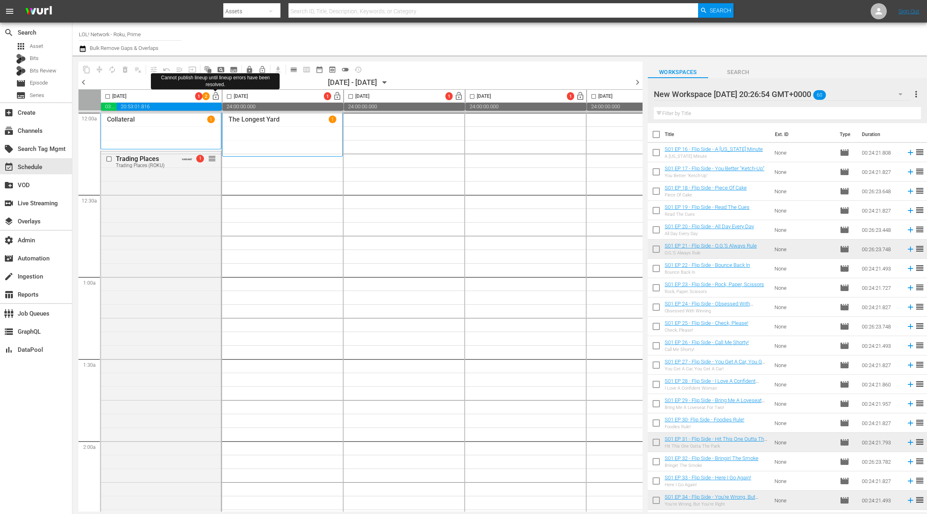
scroll to position [4, 0]
click at [214, 96] on span "lock_open" at bounding box center [215, 96] width 9 height 9
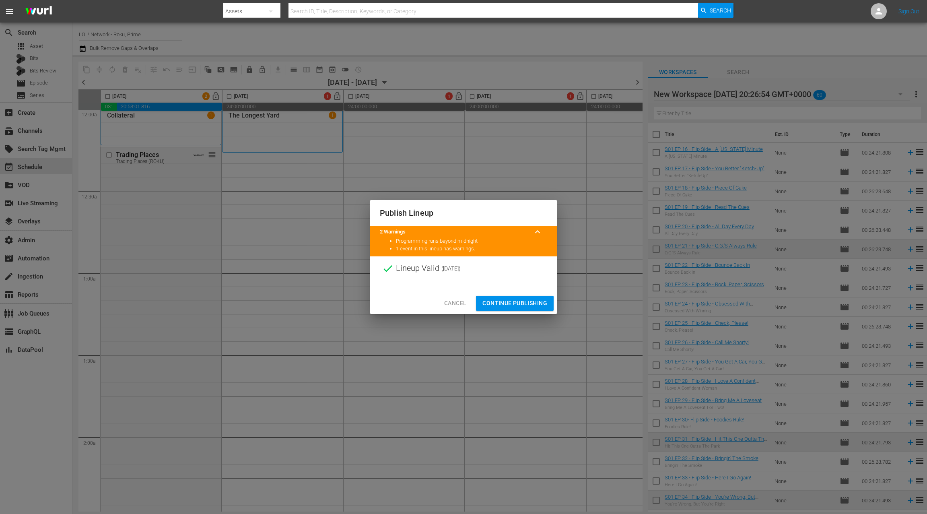
click at [506, 303] on span "Continue Publishing" at bounding box center [514, 303] width 65 height 10
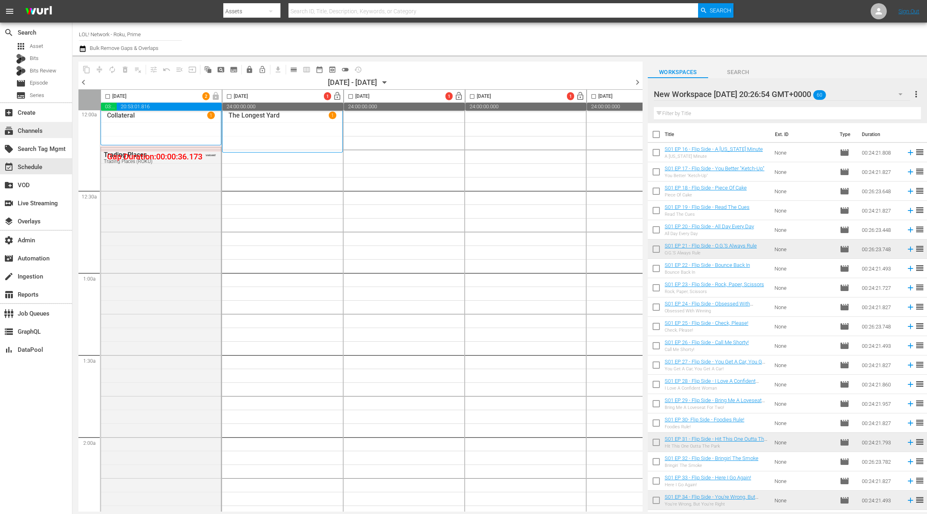
click at [37, 132] on div "subscriptions Channels" at bounding box center [22, 129] width 45 height 7
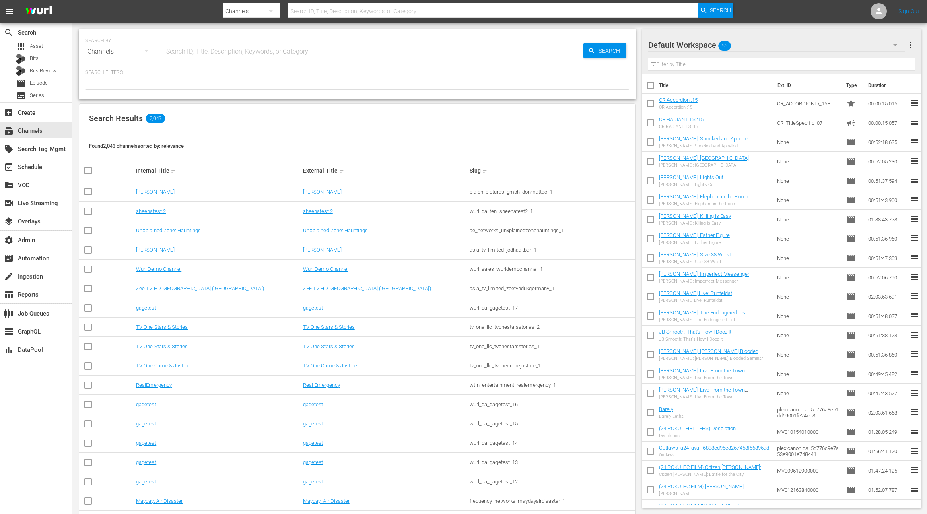
click at [190, 51] on input "text" at bounding box center [373, 51] width 419 height 19
type input "fai"
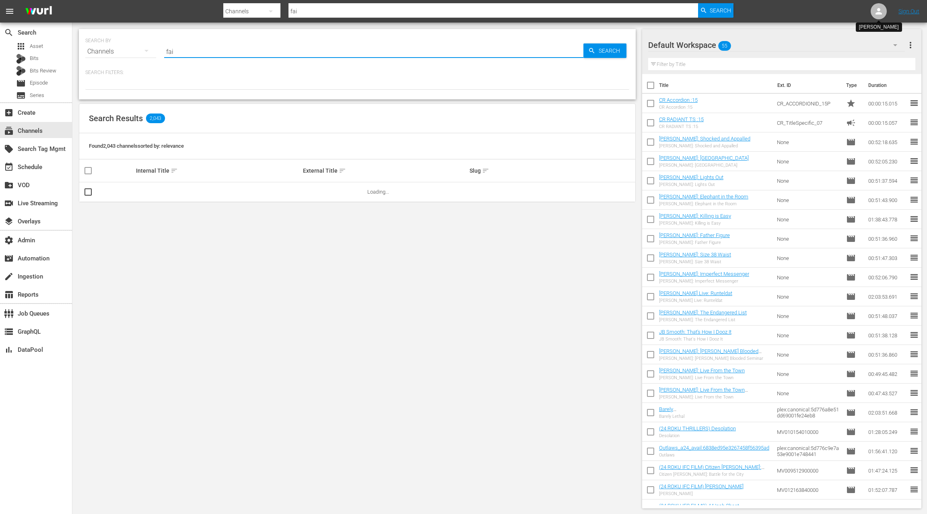
type input "fai"
click at [878, 13] on icon at bounding box center [878, 11] width 6 height 6
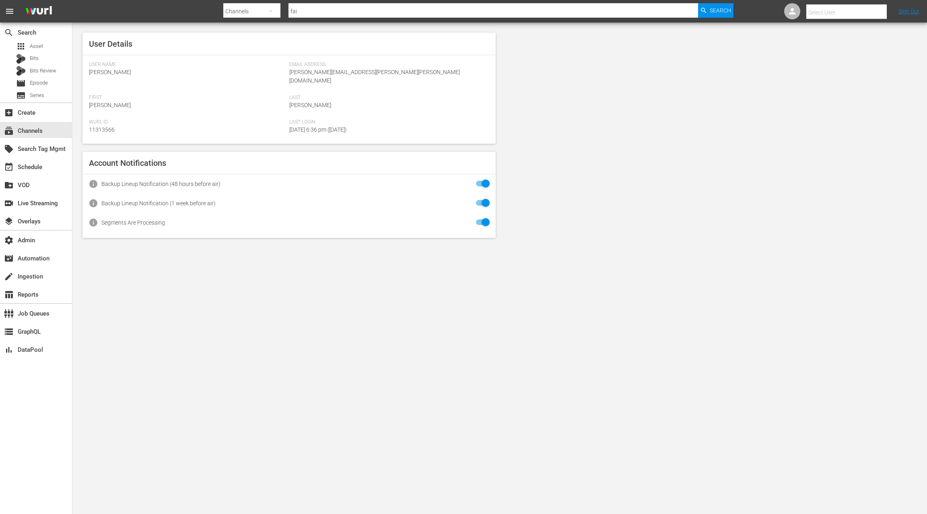
click at [856, 13] on input "text" at bounding box center [857, 12] width 103 height 19
click at [845, 38] on div "FailArmy Jukin <fail_army_jukin@wurl.com>" at bounding box center [840, 34] width 126 height 19
type input "FailArmy Jukin (11313862)"
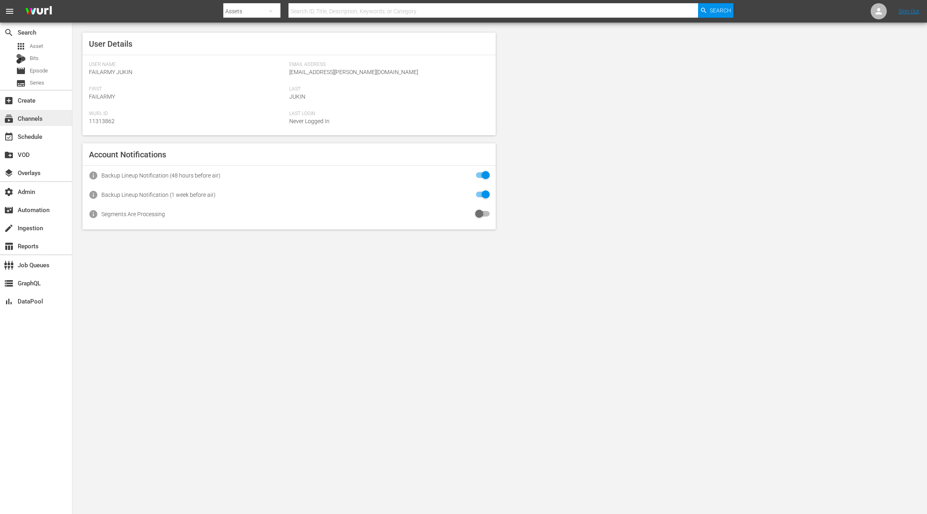
click at [36, 118] on div "subscriptions Channels" at bounding box center [22, 116] width 45 height 7
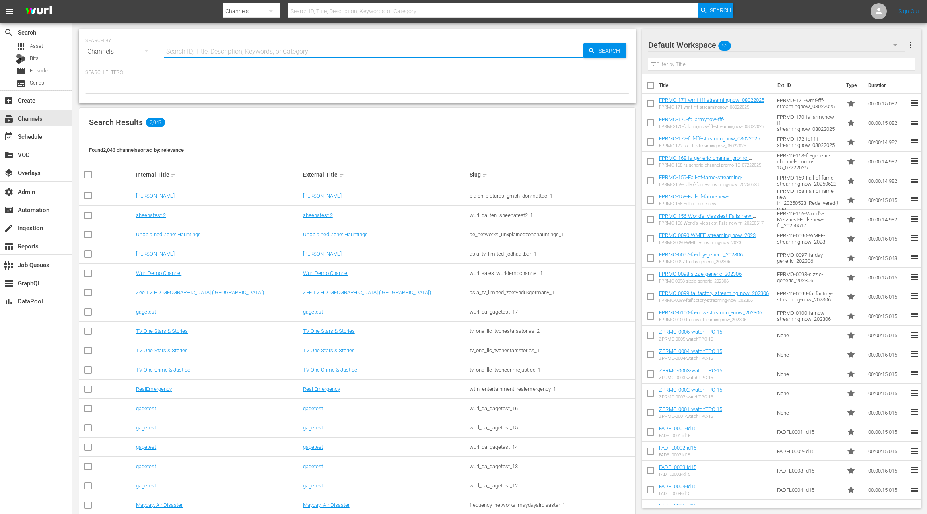
click at [187, 54] on input "text" at bounding box center [373, 51] width 419 height 19
type input "failarmy"
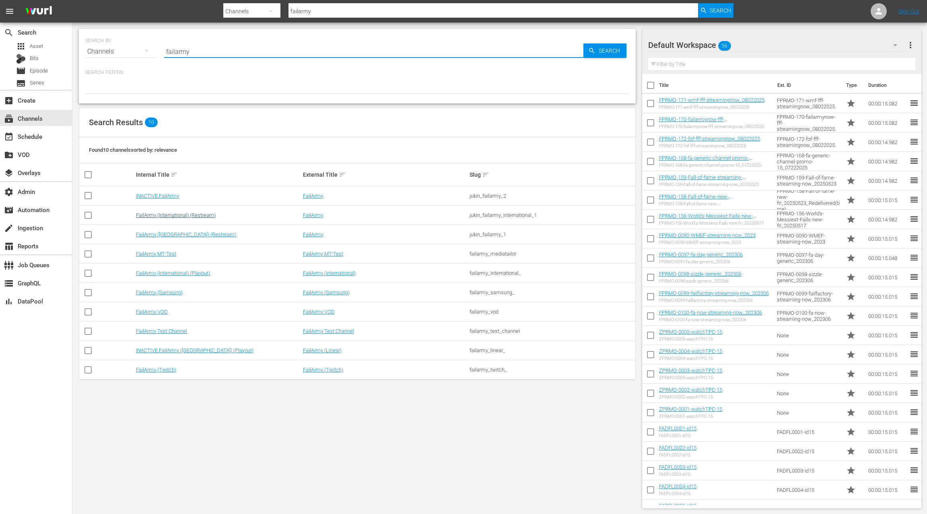
type input "failarmy"
click at [192, 213] on link "FailArmy (International) (Restream)" at bounding box center [176, 215] width 80 height 6
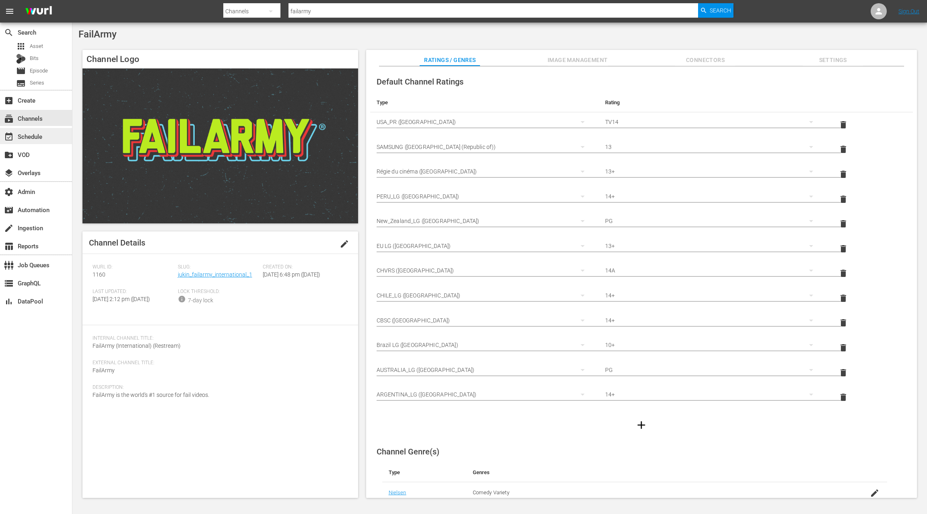
click at [43, 138] on div "event_available Schedule" at bounding box center [22, 135] width 45 height 7
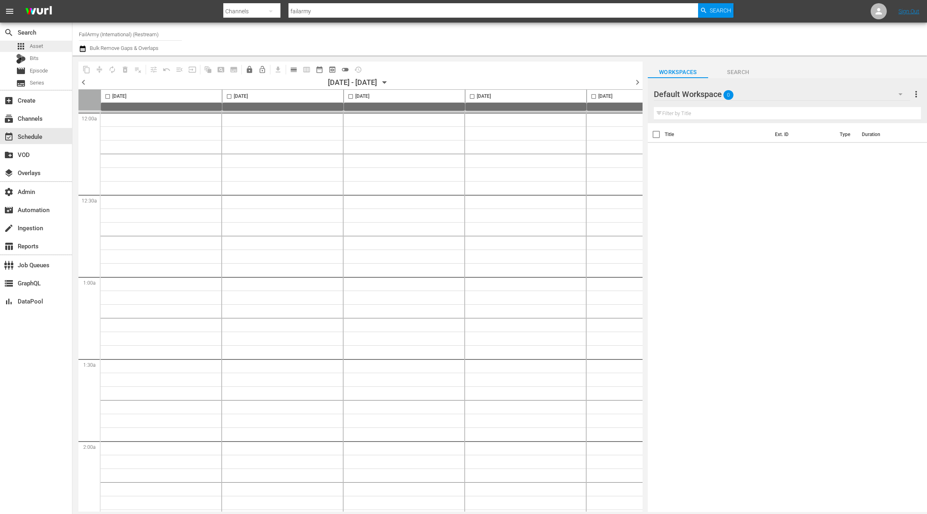
click at [49, 46] on div "apps Asset" at bounding box center [36, 46] width 72 height 11
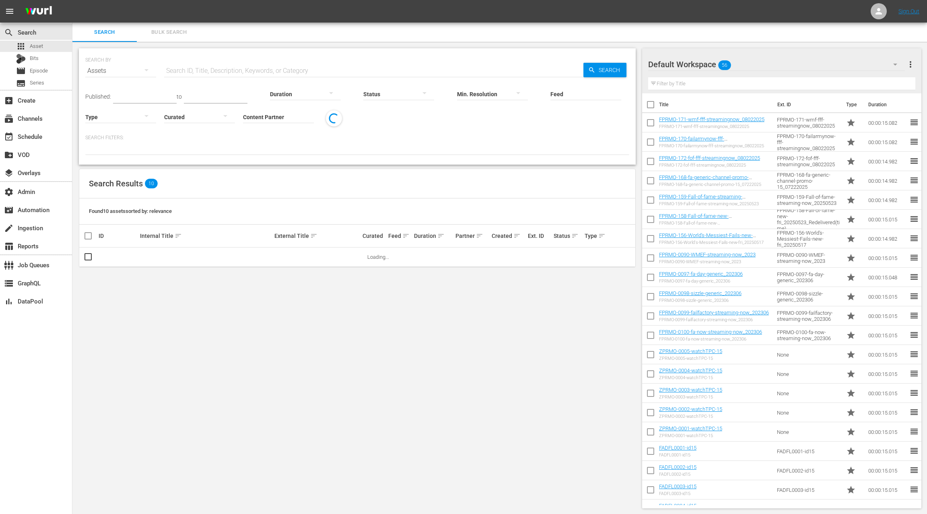
click at [177, 64] on input "text" at bounding box center [373, 70] width 419 height 19
click at [257, 119] on input "Content Partner" at bounding box center [278, 116] width 71 height 29
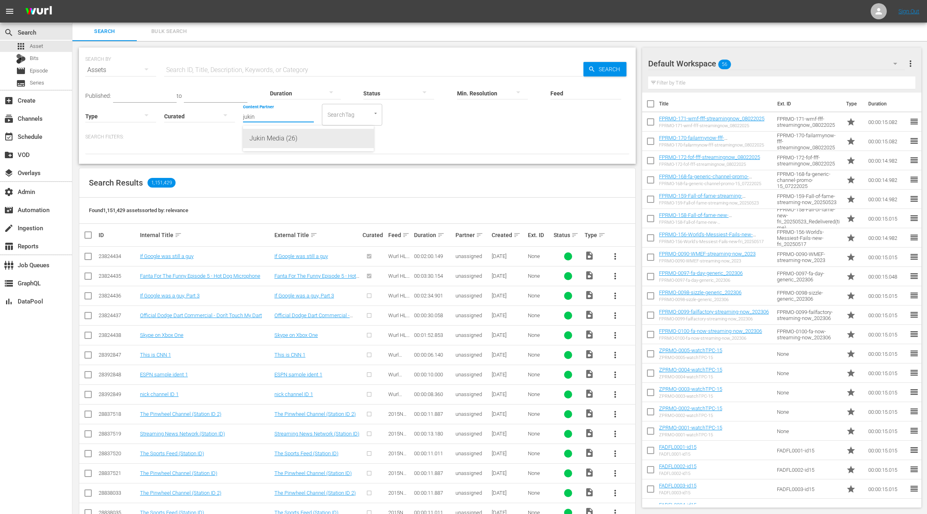
click at [262, 137] on div "Jukin Media (26)" at bounding box center [308, 138] width 118 height 19
type input "Jukin Media (26)"
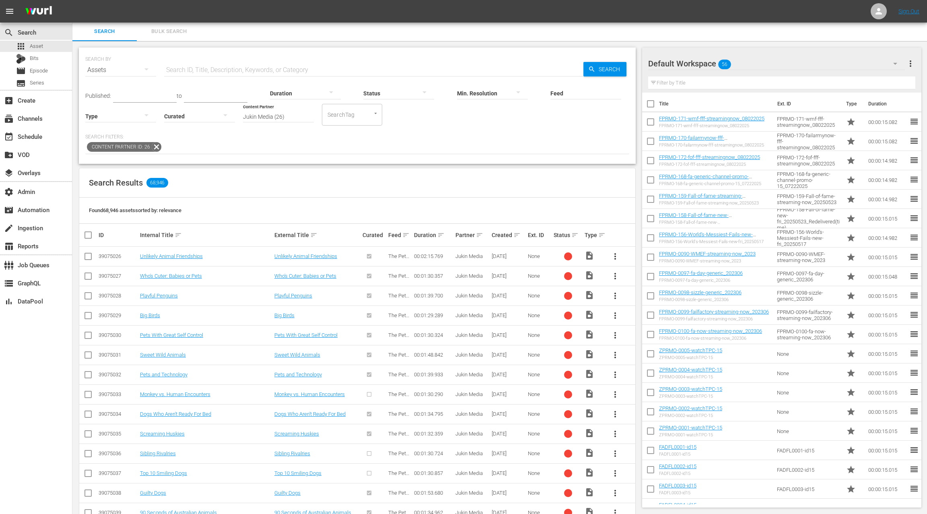
click at [131, 114] on div at bounding box center [120, 116] width 71 height 23
click at [123, 164] on div "Promo" at bounding box center [120, 167] width 71 height 13
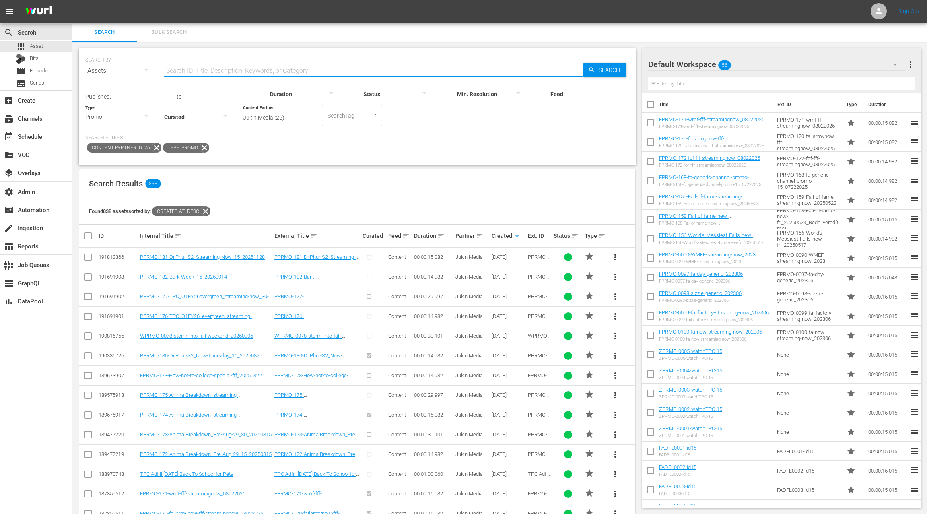
click at [180, 71] on input "text" at bounding box center [373, 70] width 419 height 19
paste input "PPRMO-164-WMTP-s2-new-tues_30_20250520"
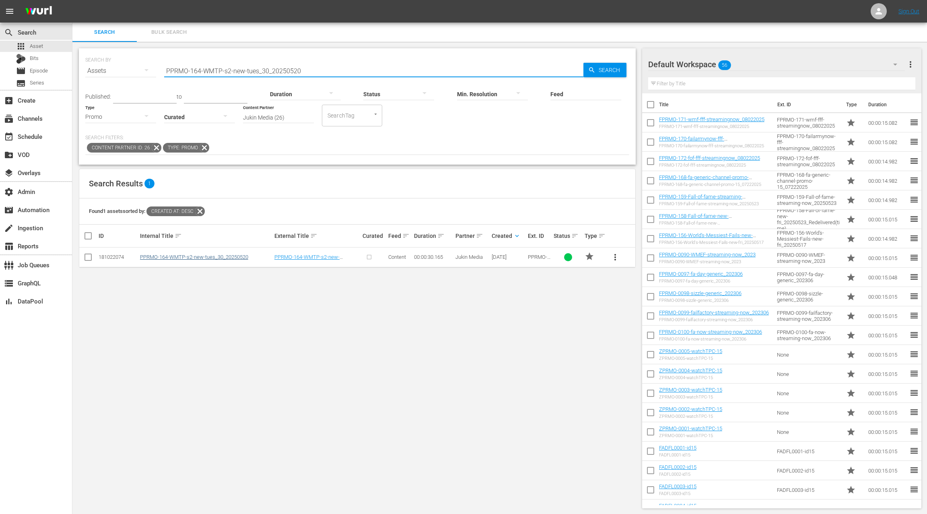
type input "PPRMO-164-WMTP-s2-new-tues_30_20250520"
click at [238, 255] on link "PPRMO-164-WMTP-s2-new-tues_30_20250520" at bounding box center [194, 257] width 108 height 6
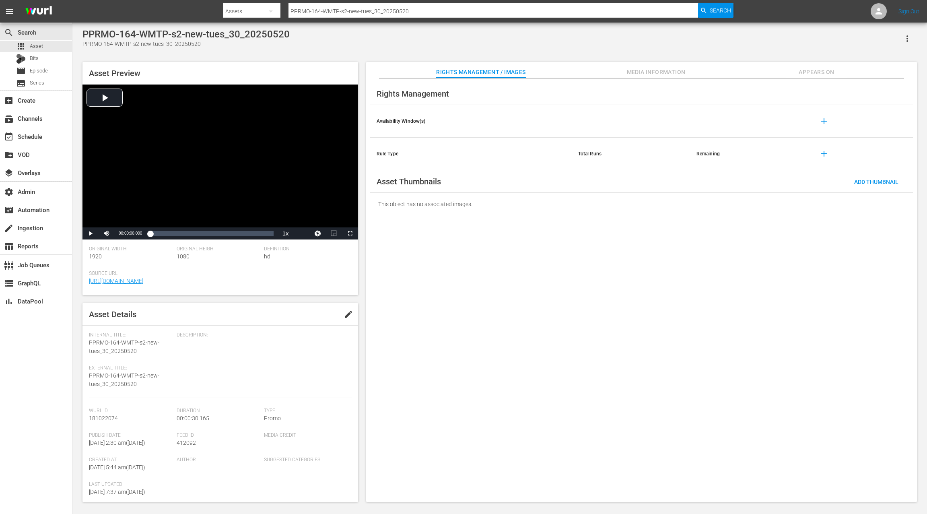
click at [821, 72] on span "Appears On" at bounding box center [816, 72] width 60 height 10
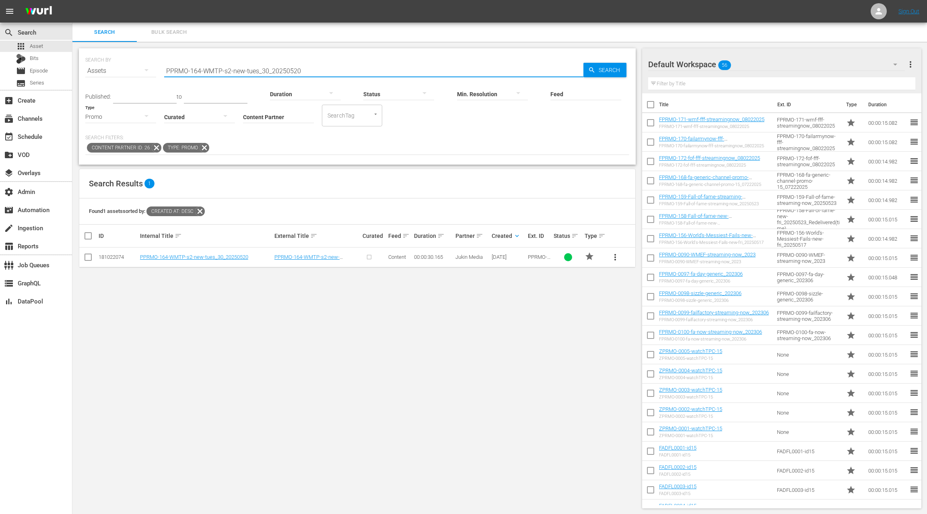
click at [176, 70] on input "PPRMO-164-WMTP-s2-new-tues_30_20250520" at bounding box center [373, 70] width 419 height 19
drag, startPoint x: 176, startPoint y: 70, endPoint x: 312, endPoint y: 71, distance: 135.6
click at [312, 71] on input "PPRMO-164-WMTP-s2-new-tues_30_20250520" at bounding box center [373, 70] width 419 height 19
paste input "77-TPC_Q1FY26evergreen_streaming-now_30-20250822"
type input "PPRMO-177-TPC_Q1FY26evergreen_streaming-now_30-20250822"
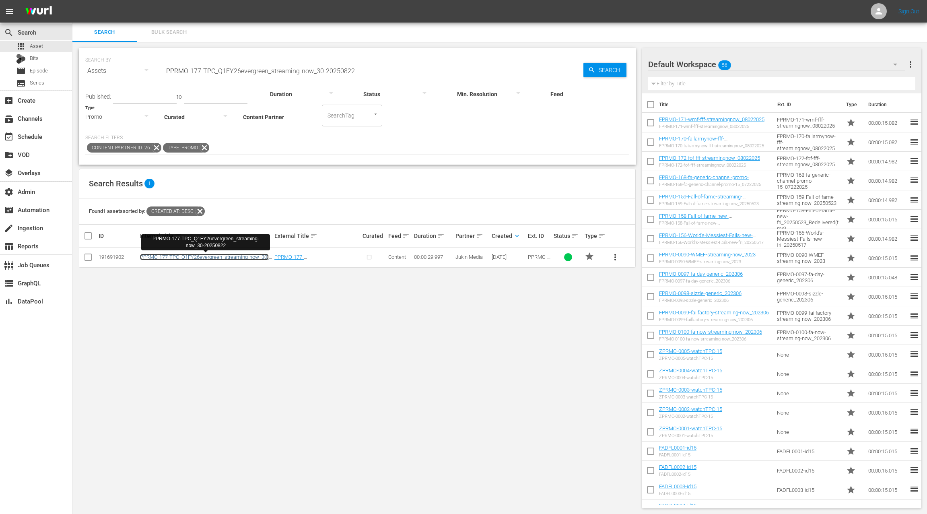
click at [220, 257] on link "PPRMO-177-TPC_Q1FY26evergreen_streaming-now_30-20250822" at bounding box center [204, 260] width 129 height 12
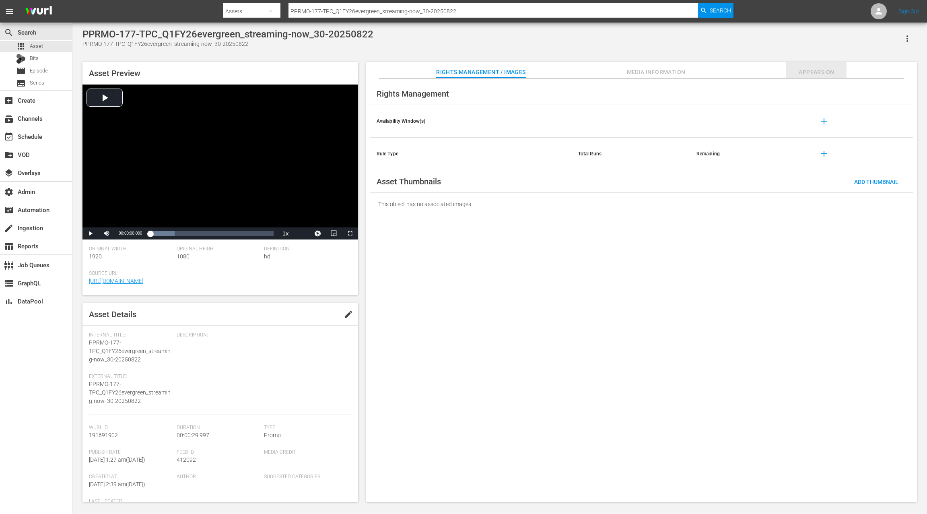
click at [813, 72] on span "Appears On" at bounding box center [816, 72] width 60 height 10
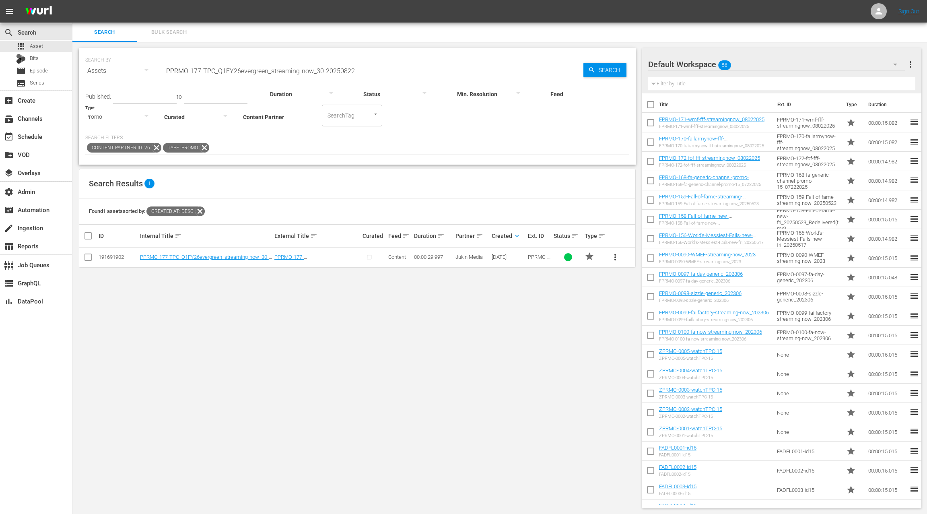
click at [175, 70] on input "PPRMO-177-TPC_Q1FY26evergreen_streaming-now_30-20250822" at bounding box center [373, 70] width 419 height 19
drag, startPoint x: 175, startPoint y: 70, endPoint x: 390, endPoint y: 75, distance: 214.9
click at [390, 75] on div "SEARCH BY Search By Assets Search ID, Title, Description, Keywords, or Category…" at bounding box center [357, 106] width 557 height 116
paste input "FPRMO-169-fa-generic-channel-promo-30_07222025"
type input "FPRMO-169-fa-generic-channel-promo-30_07222025"
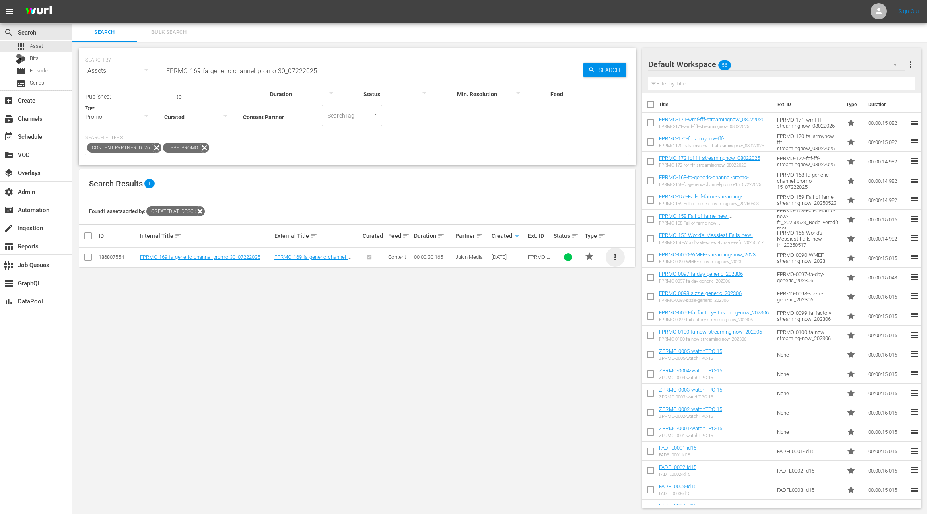
click at [615, 258] on span "more_vert" at bounding box center [615, 257] width 10 height 10
click at [668, 318] on div "Replace within all episodes" at bounding box center [669, 318] width 77 height 19
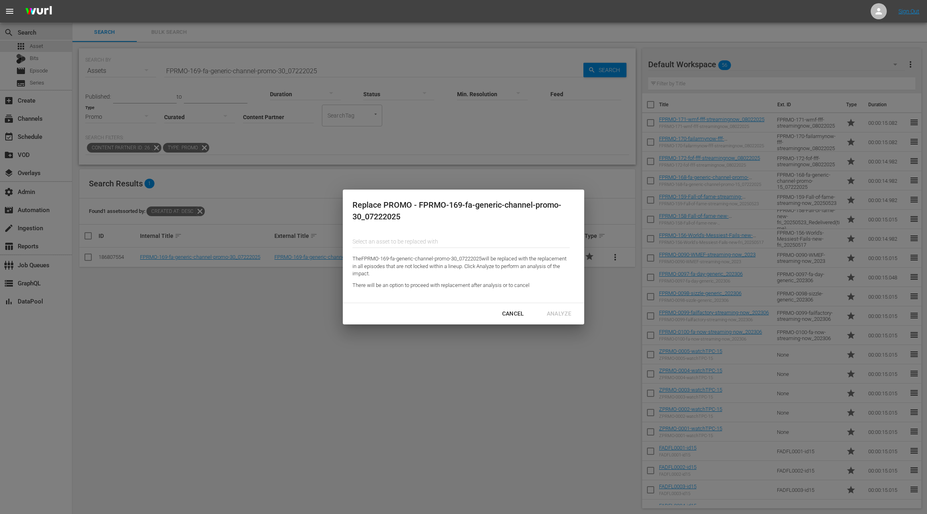
click at [405, 240] on input "Content Partner" at bounding box center [460, 241] width 217 height 19
paste input "PPRMO-177-TPC_Q1FY26evergreen_streaming-now_30-20250822"
click at [419, 268] on div "PPRMO-177-TPC_Q1FY26evergreen_streaming-now_30-20250822 (191691902)" at bounding box center [418, 263] width 118 height 19
type input "PPRMO-177-TPC_Q1FY26evergreen_streaming-now_30-20250822 (191691902)"
click at [558, 317] on div "Analyze" at bounding box center [558, 314] width 37 height 10
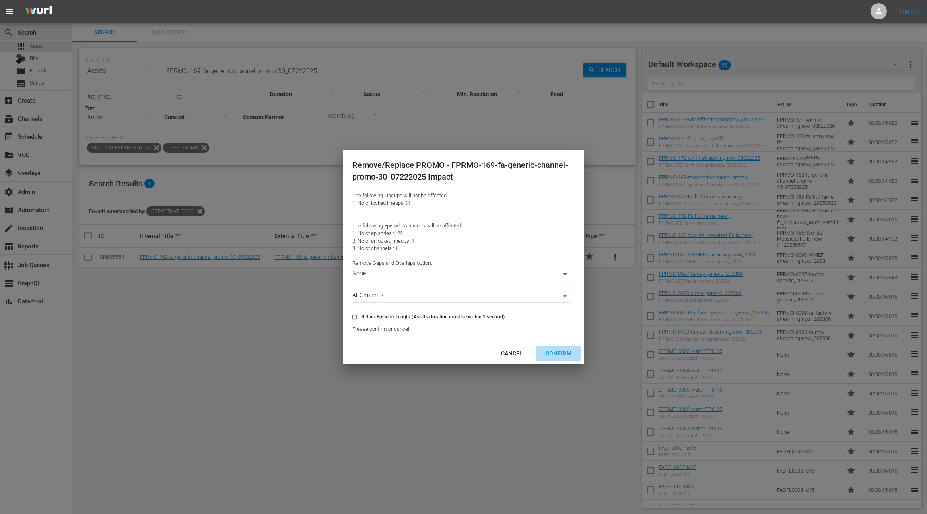
click at [561, 355] on div "Confirm" at bounding box center [558, 353] width 39 height 10
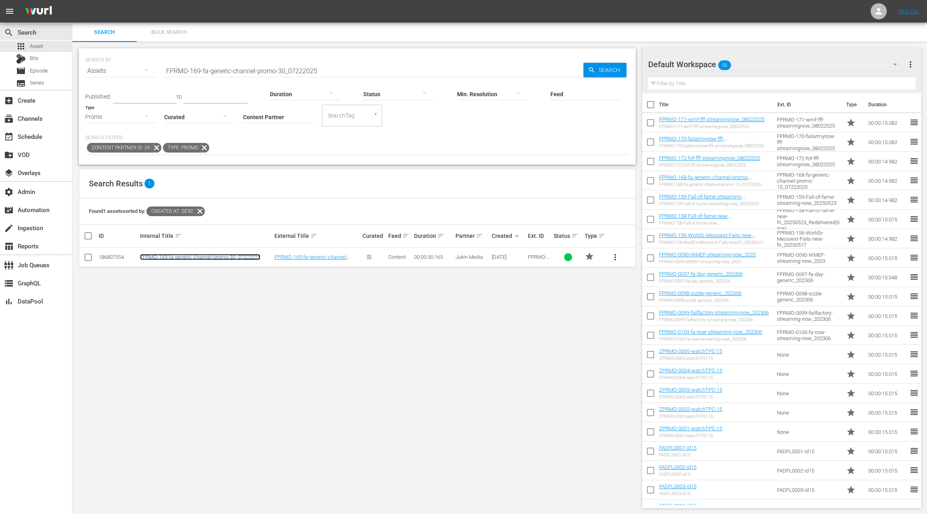
click at [240, 257] on link "FPRMO-169-fa-generic-channel-promo-30_07222025" at bounding box center [200, 257] width 120 height 6
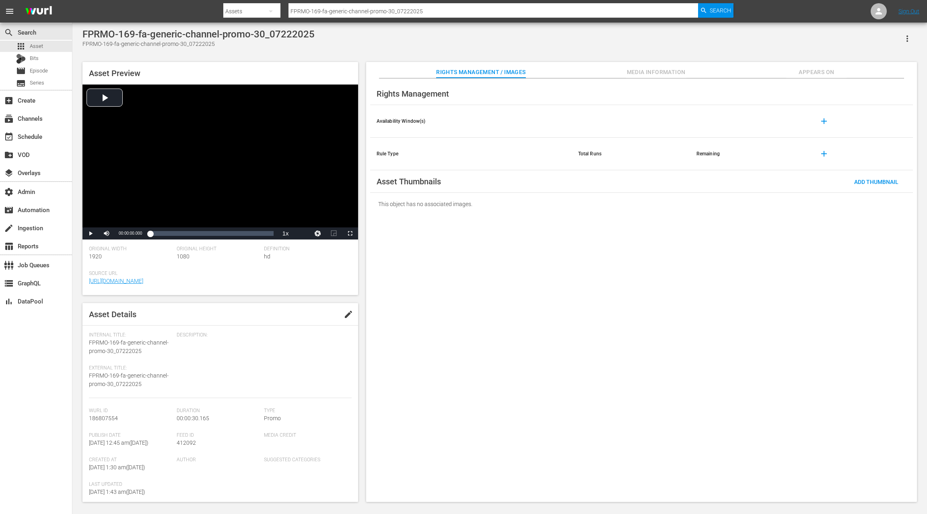
click at [812, 75] on span "Appears On" at bounding box center [816, 72] width 60 height 10
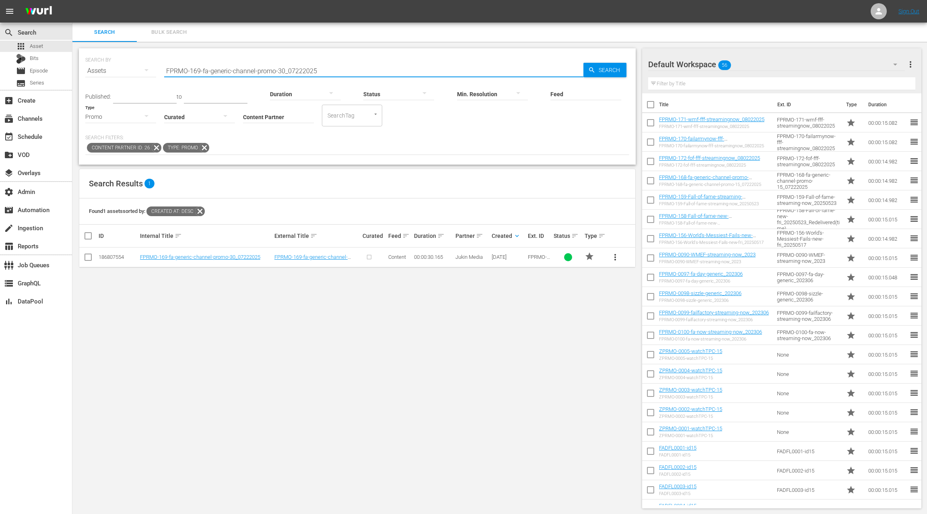
click at [176, 71] on input "FPRMO-169-fa-generic-channel-promo-30_07222025" at bounding box center [373, 70] width 419 height 19
drag, startPoint x: 176, startPoint y: 71, endPoint x: 335, endPoint y: 68, distance: 159.3
click at [335, 68] on input "FPRMO-169-fa-generic-channel-promo-30_07222025" at bounding box center [373, 70] width 419 height 19
paste input "55-fresh-fails-friday-stream-free-15-v2_20250327"
type input "FPRMO-155-fresh-fails-friday-stream-free-15-v2_20250327"
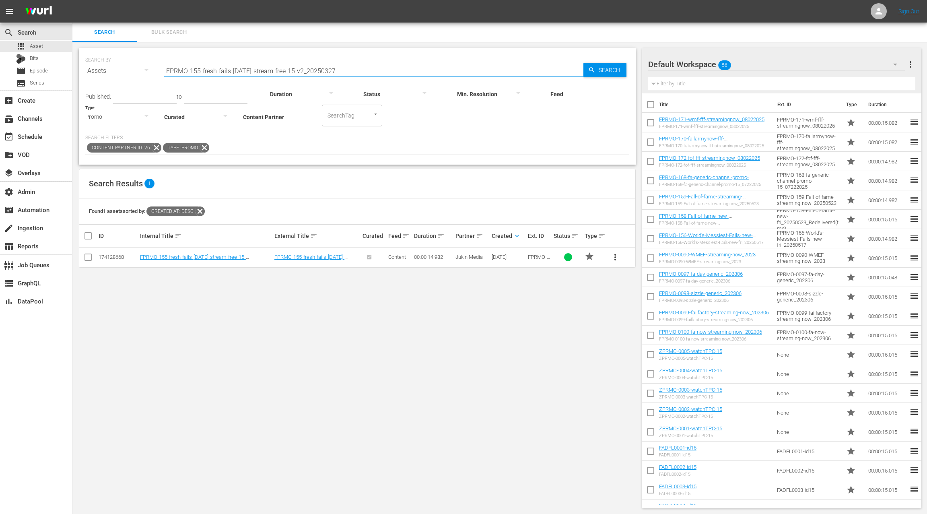
click at [617, 261] on span "more_vert" at bounding box center [615, 257] width 10 height 10
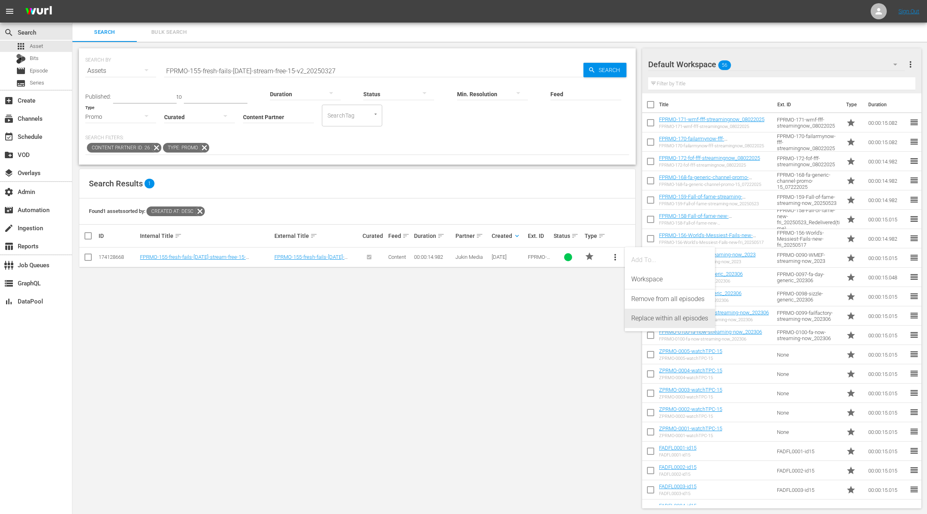
click at [654, 320] on div "Replace within all episodes" at bounding box center [669, 318] width 77 height 19
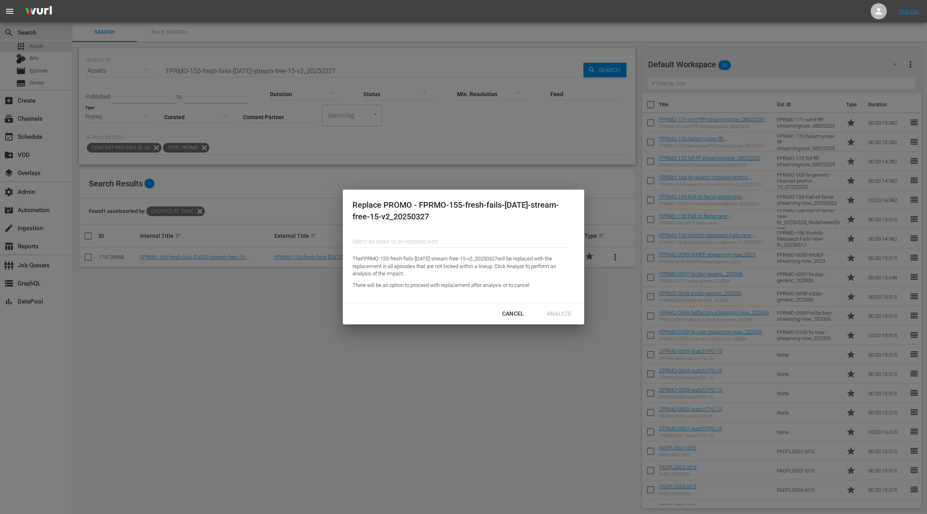
click at [408, 238] on input "Content Partner" at bounding box center [460, 241] width 217 height 19
paste input "PPRMO-176-TPC_Q1FY26_evergreen_streaming-now_15_20250820"
click at [418, 265] on div "PPRMO-176-TPC_Q1FY26_evergreen_streaming-now_15_20250820 (191691901)" at bounding box center [418, 263] width 118 height 19
type input "PPRMO-176-TPC_Q1FY26_evergreen_streaming-now_15_20250820 (191691901)"
click at [560, 313] on div "Analyze" at bounding box center [558, 314] width 37 height 10
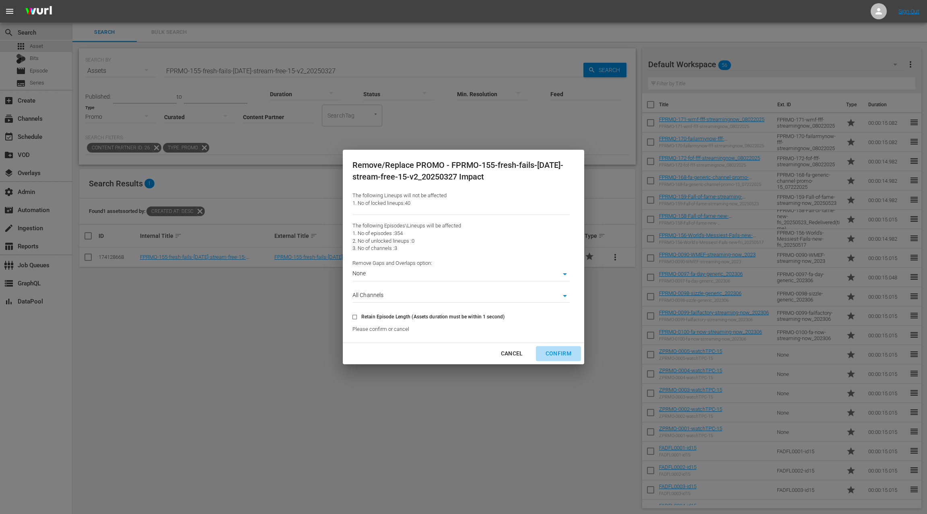
click at [566, 354] on div "Confirm" at bounding box center [558, 353] width 39 height 10
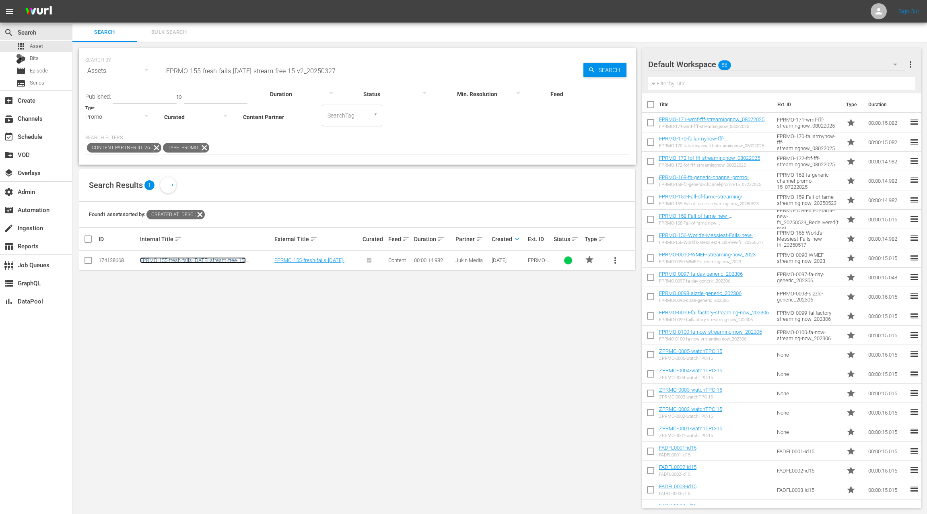
click at [209, 259] on link "FPRMO-155-fresh-fails-friday-stream-free-15-v2_20250327" at bounding box center [193, 263] width 106 height 12
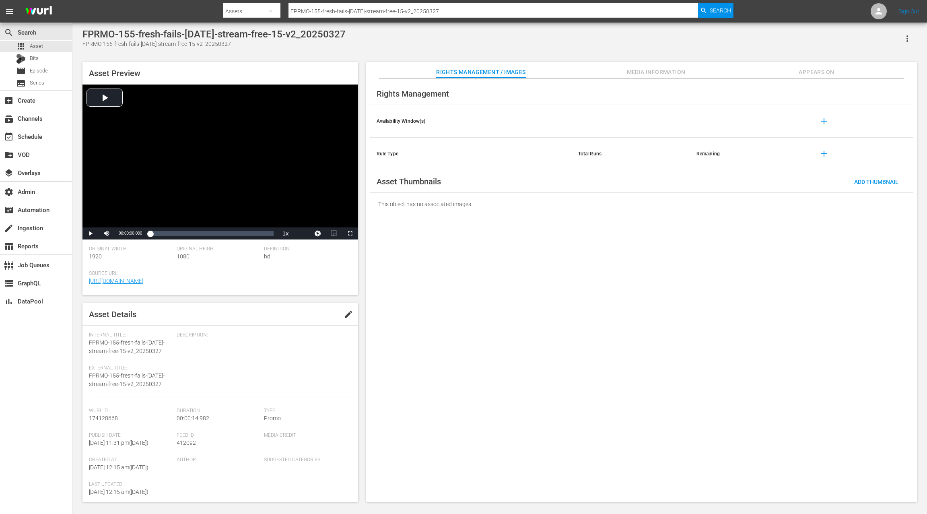
click at [819, 72] on span "Appears On" at bounding box center [816, 72] width 60 height 10
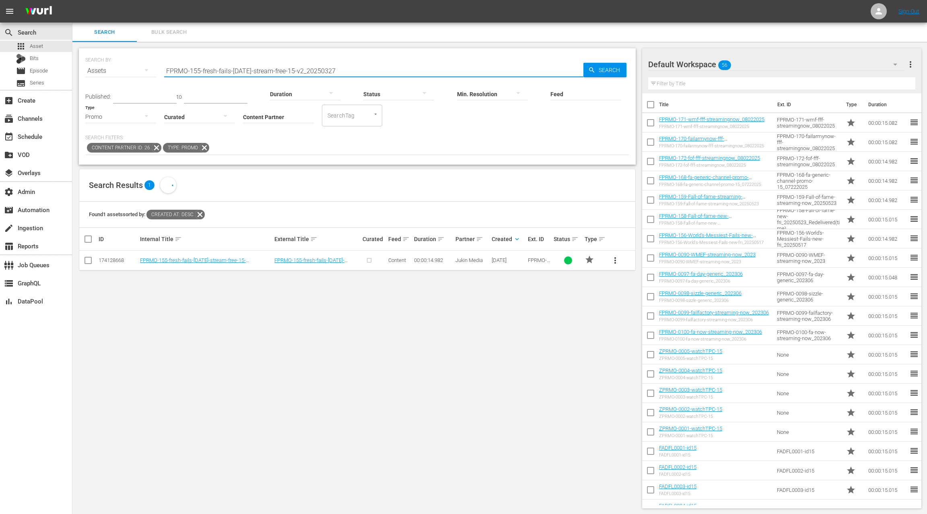
click at [175, 70] on input "FPRMO-155-fresh-fails-friday-stream-free-15-v2_20250327" at bounding box center [373, 70] width 419 height 19
drag, startPoint x: 175, startPoint y: 70, endPoint x: 328, endPoint y: 72, distance: 152.9
click at [328, 72] on input "FPRMO-155-fresh-fails-friday-stream-free-15-v2_20250327" at bounding box center [373, 70] width 419 height 19
paste input "PPRMO-151-Best-in-Show-Streaming-Now_20250405"
type input "PPRMO-151-Best-in-Show-Streaming-Now_20250405"
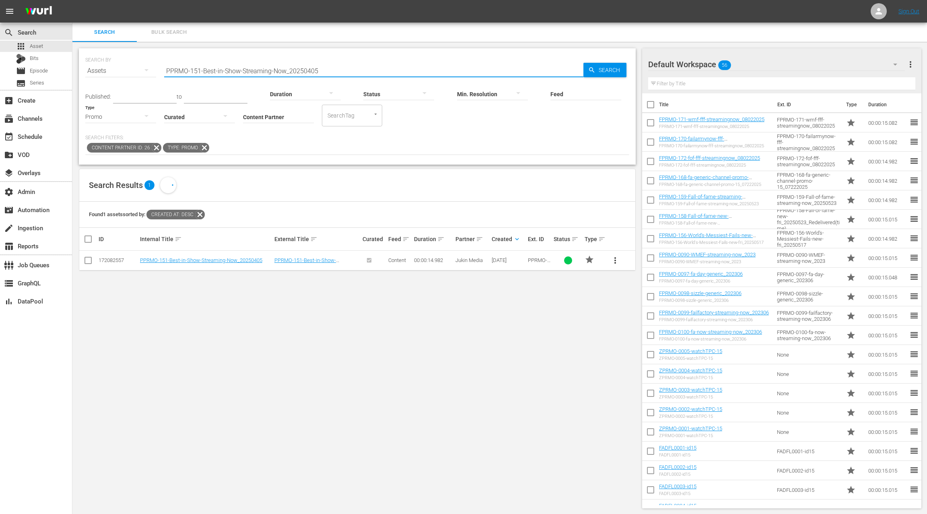
click at [617, 263] on span "more_vert" at bounding box center [615, 260] width 10 height 10
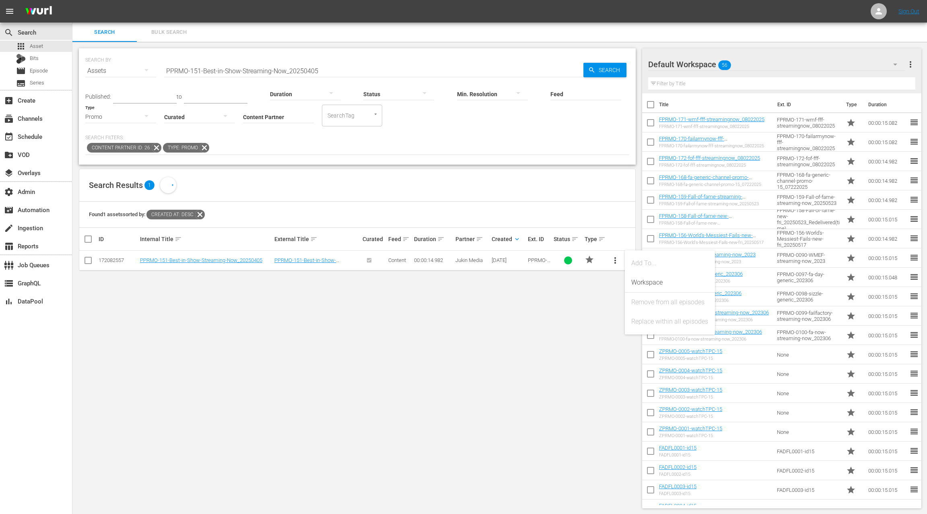
click at [574, 298] on div "SEARCH BY Search By Assets Search ID, Title, Description, Keywords, or Category…" at bounding box center [357, 278] width 570 height 473
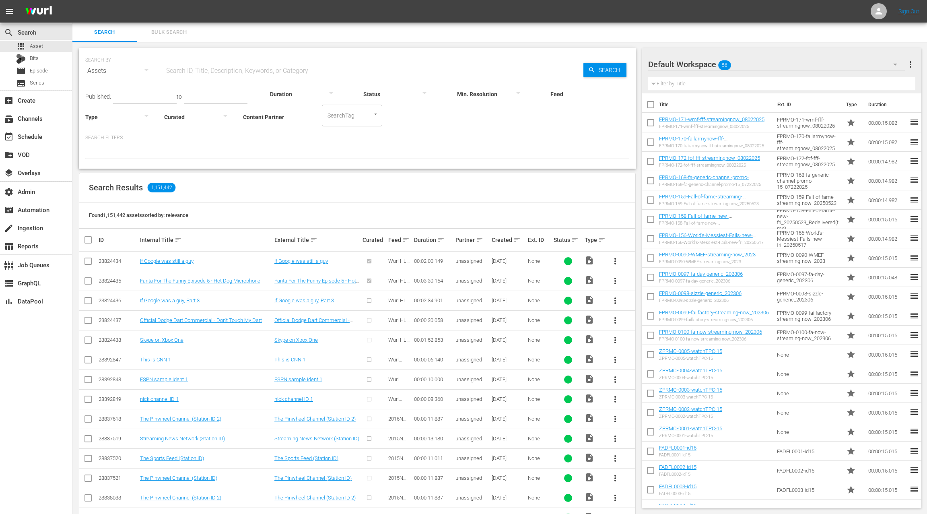
click at [191, 68] on input "text" at bounding box center [373, 70] width 419 height 19
paste input "PPRMO-151-Best-in-Show-Streaming-Now_20250405"
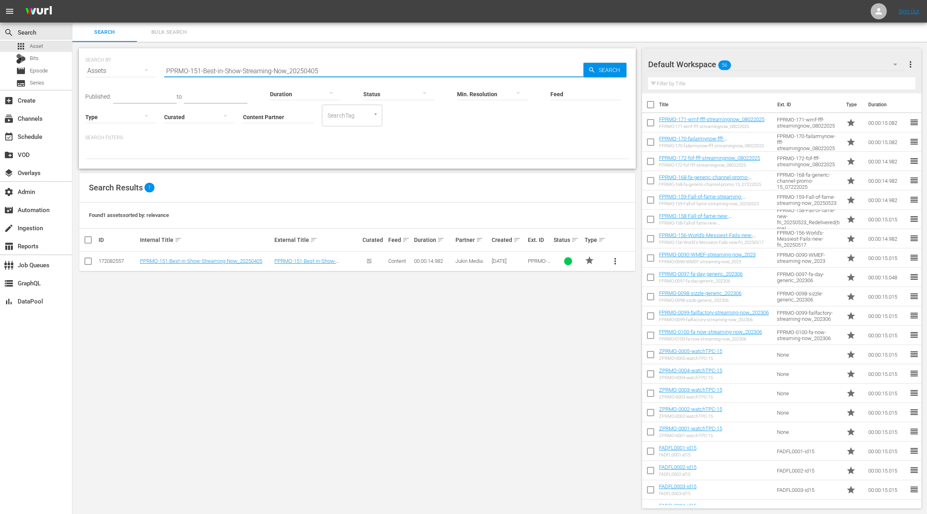
type input "PPRMO-151-Best-in-Show-Streaming-Now_20250405"
click at [617, 263] on span "more_vert" at bounding box center [615, 261] width 10 height 10
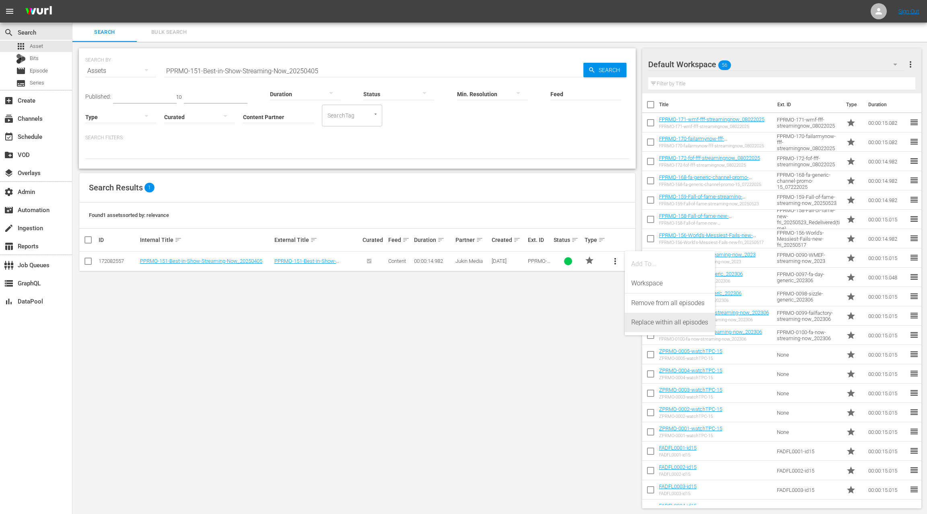
click at [659, 325] on div "Replace within all episodes" at bounding box center [669, 322] width 77 height 19
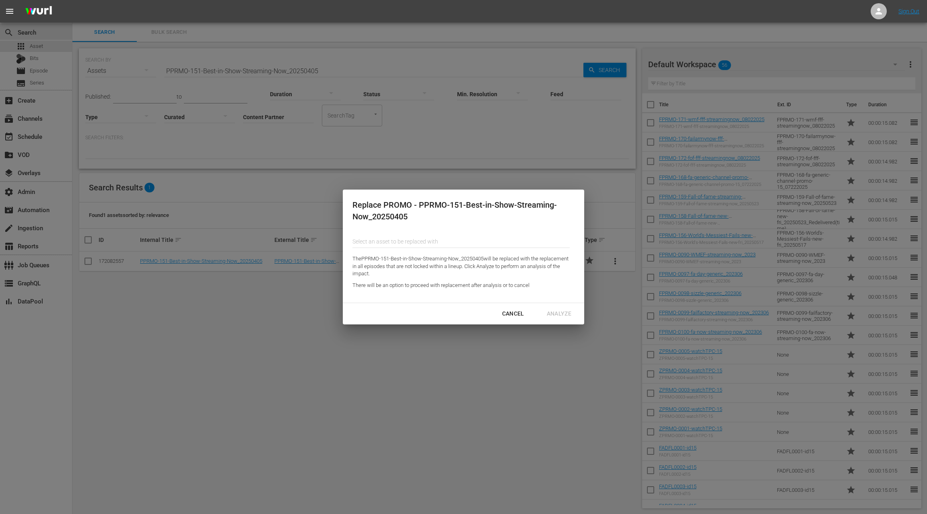
click at [379, 240] on input "Content Partner" at bounding box center [460, 241] width 217 height 19
paste input "PPRMO-182-Bark-Week_15_20250914"
click at [396, 266] on div "PPRMO-182-Bark-Week_15_20250914 (191691903)" at bounding box center [418, 263] width 118 height 19
type input "PPRMO-182-Bark-Week_15_20250914 (191691903)"
click at [568, 316] on div "Analyze" at bounding box center [558, 314] width 37 height 10
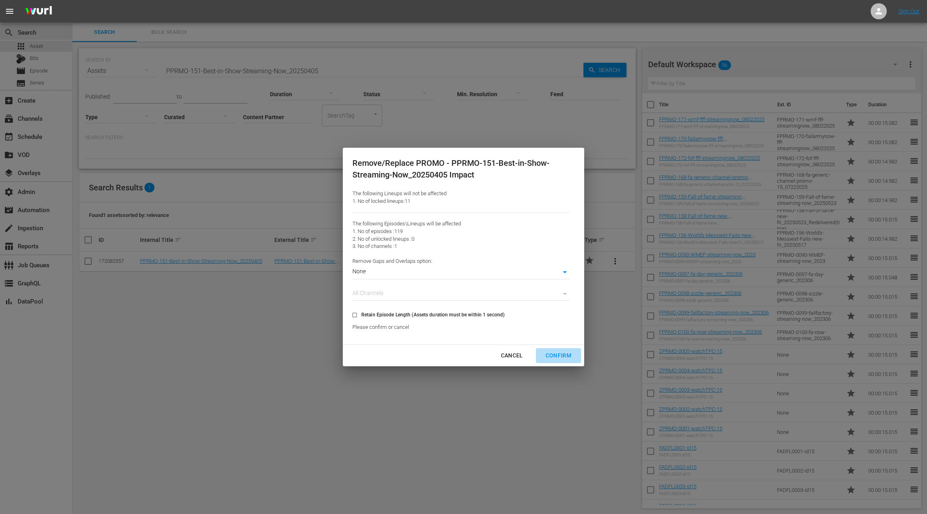
click at [561, 354] on div "Confirm" at bounding box center [558, 355] width 39 height 10
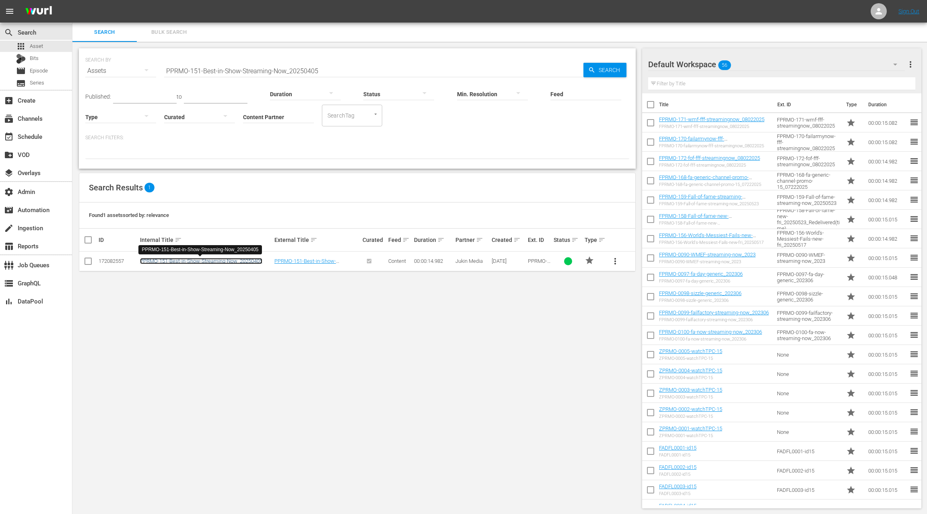
click at [230, 261] on link "PPRMO-151-Best-in-Show-Streaming-Now_20250405" at bounding box center [201, 261] width 122 height 6
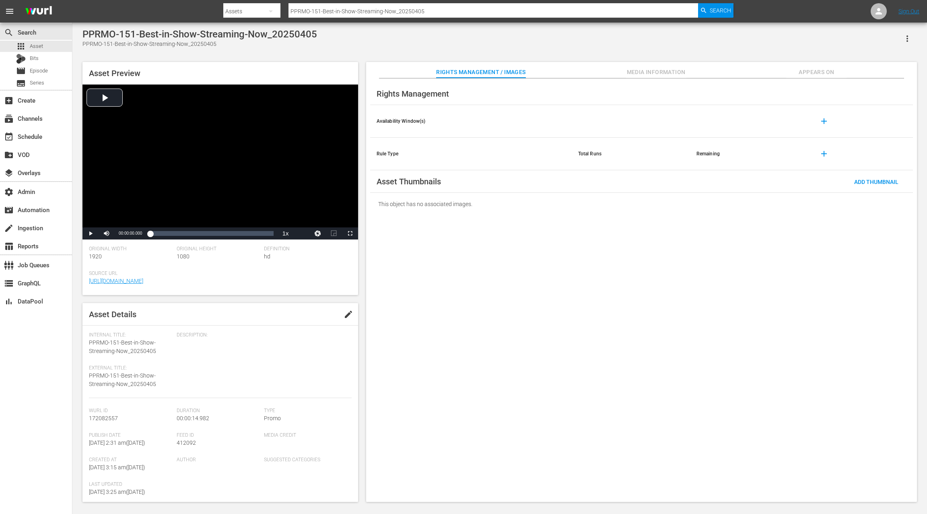
click at [808, 72] on span "Appears On" at bounding box center [816, 72] width 60 height 10
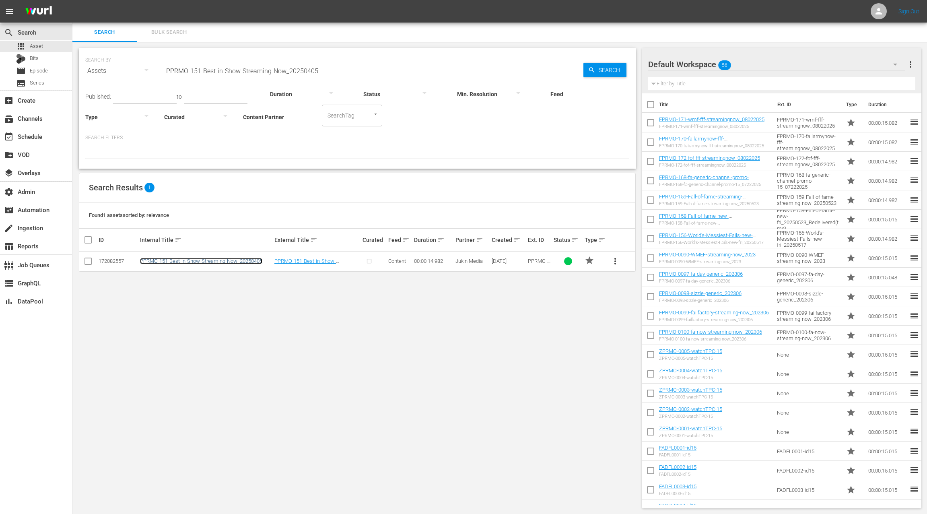
click at [220, 259] on link "PPRMO-151-Best-in-Show-Streaming-Now_20250405" at bounding box center [201, 261] width 122 height 6
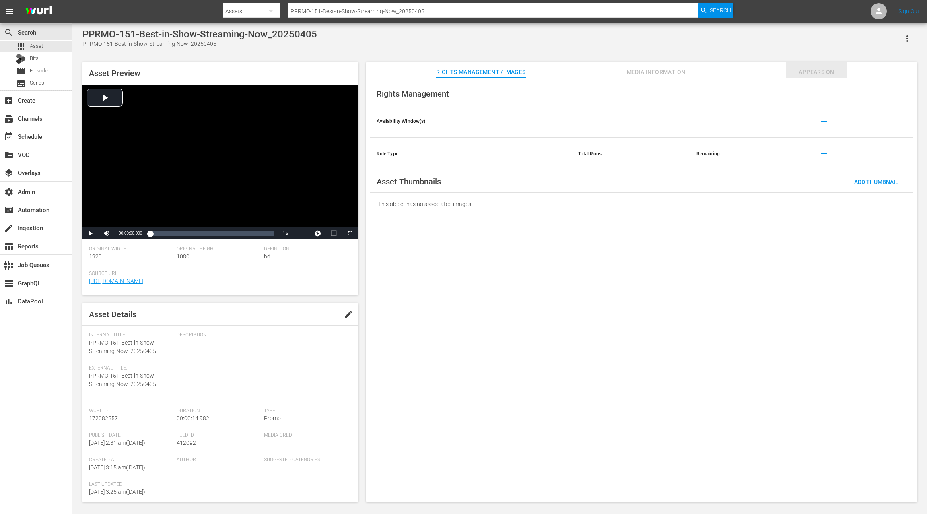
click at [831, 74] on span "Appears On" at bounding box center [816, 72] width 60 height 10
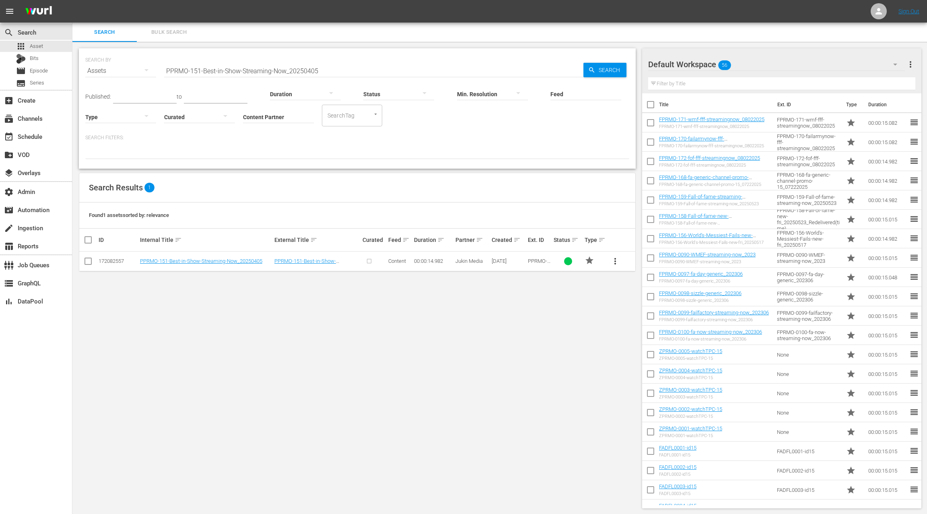
click at [177, 70] on input "PPRMO-151-Best-in-Show-Streaming-Now_20250405" at bounding box center [373, 70] width 419 height 19
drag, startPoint x: 177, startPoint y: 70, endPoint x: 309, endPoint y: 70, distance: 132.7
click at [310, 70] on input "PPRMO-151-Best-in-Show-Streaming-Now_20250405" at bounding box center [373, 70] width 419 height 19
click at [272, 117] on input "Content Partner" at bounding box center [278, 117] width 71 height 29
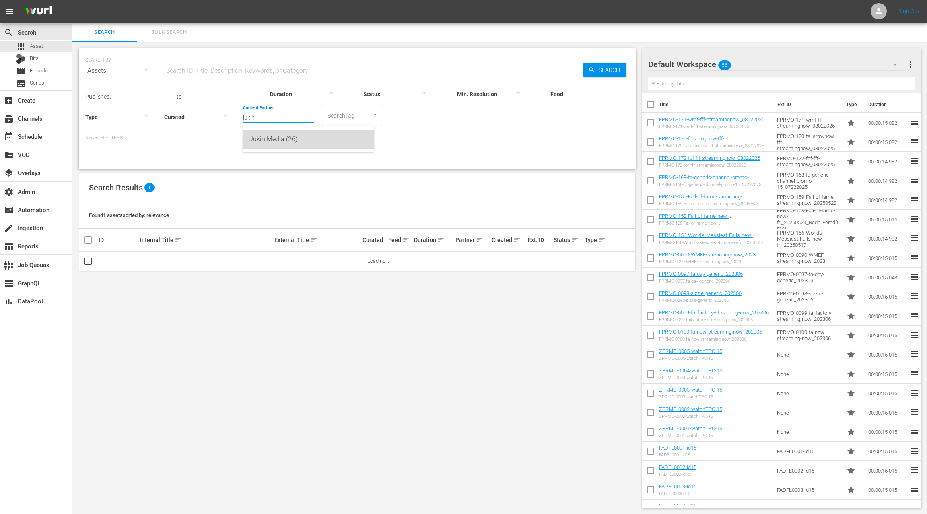
click at [279, 140] on div "Jukin Media (26)" at bounding box center [308, 139] width 118 height 19
type input "Jukin Media (26)"
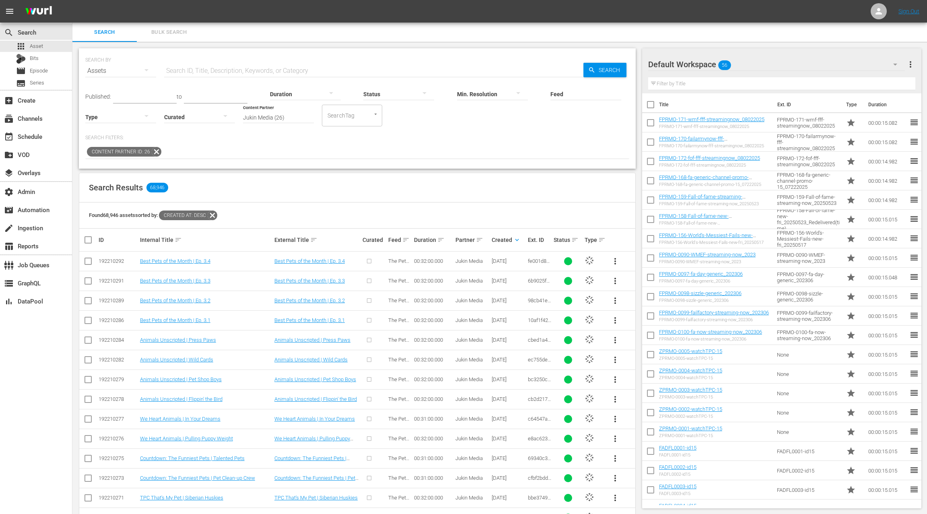
click at [114, 117] on div at bounding box center [120, 116] width 71 height 23
click at [116, 170] on div "Promo" at bounding box center [120, 167] width 71 height 13
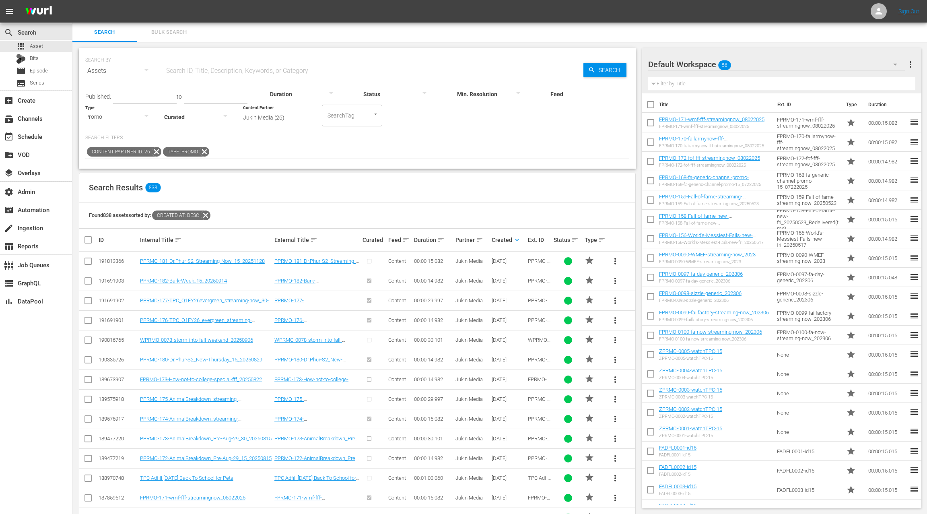
scroll to position [3, 0]
